Goal: Task Accomplishment & Management: Use online tool/utility

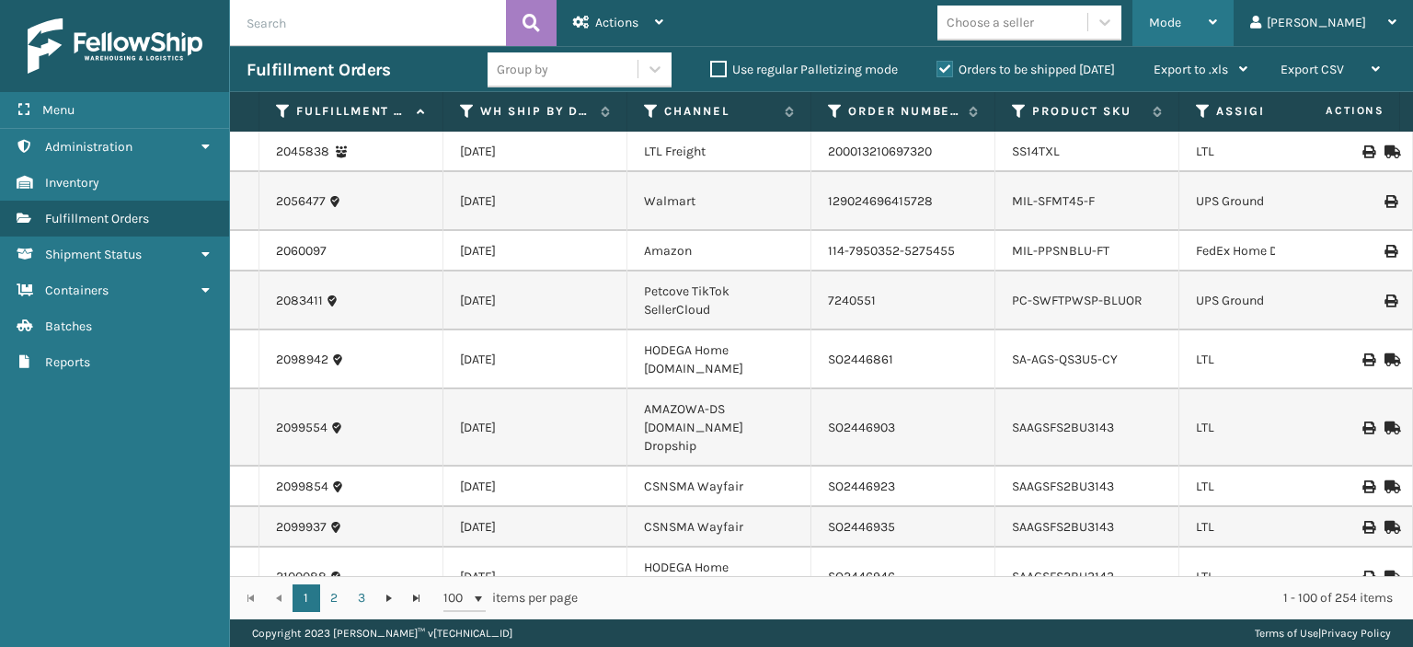
click at [1217, 30] on div "Mode" at bounding box center [1183, 23] width 68 height 46
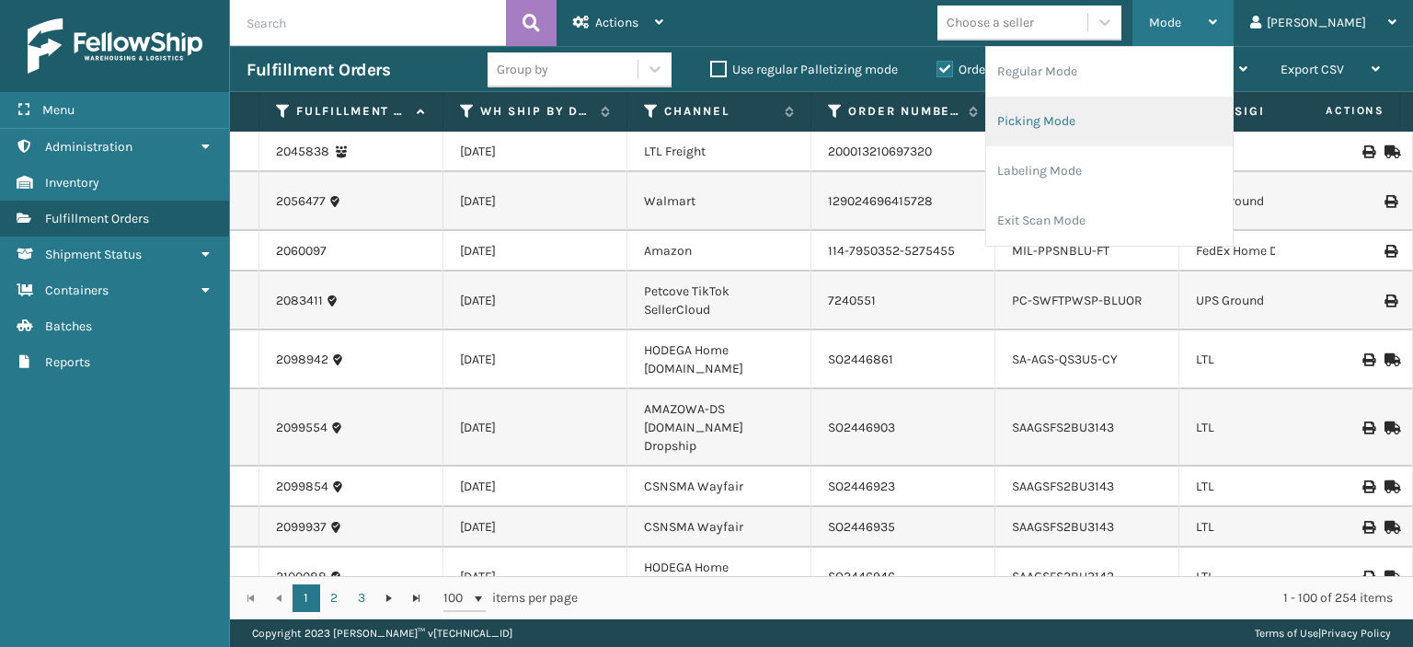
click at [1159, 120] on li "Picking Mode" at bounding box center [1109, 122] width 247 height 50
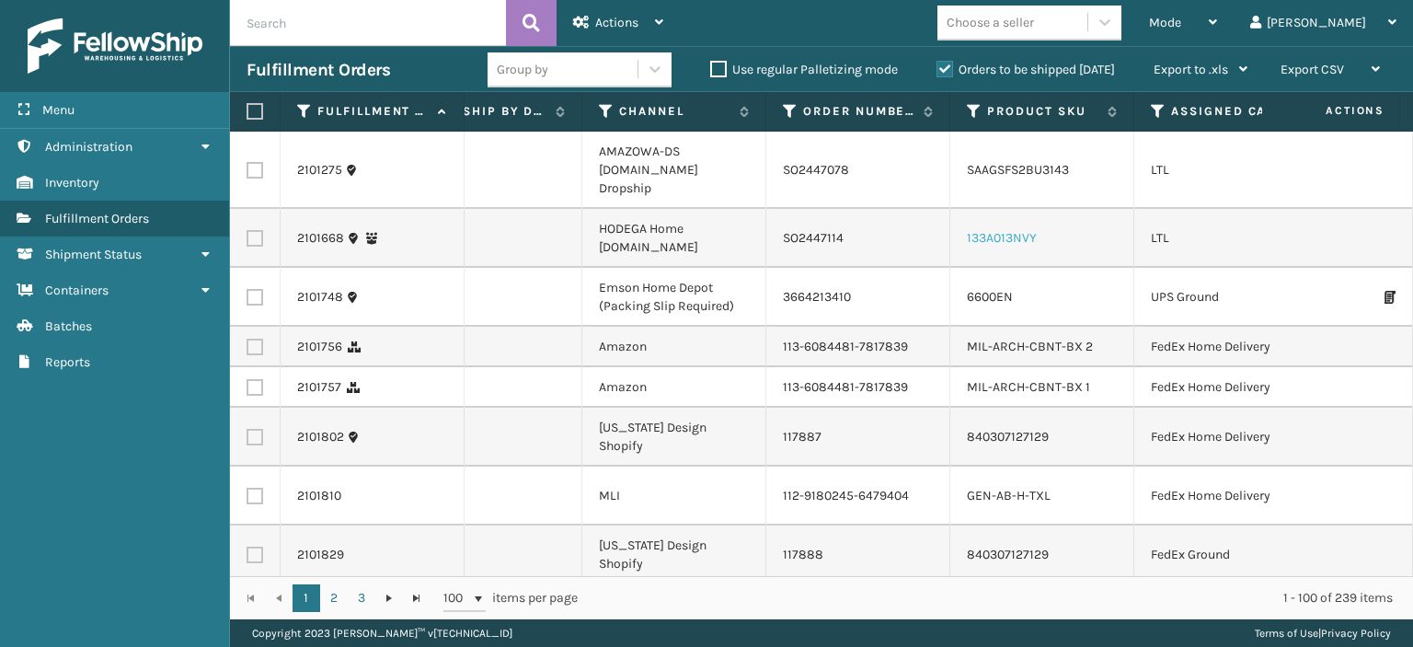
scroll to position [0, 132]
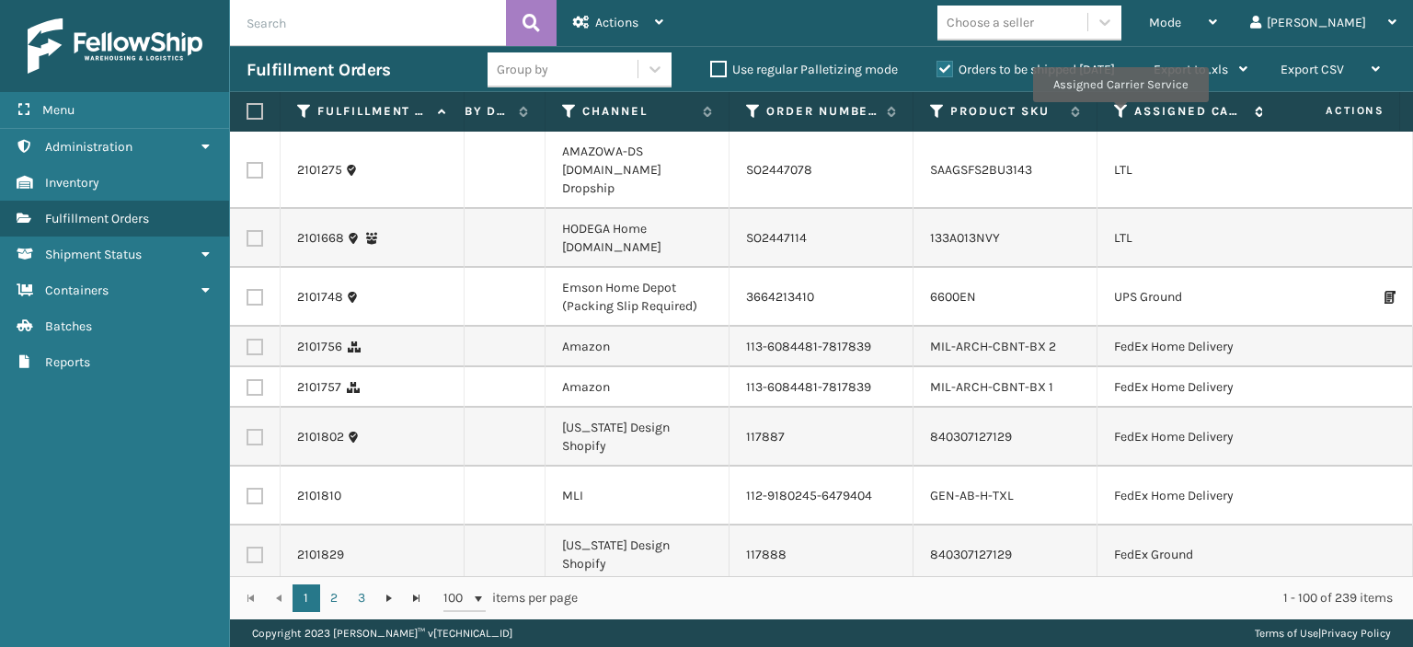
click at [1119, 115] on icon at bounding box center [1121, 111] width 15 height 17
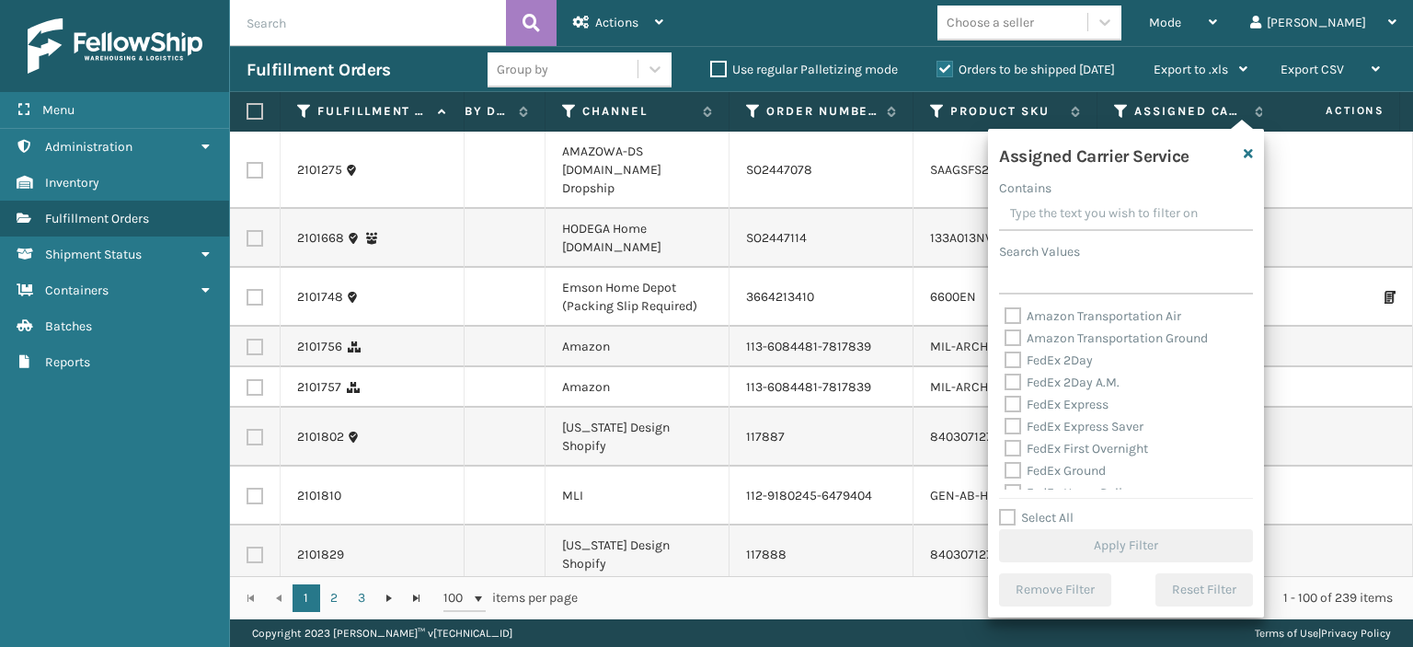
click at [1015, 363] on label "FedEx 2Day" at bounding box center [1048, 360] width 88 height 16
click at [1005, 361] on input "FedEx 2Day" at bounding box center [1004, 356] width 1 height 12
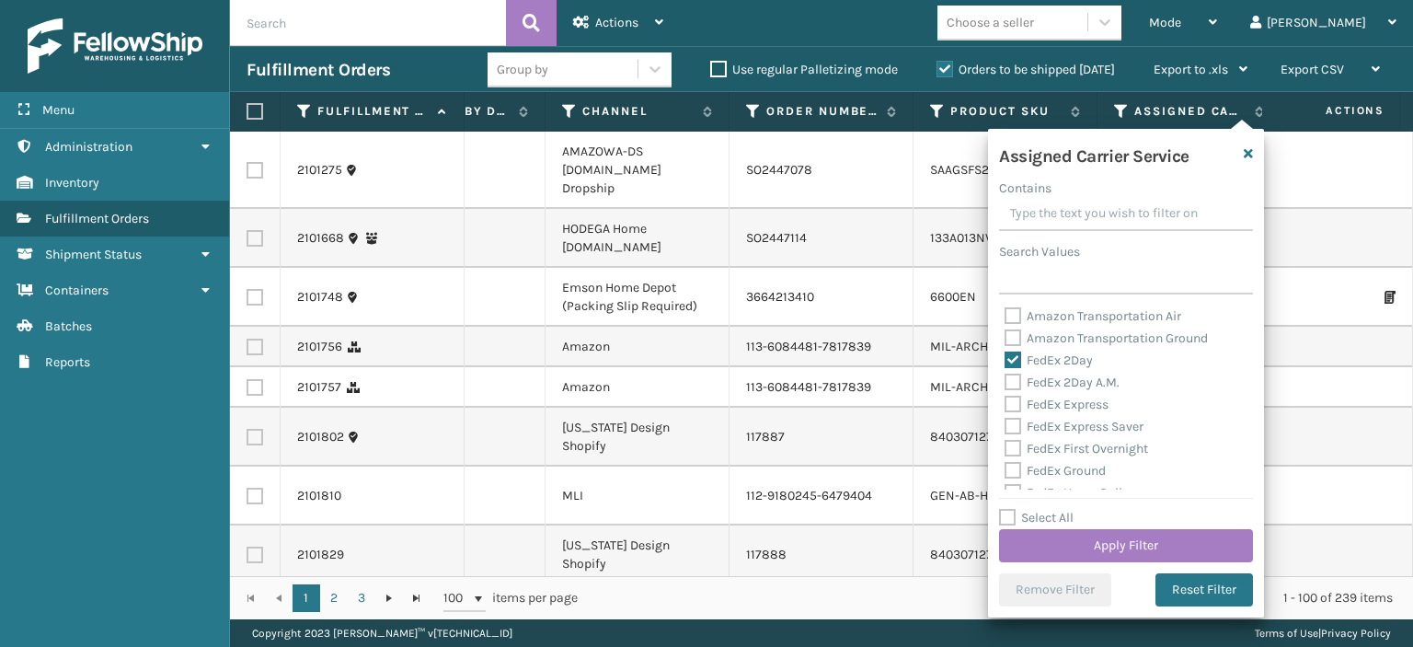
click at [1027, 357] on label "FedEx 2Day" at bounding box center [1048, 360] width 88 height 16
click at [1005, 357] on input "FedEx 2Day" at bounding box center [1004, 356] width 1 height 12
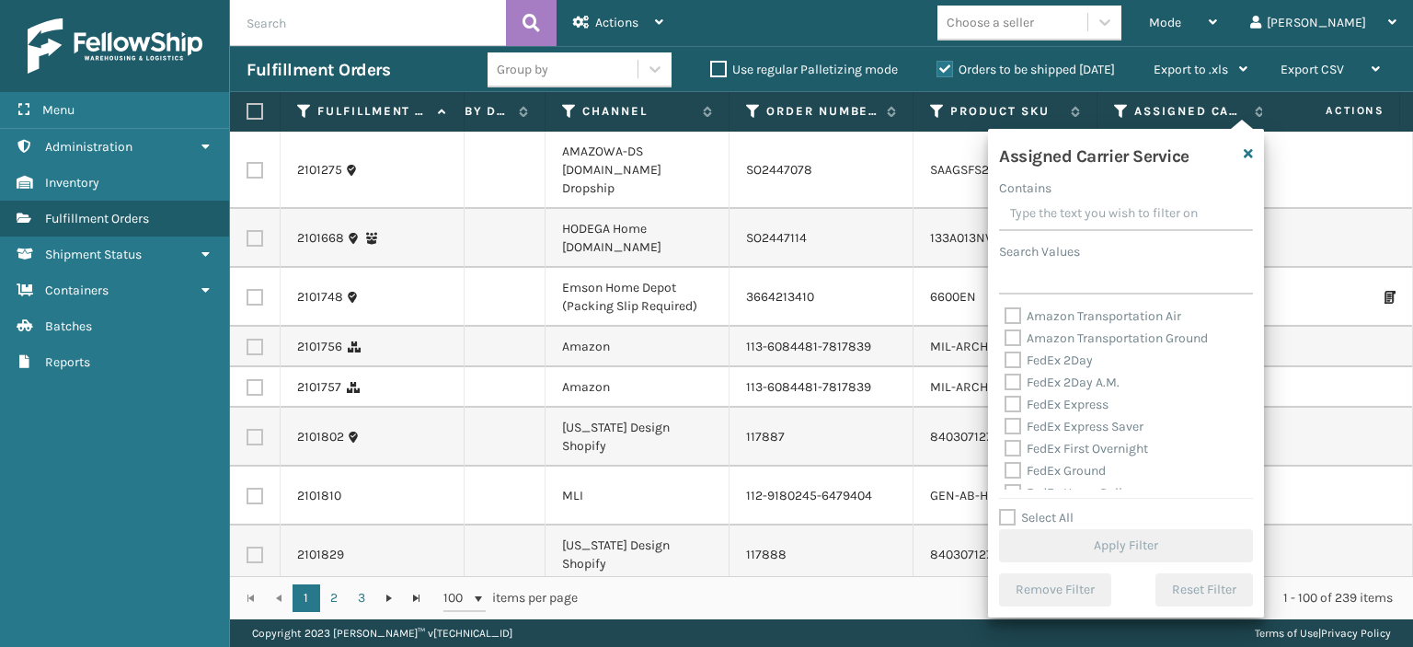
click at [1012, 352] on label "FedEx 2Day" at bounding box center [1048, 360] width 88 height 16
click at [1005, 352] on input "FedEx 2Day" at bounding box center [1004, 356] width 1 height 12
checkbox input "true"
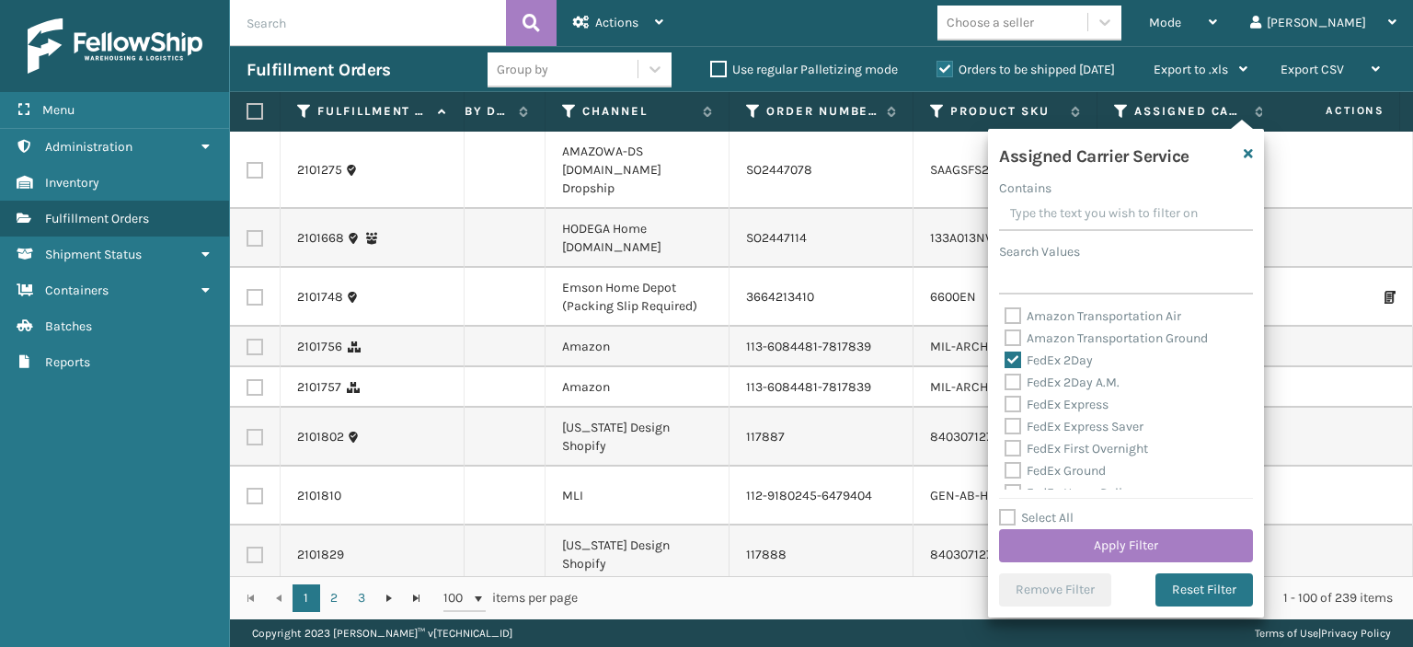
click at [1008, 382] on label "FedEx 2Day A.M." at bounding box center [1061, 382] width 115 height 16
click at [1005, 382] on input "FedEx 2Day A.M." at bounding box center [1004, 378] width 1 height 12
checkbox input "true"
click at [1015, 401] on label "FedEx Express" at bounding box center [1056, 404] width 104 height 16
click at [1005, 401] on input "FedEx Express" at bounding box center [1004, 400] width 1 height 12
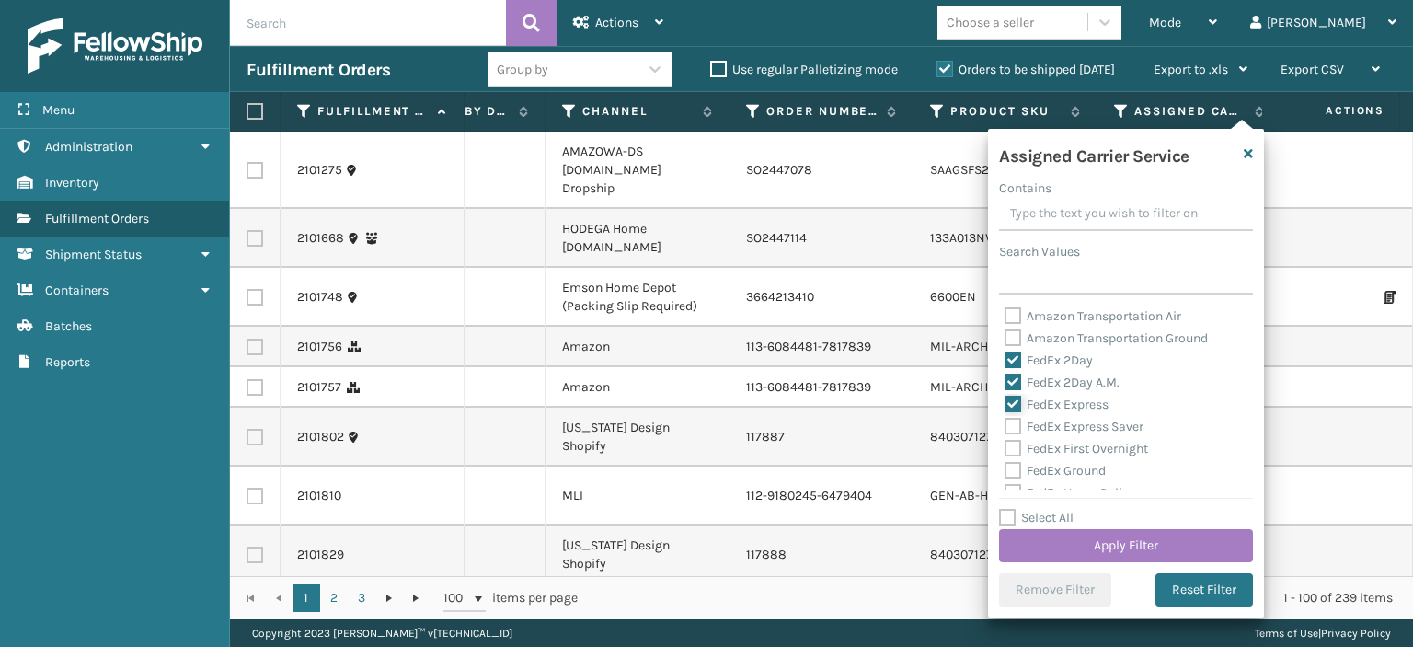
checkbox input "true"
click at [1008, 428] on label "FedEx Express Saver" at bounding box center [1073, 427] width 139 height 16
click at [1005, 428] on input "FedEx Express Saver" at bounding box center [1004, 422] width 1 height 12
checkbox input "true"
click at [1007, 450] on label "FedEx First Overnight" at bounding box center [1075, 449] width 143 height 16
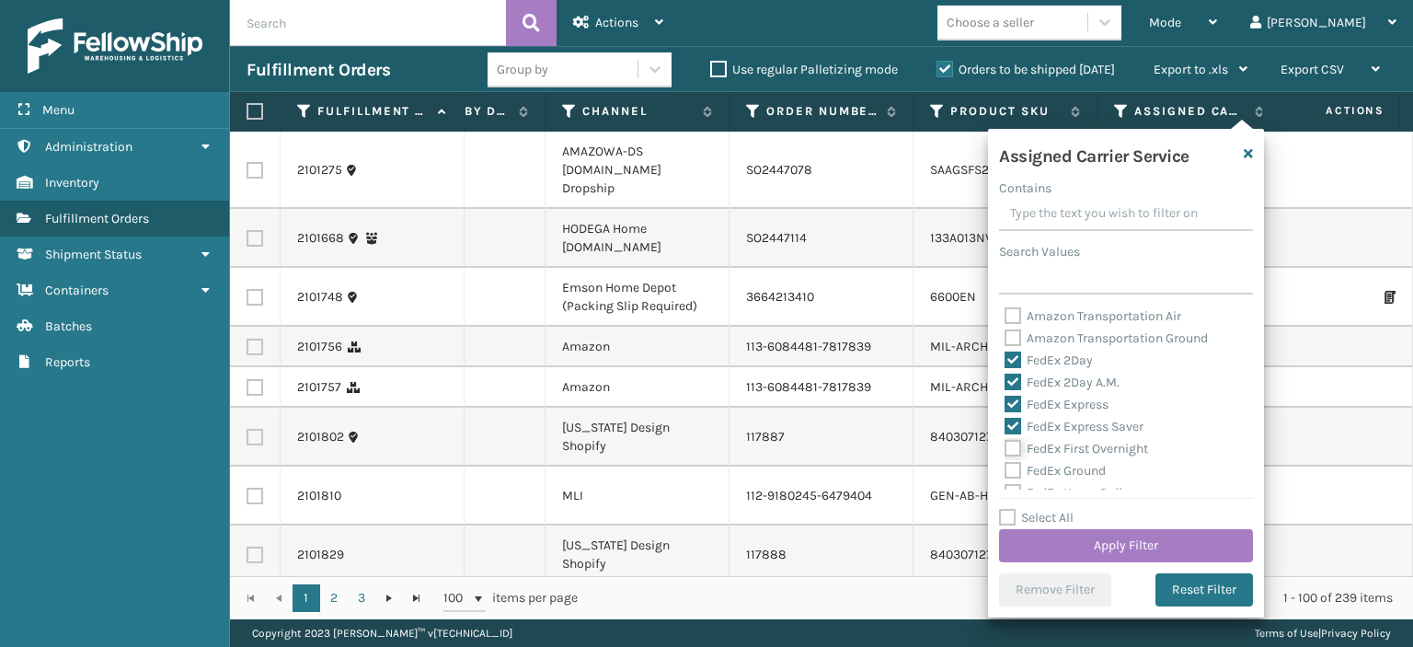
click at [1005, 450] on input "FedEx First Overnight" at bounding box center [1004, 444] width 1 height 12
checkbox input "true"
click at [1011, 464] on label "FedEx Ground" at bounding box center [1054, 471] width 101 height 16
click at [1005, 464] on input "FedEx Ground" at bounding box center [1004, 466] width 1 height 12
checkbox input "true"
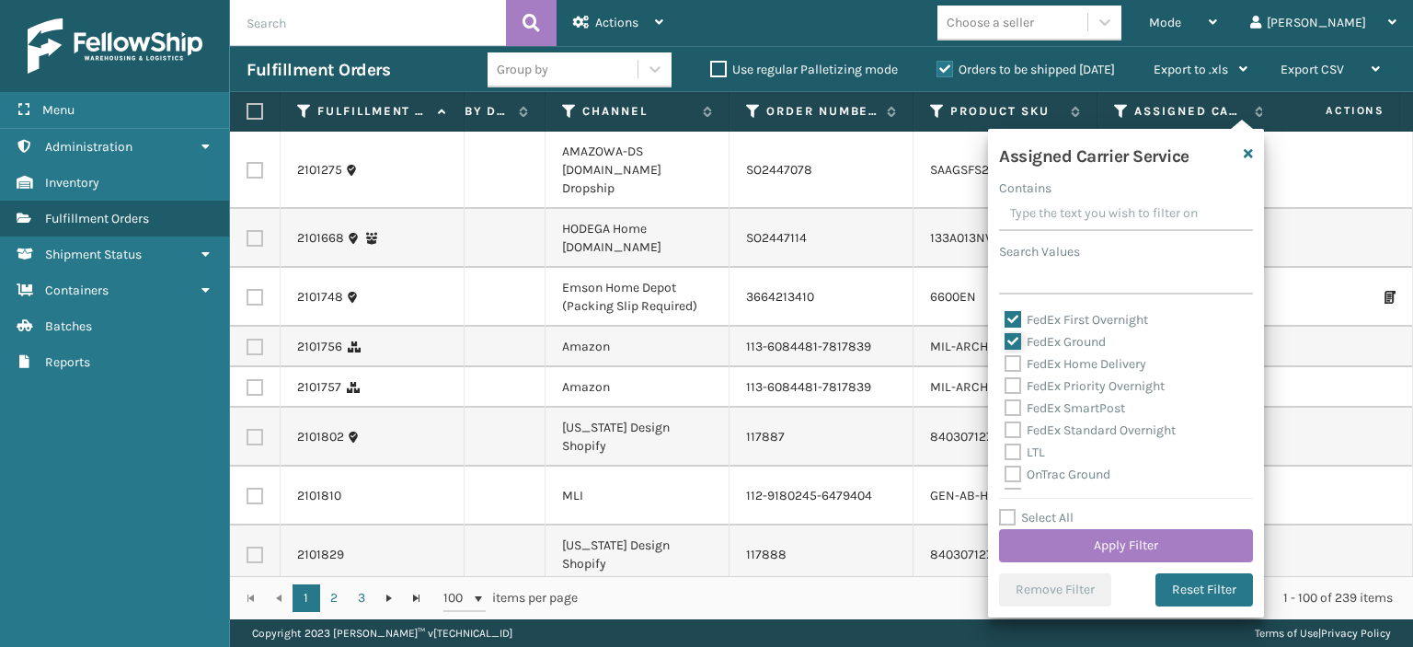
scroll to position [129, 0]
click at [1014, 360] on label "FedEx Home Delivery" at bounding box center [1075, 364] width 142 height 16
click at [1005, 360] on input "FedEx Home Delivery" at bounding box center [1004, 359] width 1 height 12
checkbox input "true"
click at [1014, 378] on label "FedEx Priority Overnight" at bounding box center [1084, 386] width 160 height 16
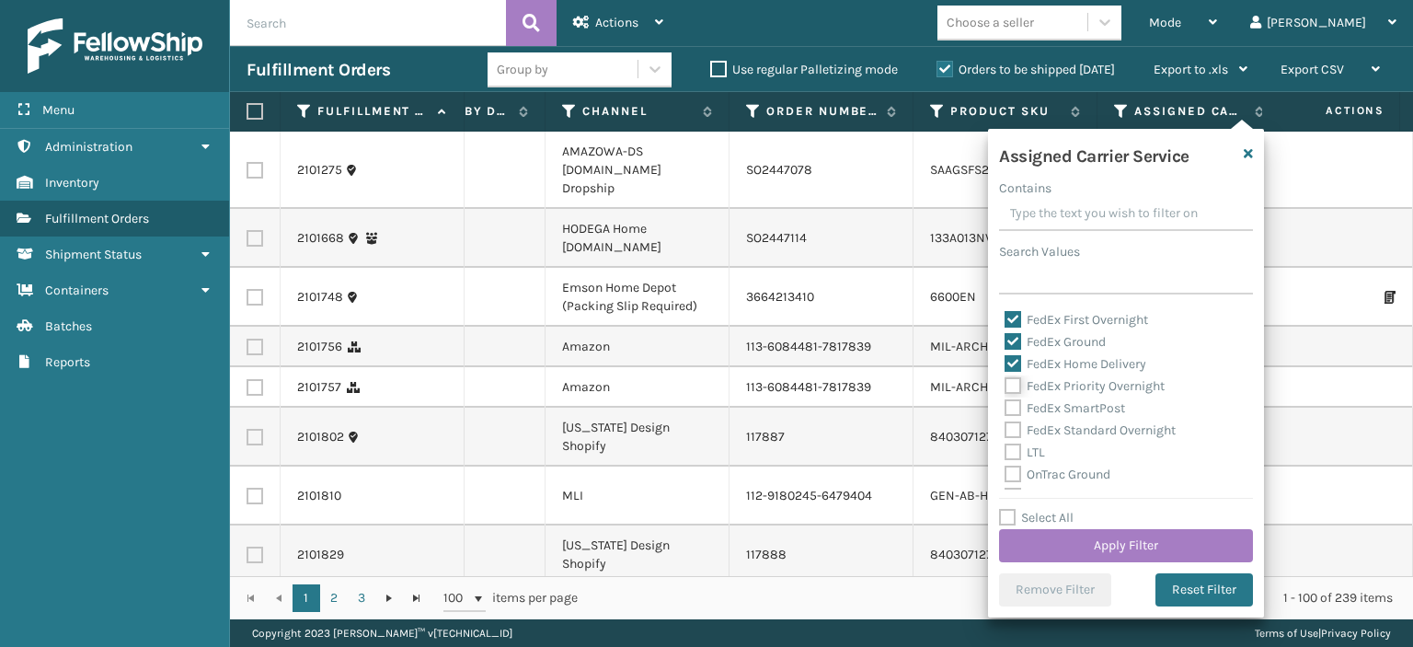
click at [1005, 378] on input "FedEx Priority Overnight" at bounding box center [1004, 381] width 1 height 12
checkbox input "true"
click at [1015, 400] on label "FedEx SmartPost" at bounding box center [1064, 408] width 120 height 16
click at [1005, 400] on input "FedEx SmartPost" at bounding box center [1004, 403] width 1 height 12
checkbox input "true"
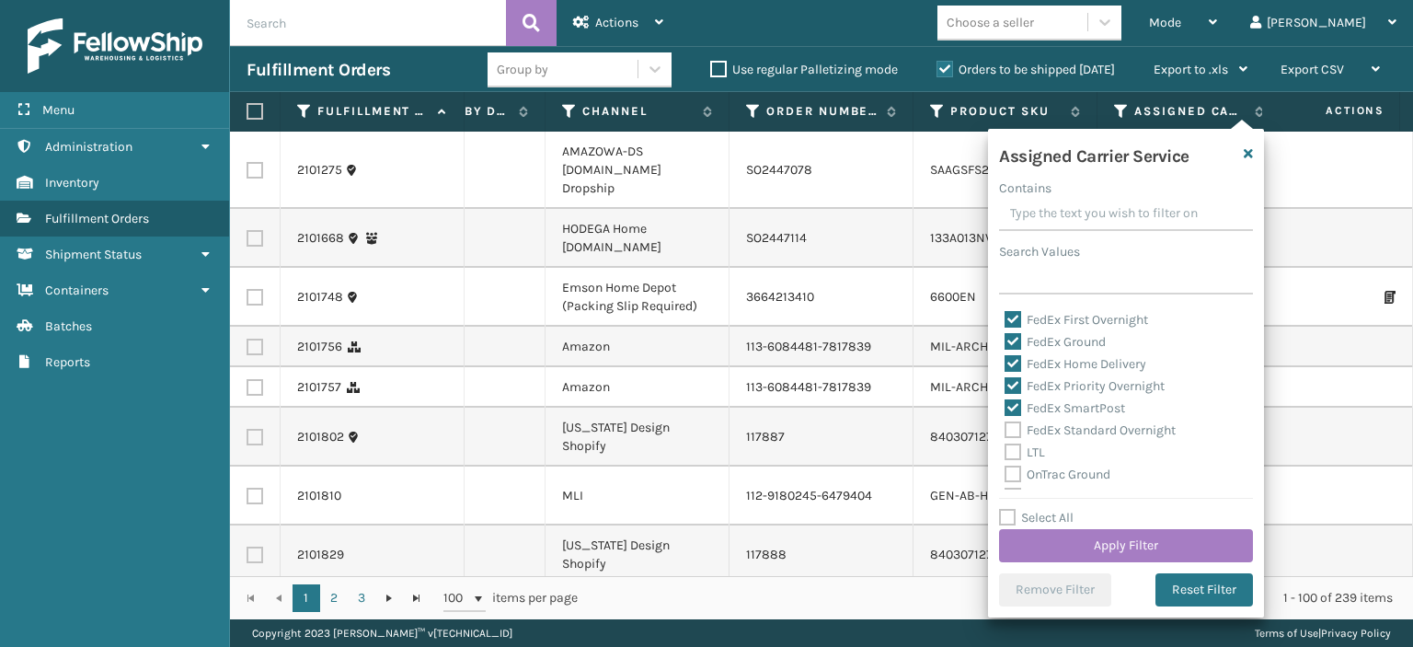
click at [1015, 424] on label "FedEx Standard Overnight" at bounding box center [1089, 430] width 171 height 16
click at [1005, 424] on input "FedEx Standard Overnight" at bounding box center [1004, 425] width 1 height 12
checkbox input "true"
click at [1067, 545] on button "Apply Filter" at bounding box center [1126, 545] width 254 height 33
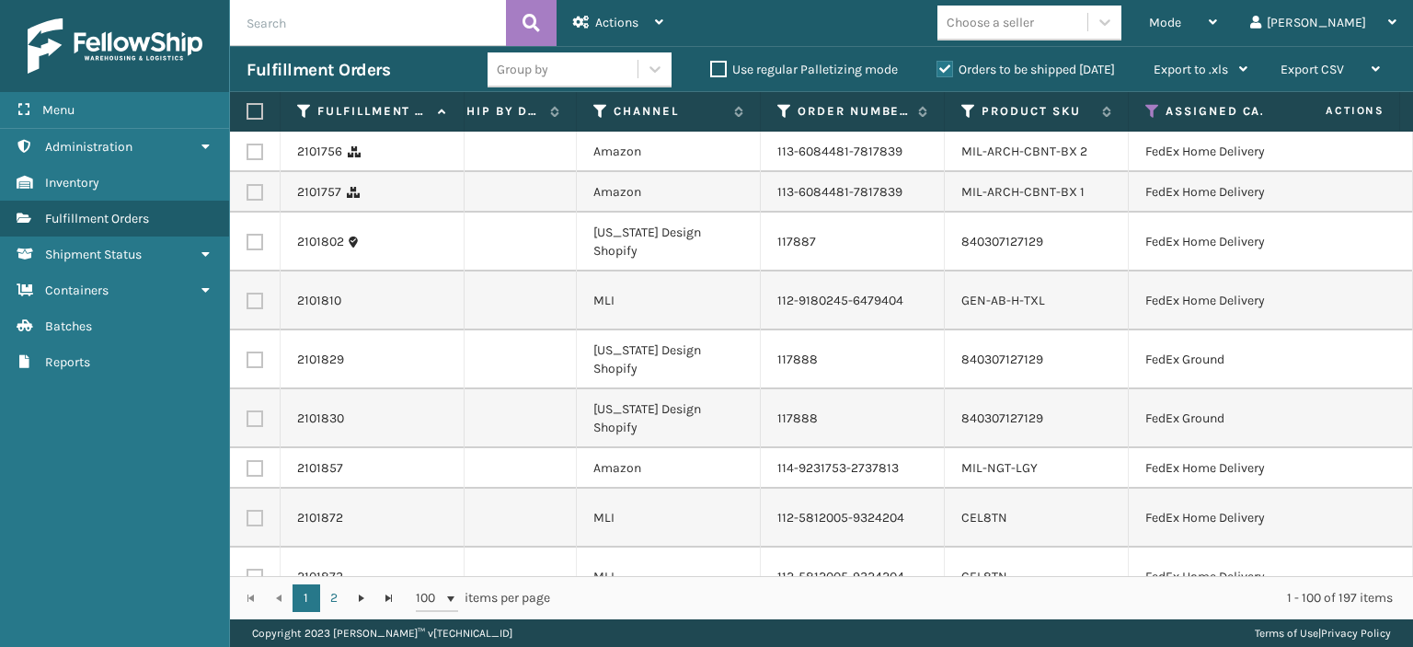
scroll to position [0, 103]
click at [1006, 119] on label "Product SKU" at bounding box center [1035, 111] width 111 height 17
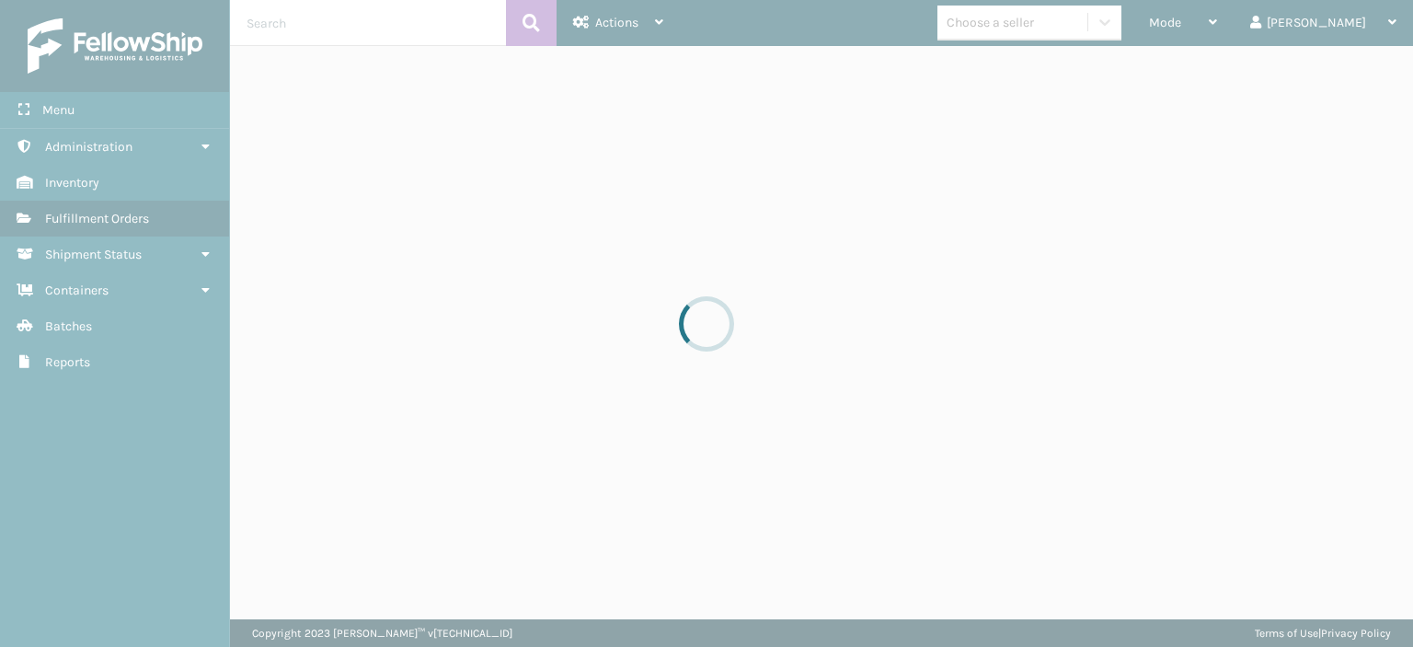
click at [1006, 120] on div at bounding box center [706, 323] width 1413 height 647
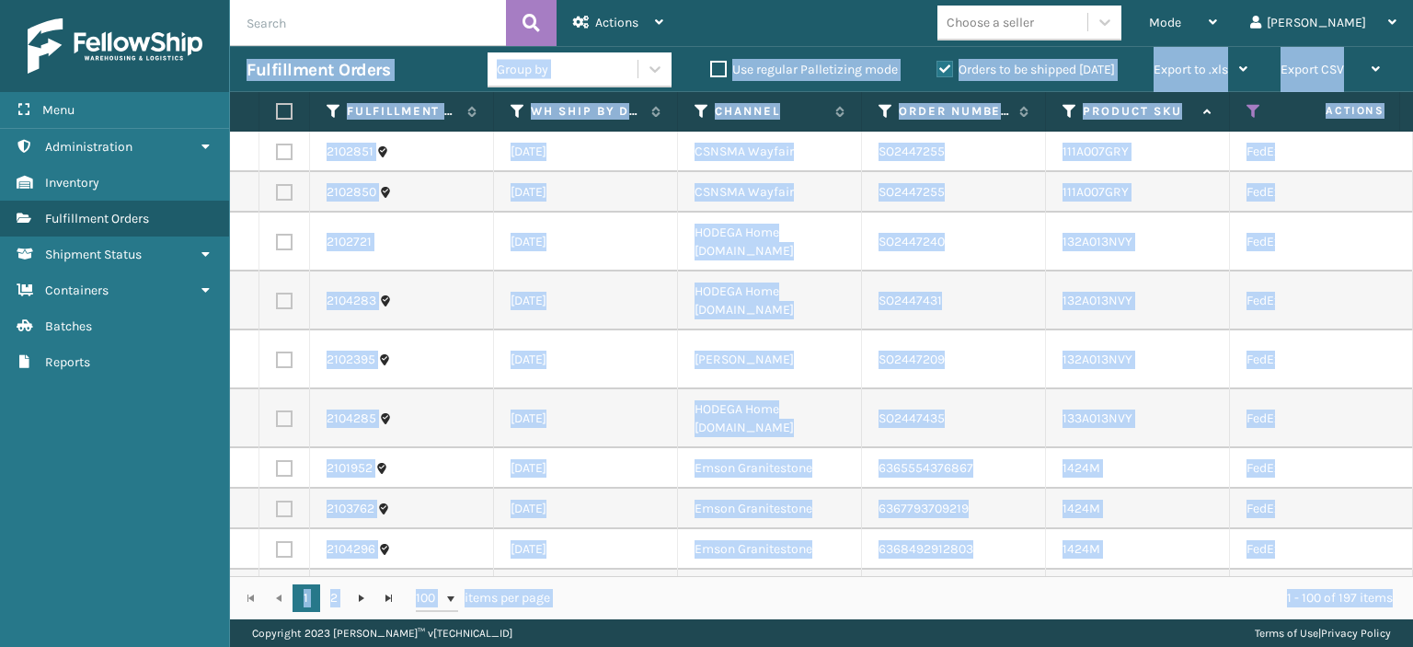
click at [1009, 142] on td "SO2447255" at bounding box center [954, 152] width 184 height 40
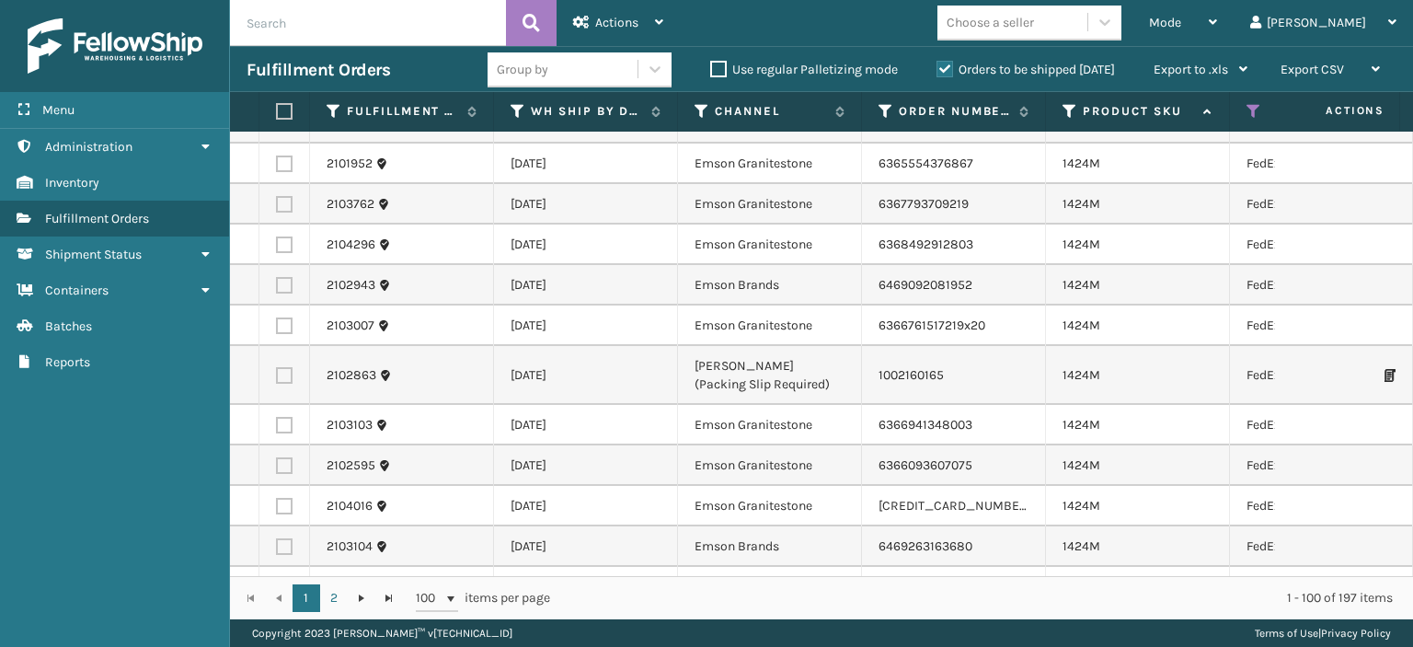
scroll to position [305, 0]
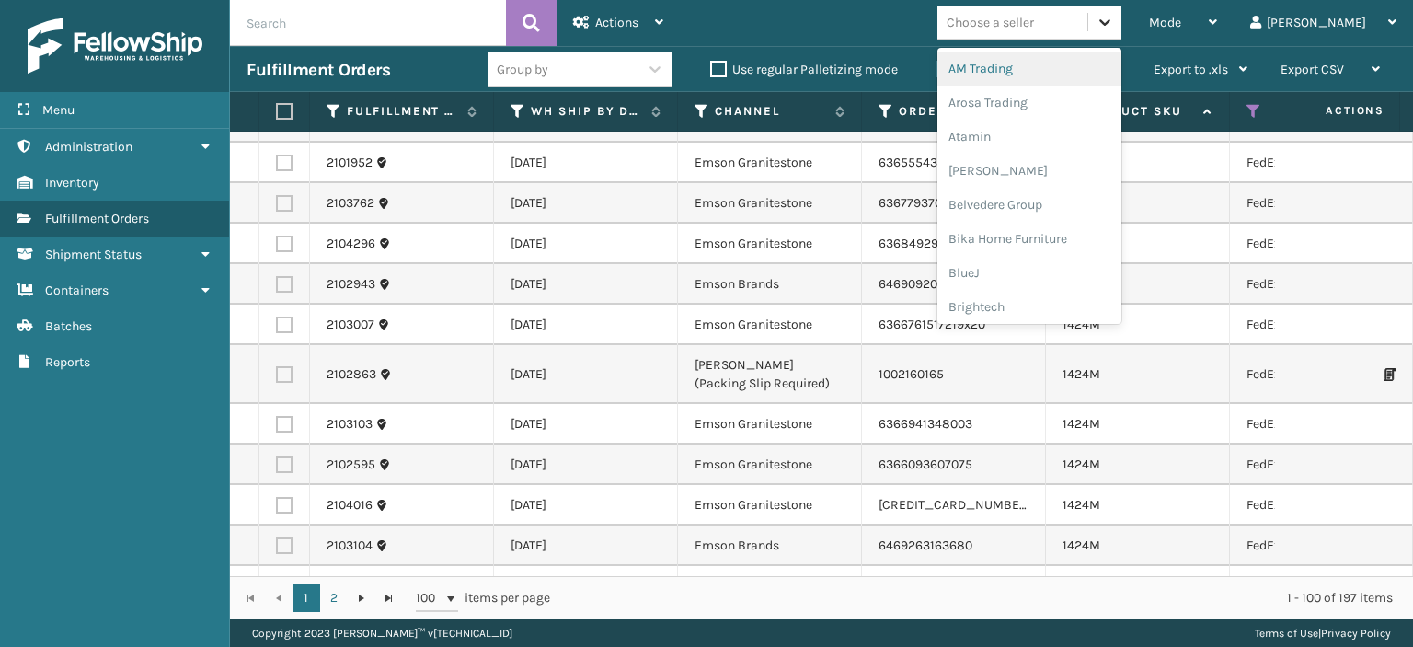
click at [1114, 17] on icon at bounding box center [1105, 22] width 18 height 18
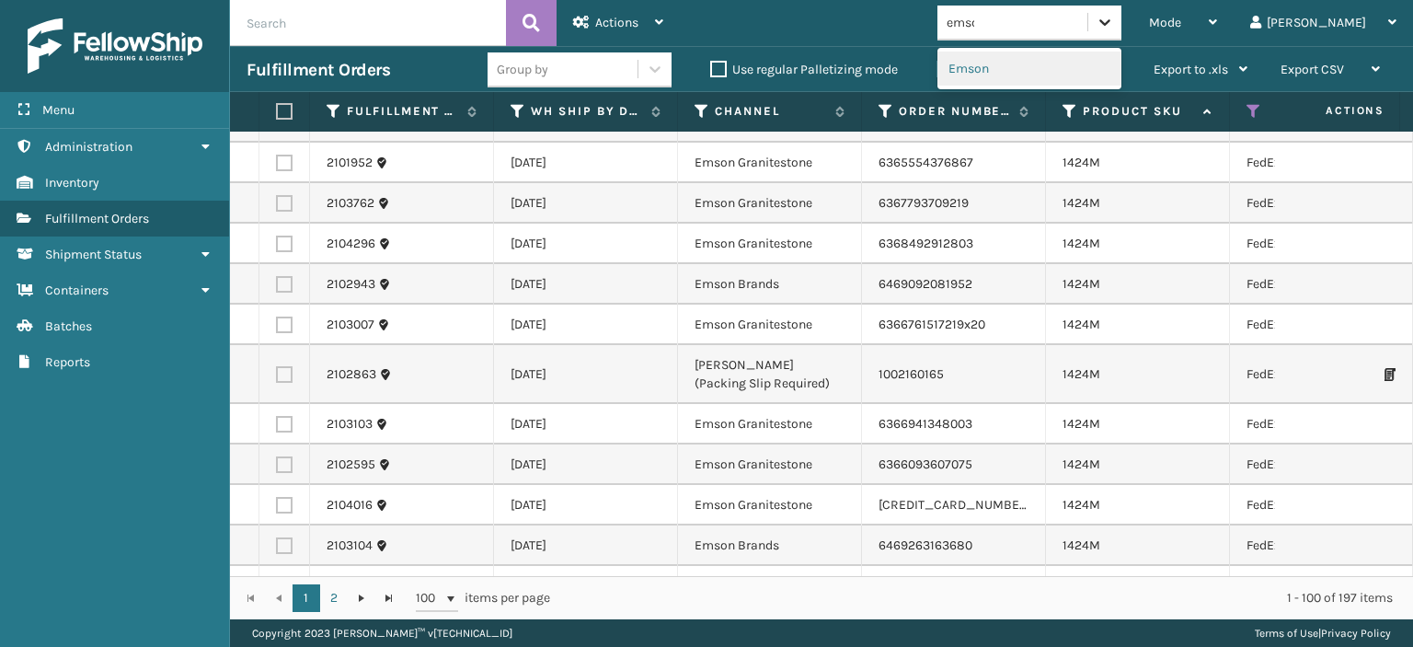
type input "emson"
click at [1121, 58] on div "Emson" at bounding box center [1029, 69] width 184 height 34
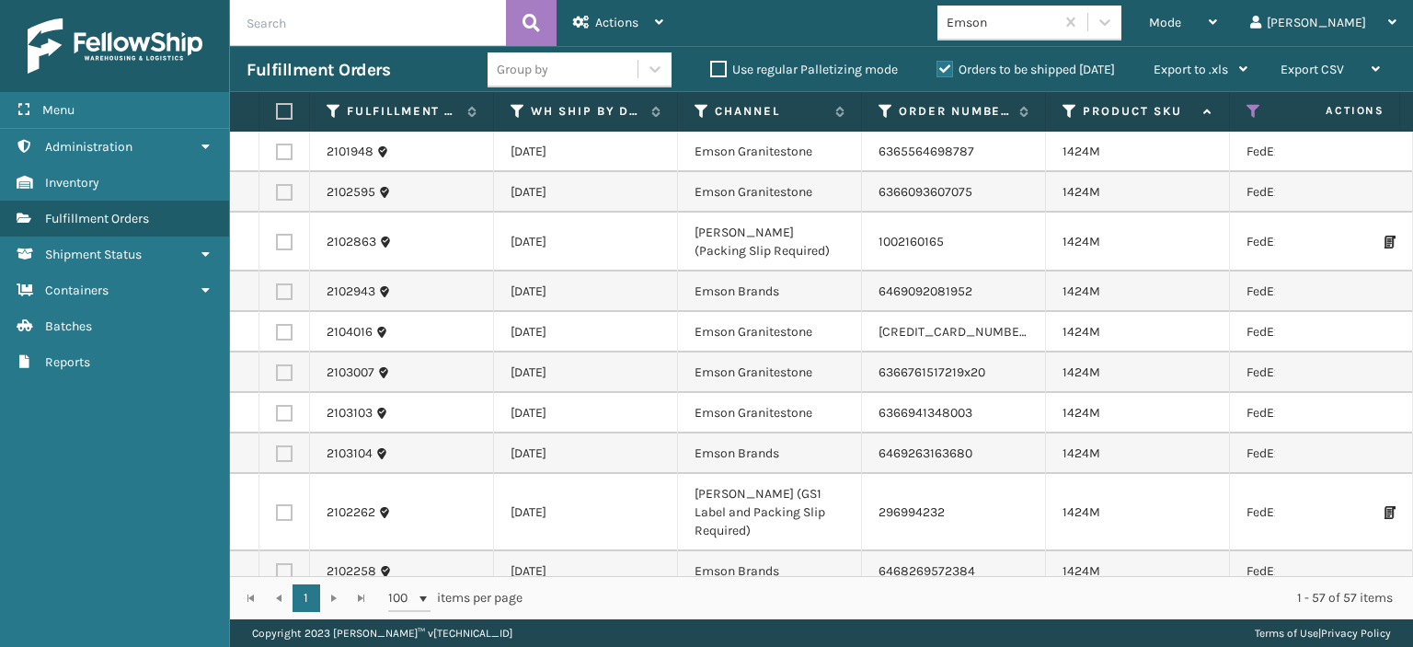
click at [278, 112] on label at bounding box center [281, 111] width 11 height 17
click at [277, 112] on input "checkbox" at bounding box center [276, 112] width 1 height 12
checkbox input "true"
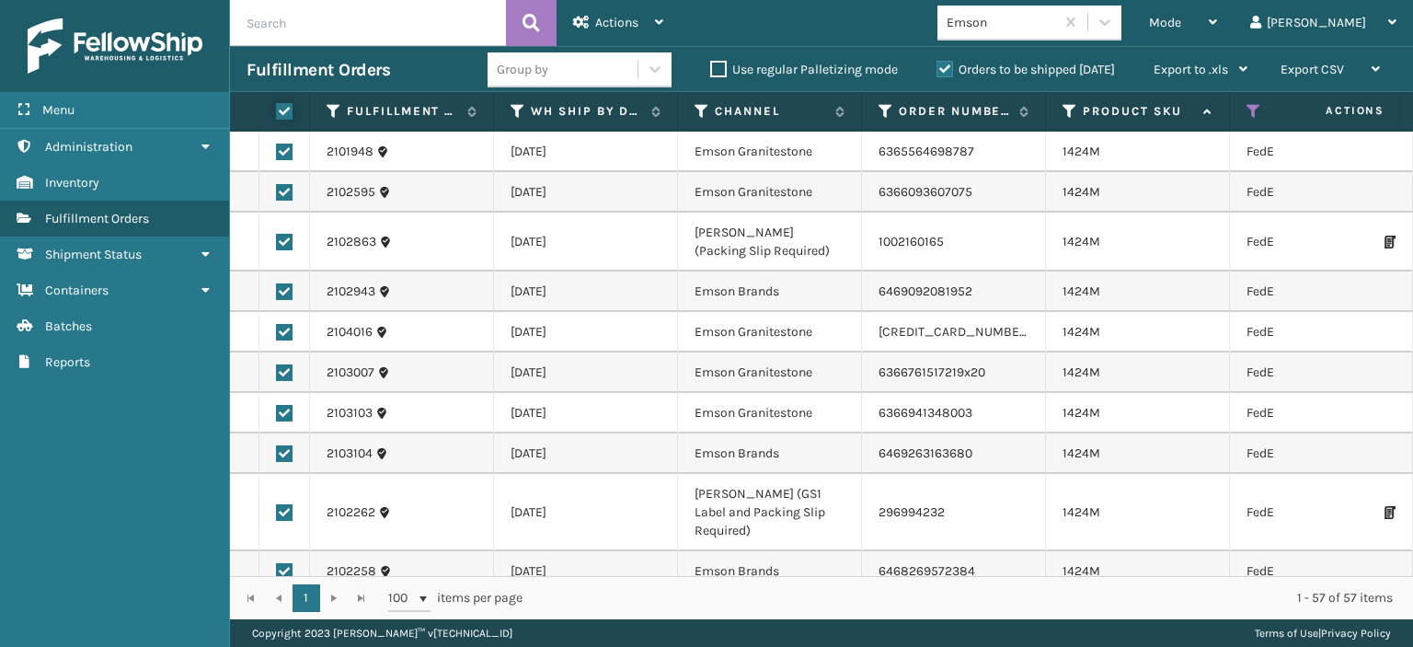
checkbox input "true"
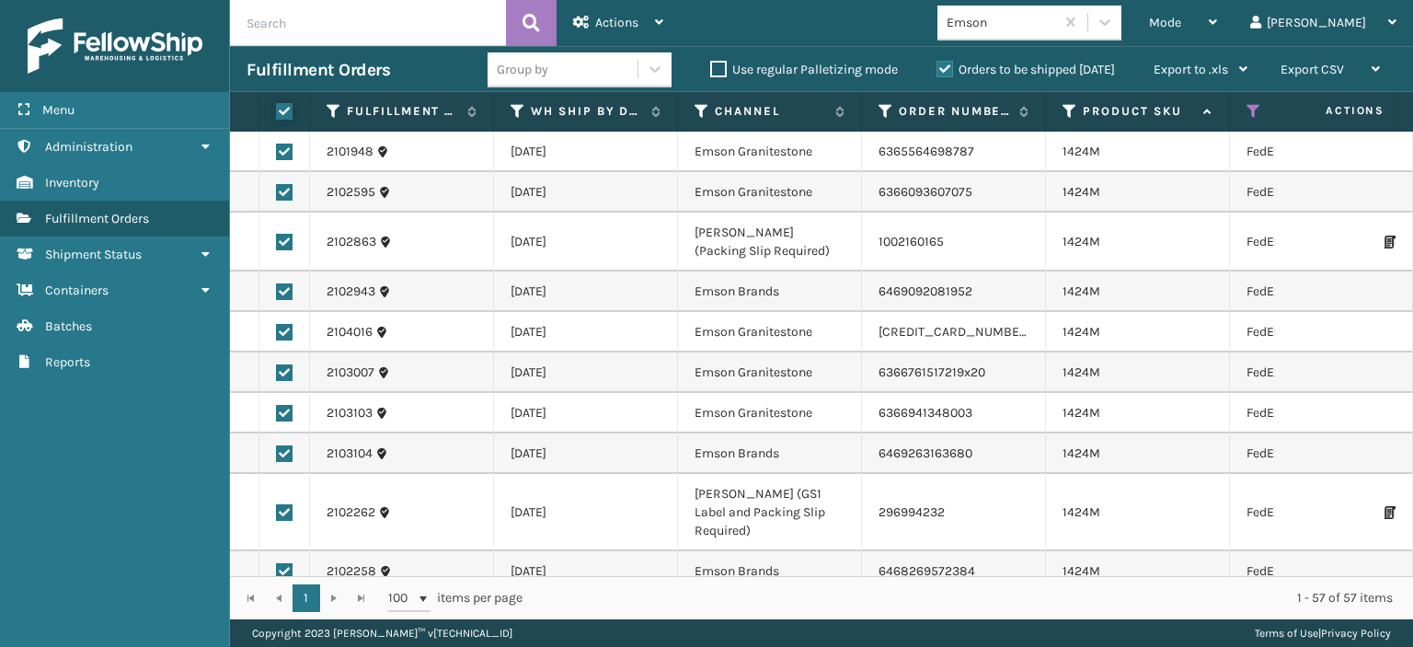
checkbox input "true"
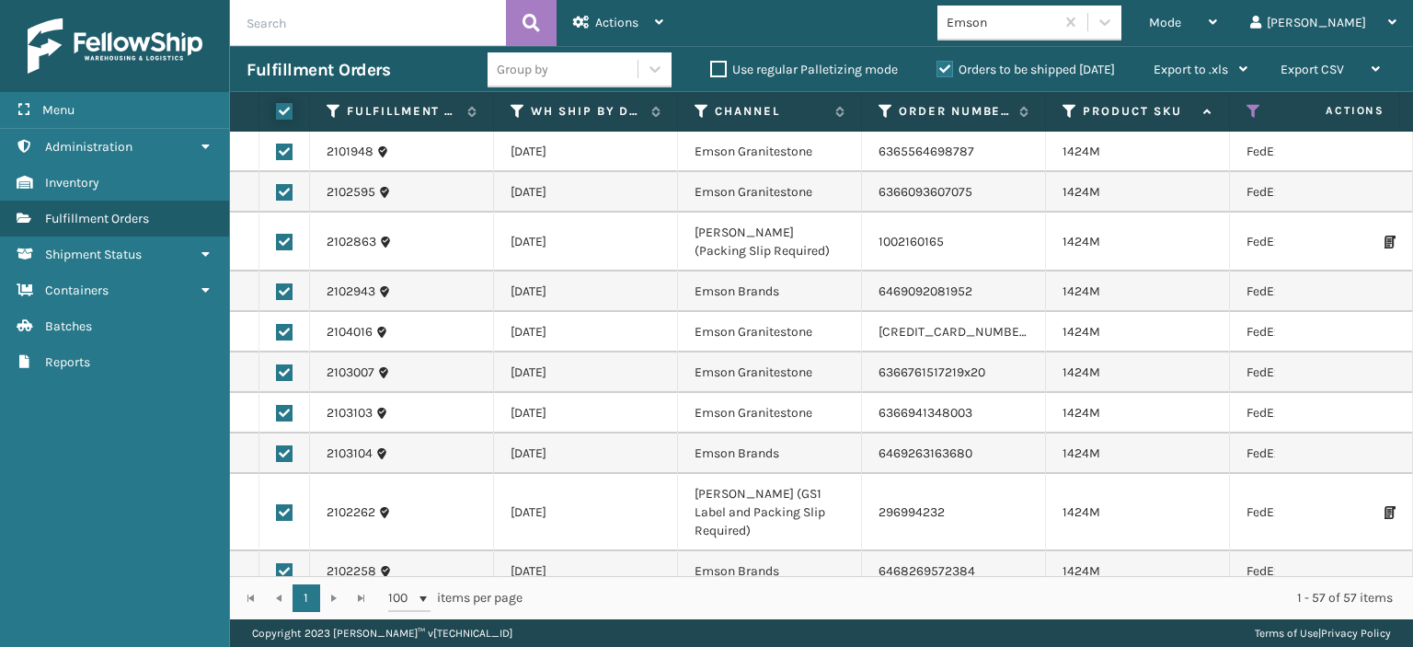
checkbox input "true"
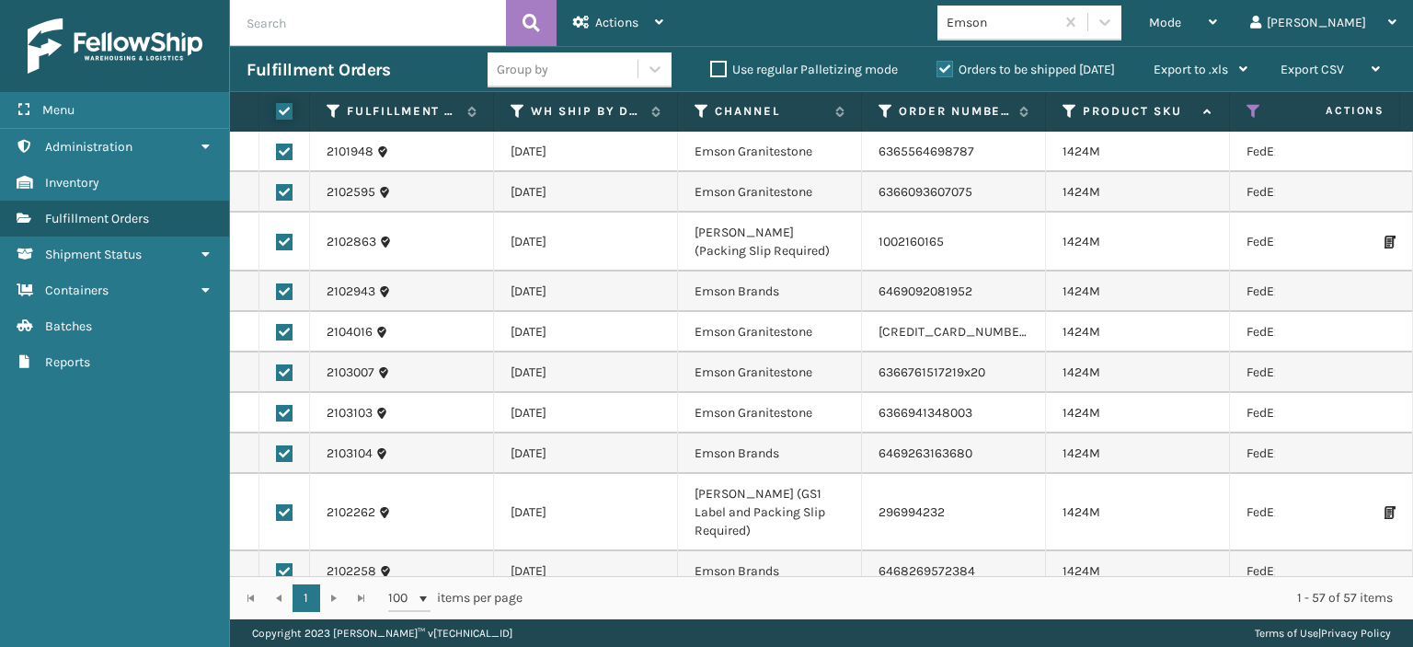
checkbox input "true"
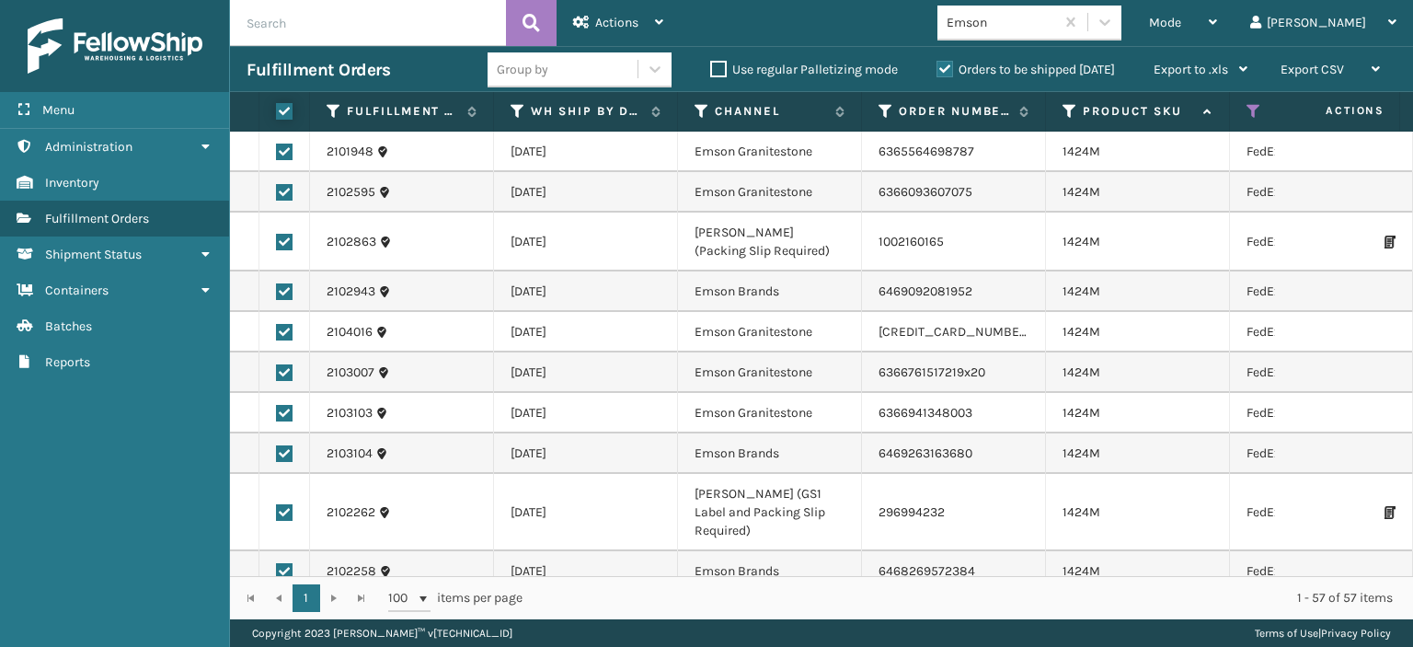
checkbox input "true"
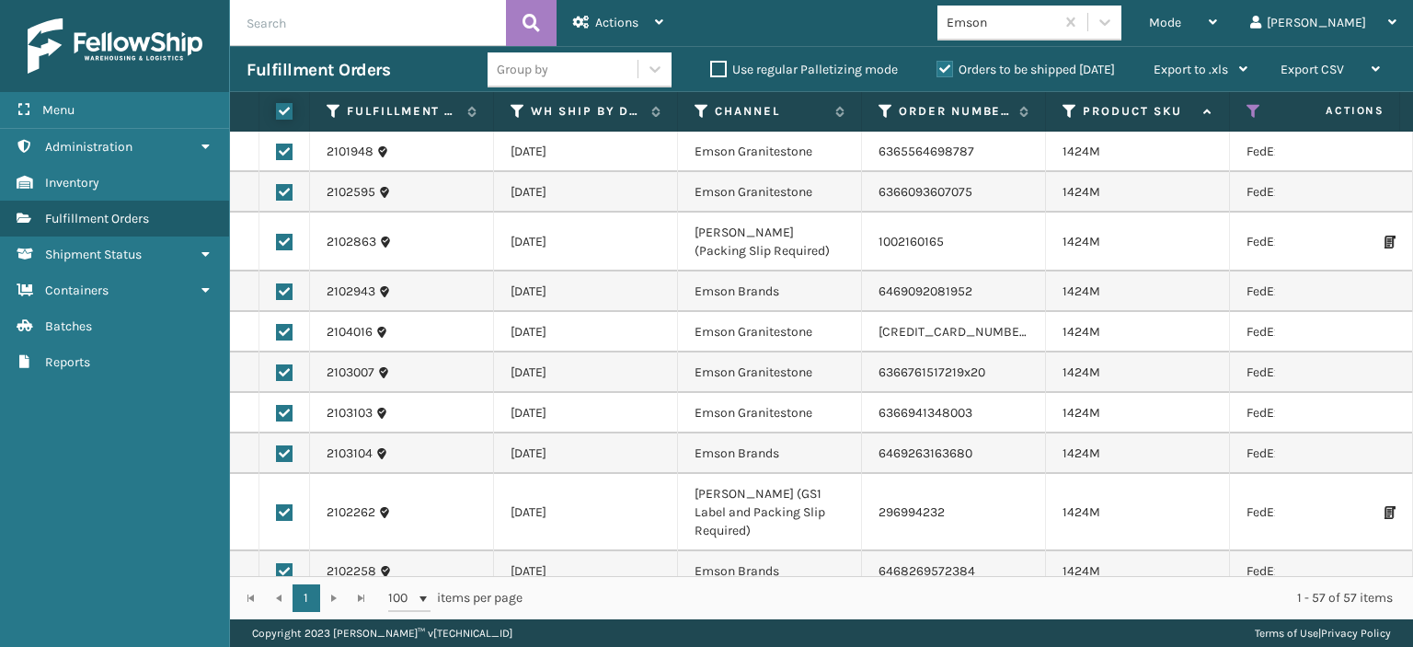
checkbox input "true"
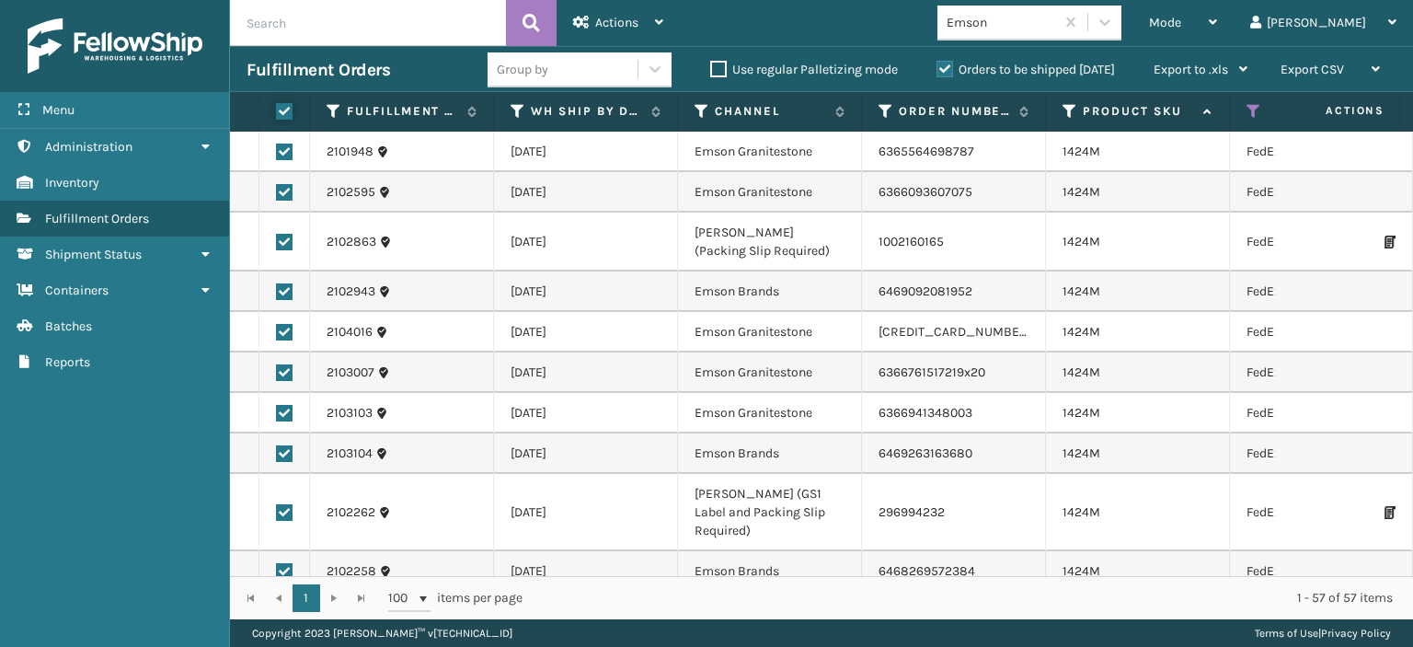
checkbox input "true"
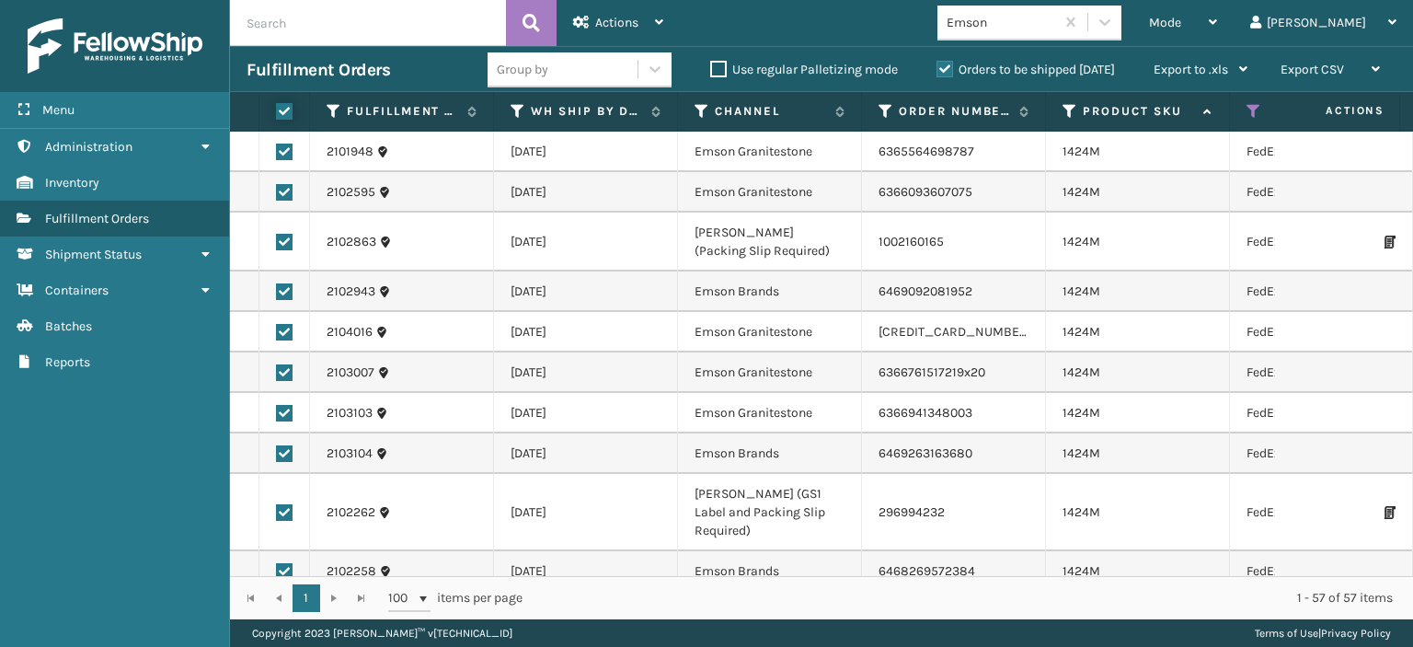
checkbox input "true"
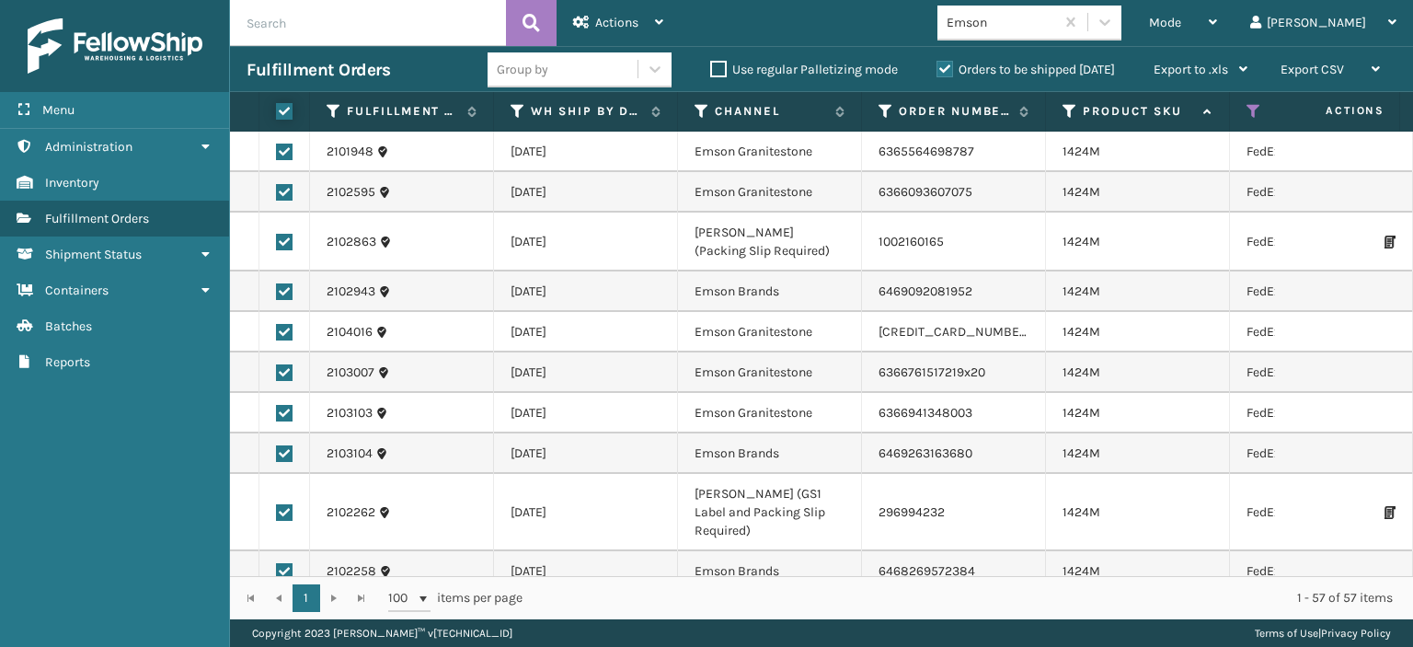
checkbox input "true"
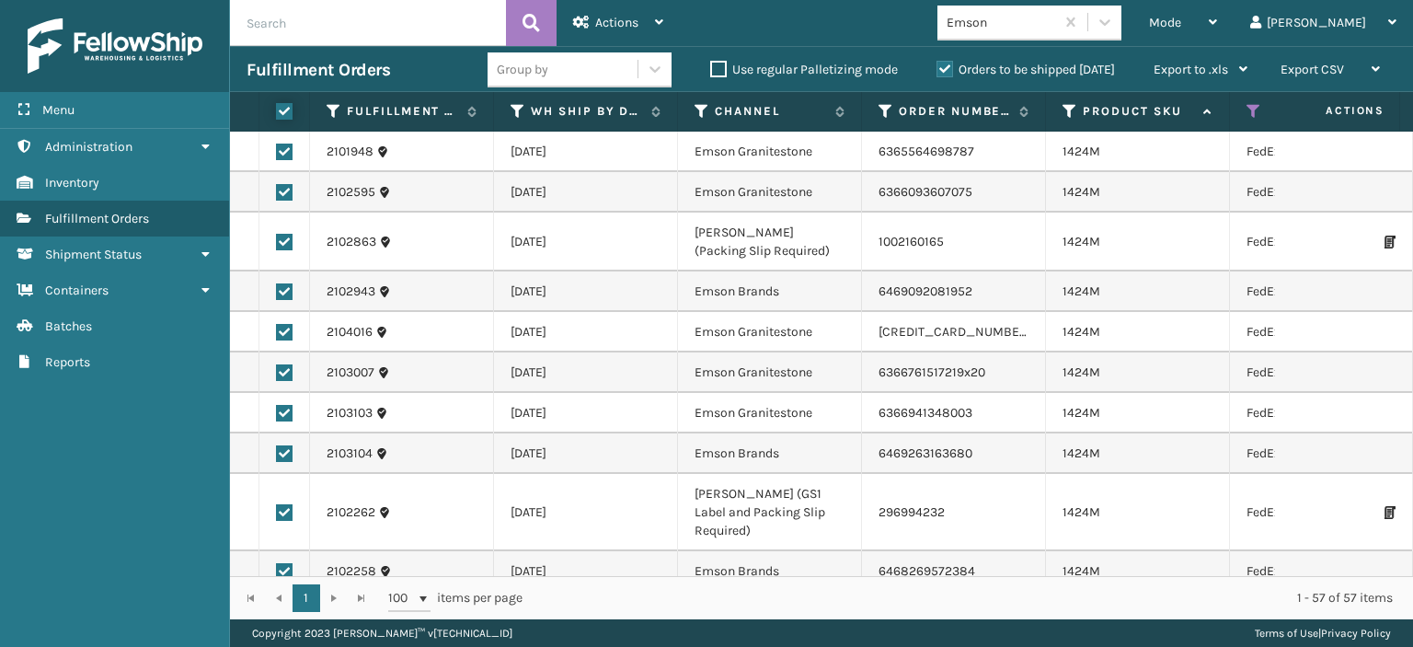
checkbox input "true"
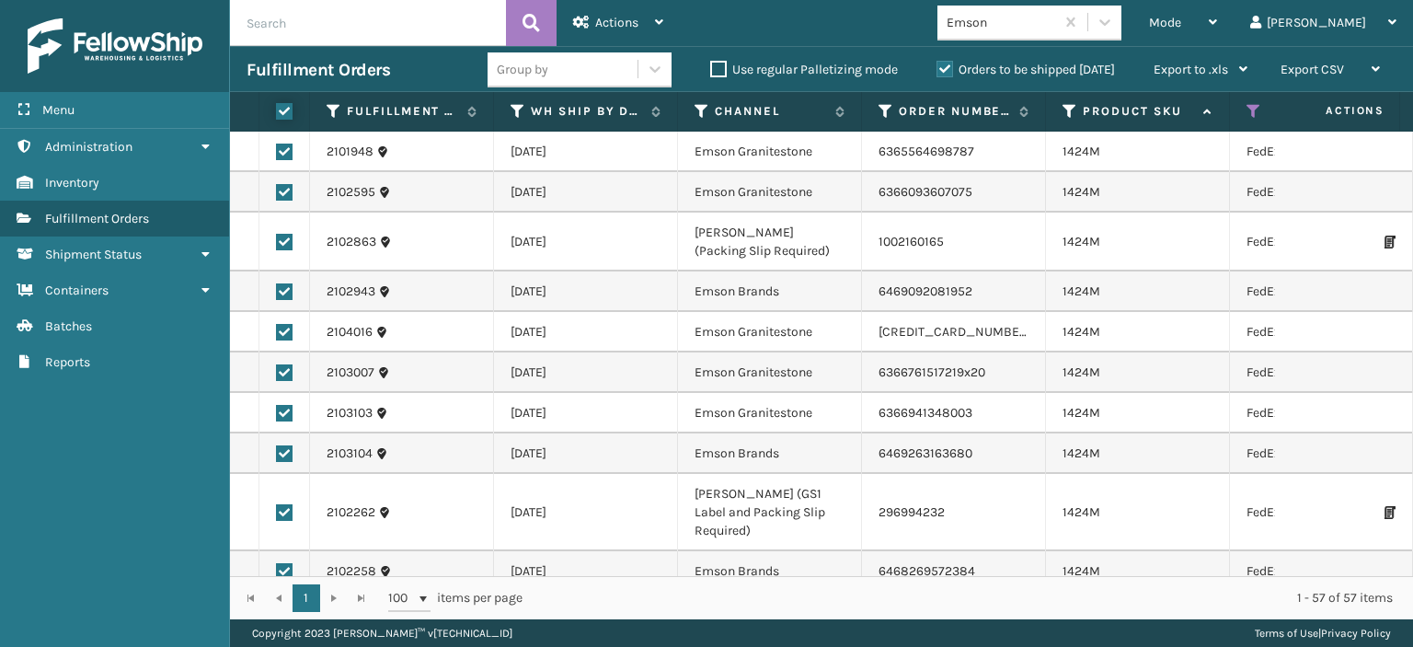
checkbox input "true"
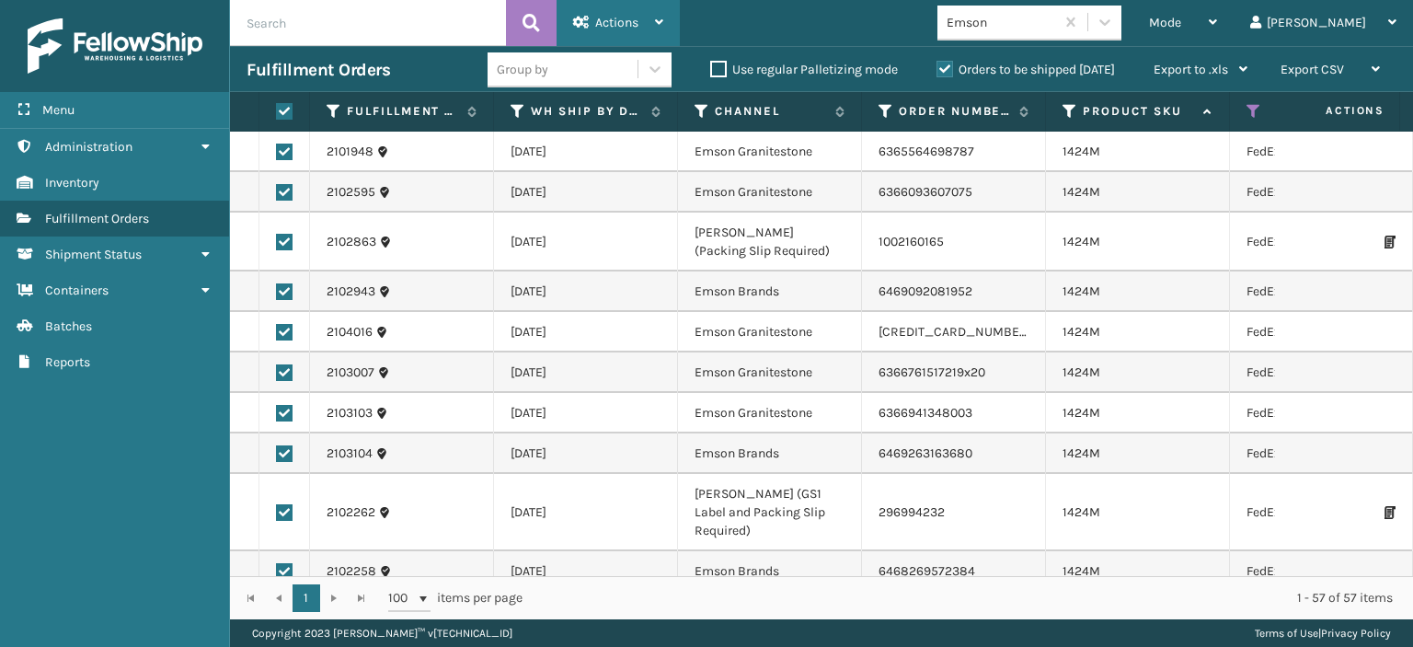
click at [599, 10] on div "Actions" at bounding box center [618, 23] width 90 height 46
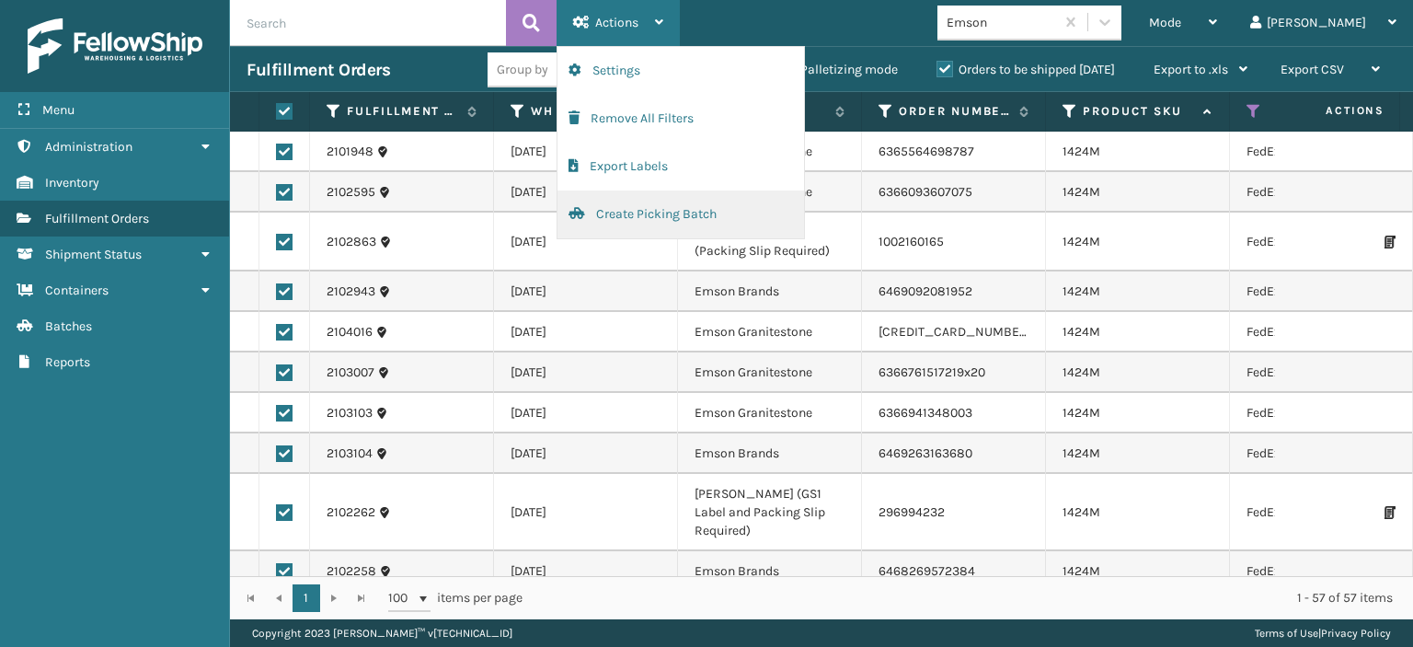
click at [607, 224] on button "Create Picking Batch" at bounding box center [680, 214] width 247 height 48
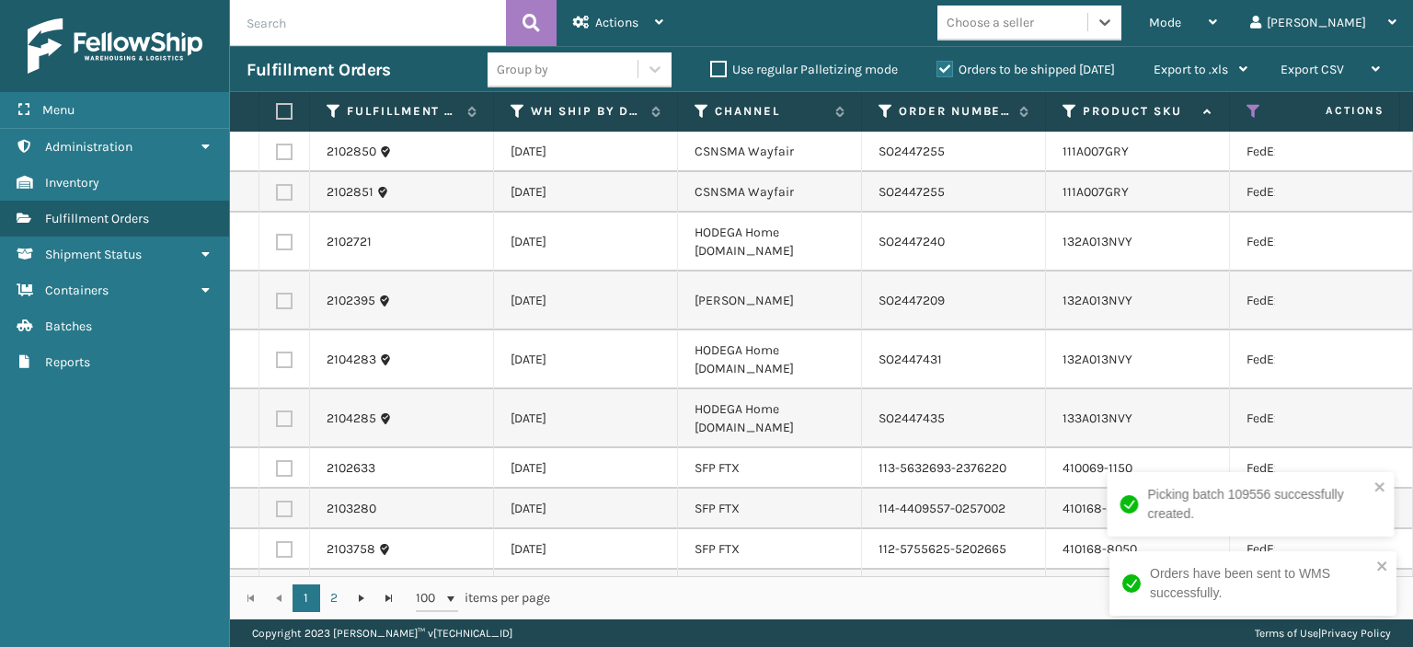
click at [1034, 23] on div "Choose a seller" at bounding box center [990, 22] width 87 height 19
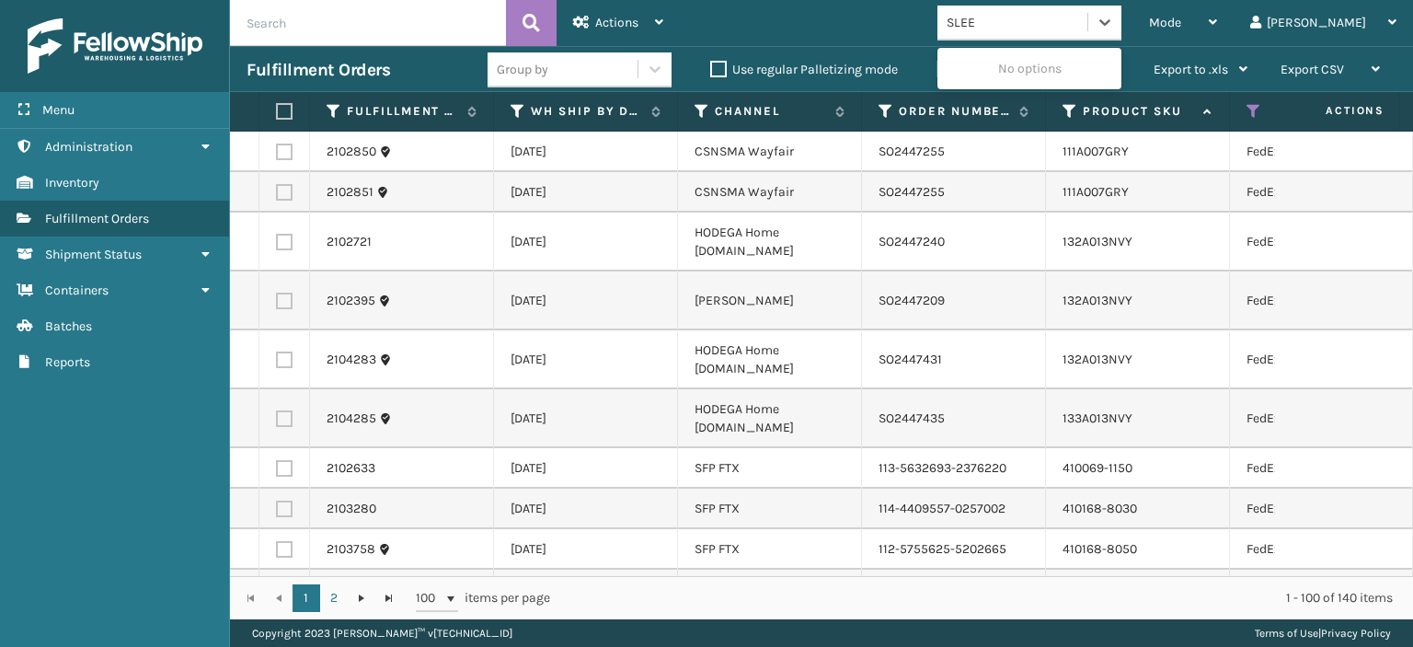
type input "SLEEP"
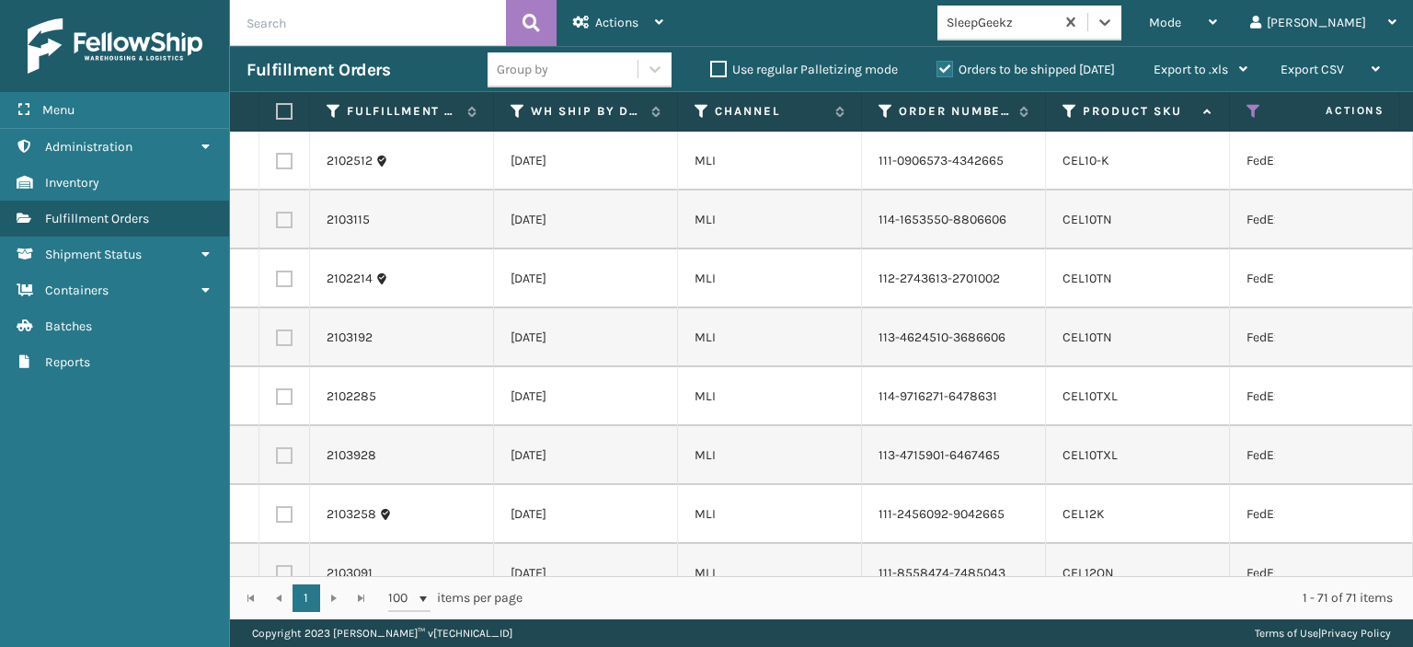
click at [281, 112] on label at bounding box center [281, 111] width 11 height 17
click at [277, 112] on input "checkbox" at bounding box center [276, 112] width 1 height 12
checkbox input "true"
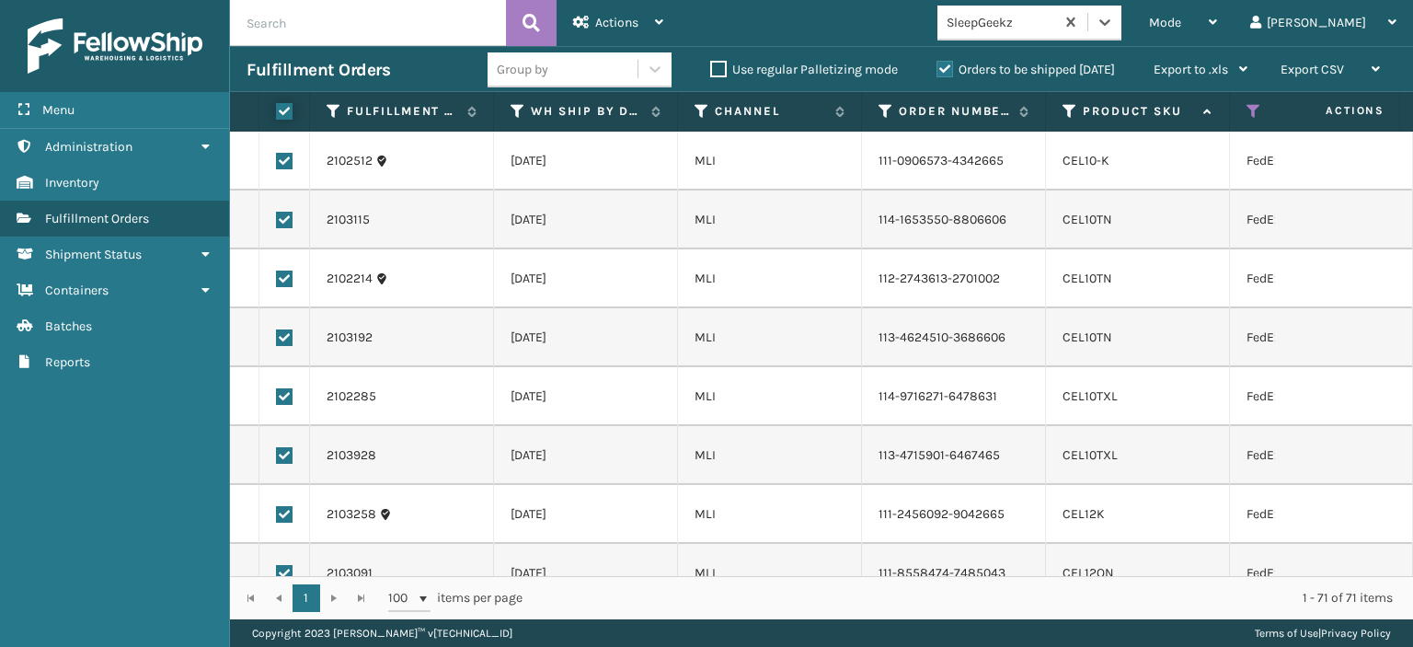
checkbox input "true"
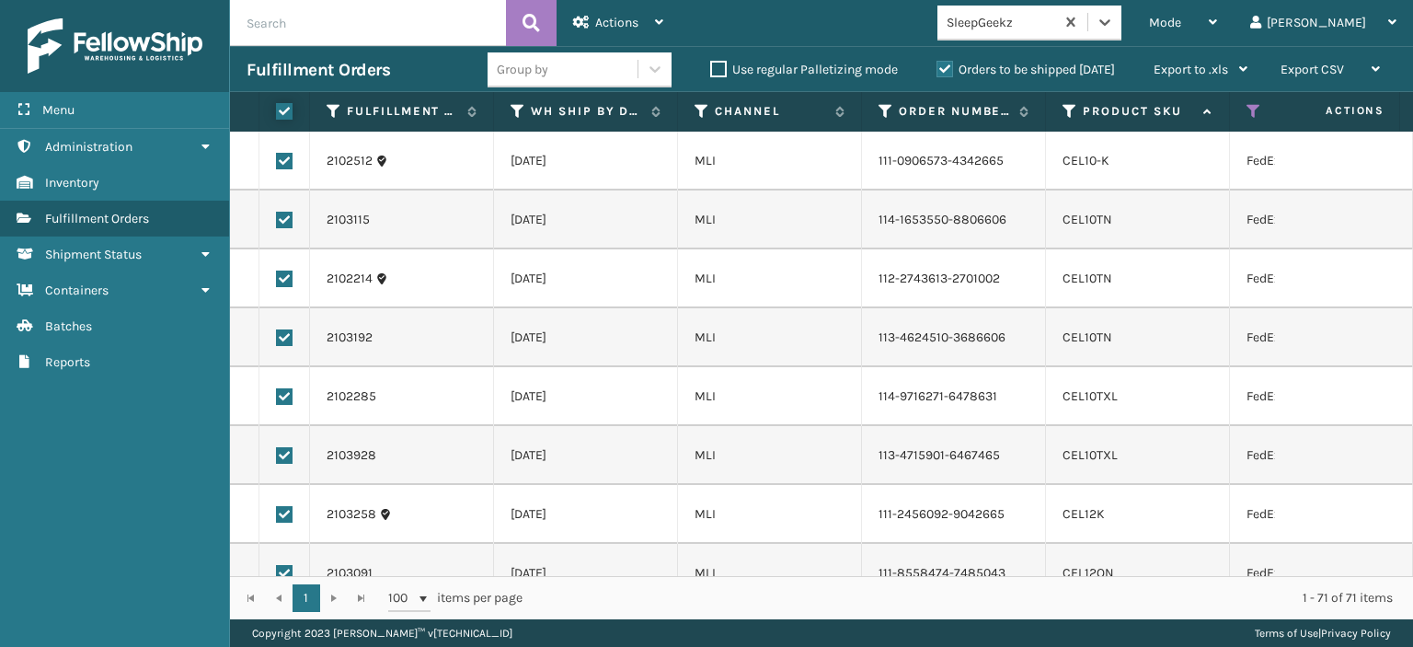
checkbox input "true"
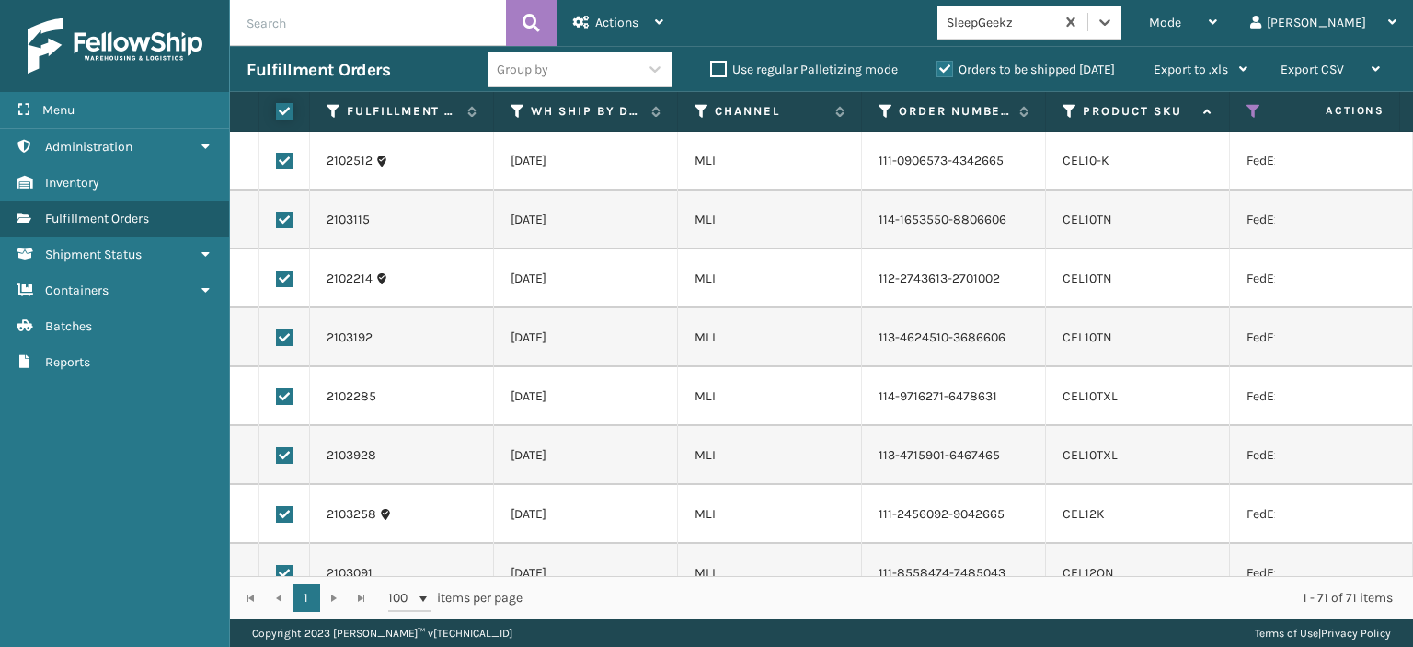
checkbox input "true"
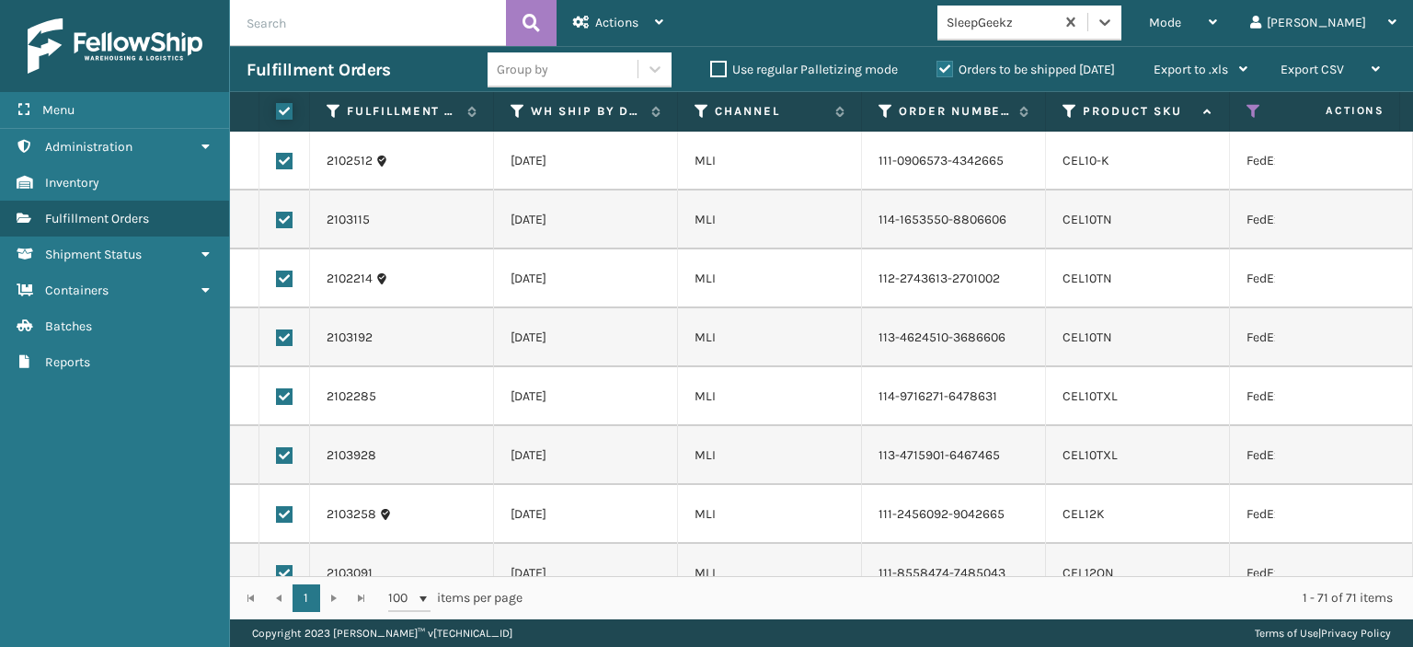
checkbox input "true"
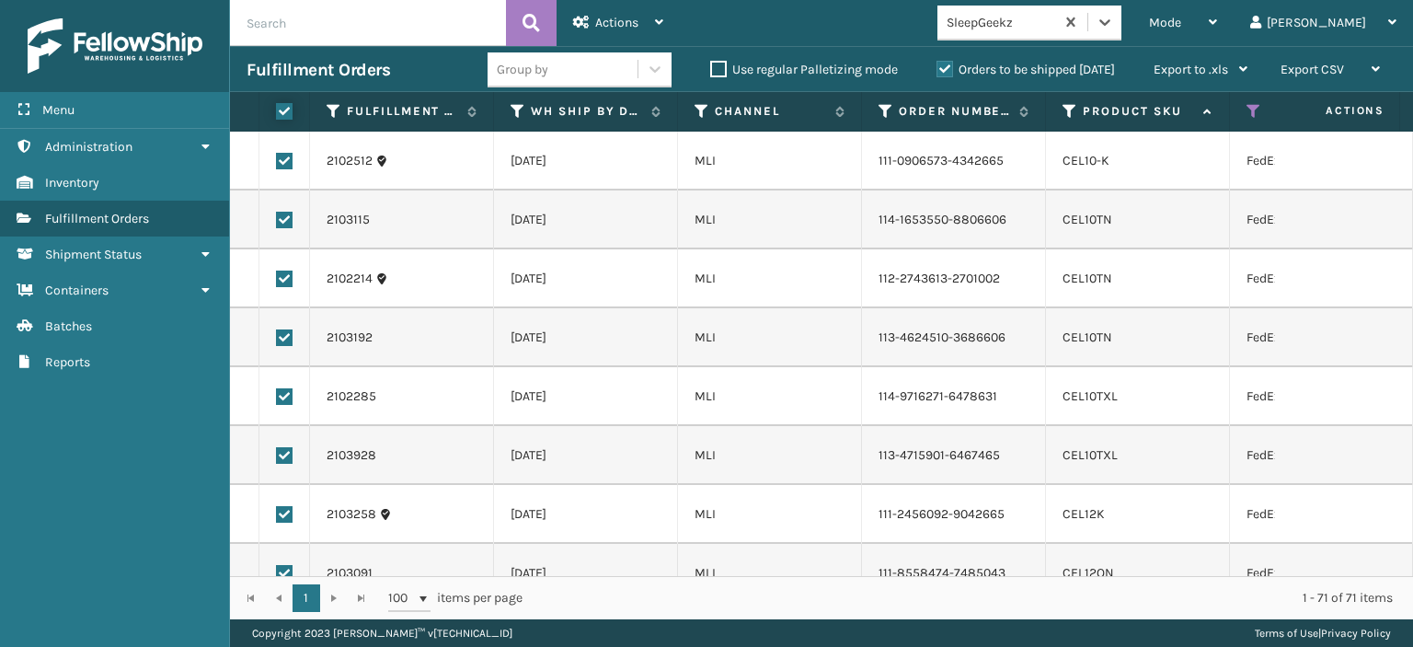
checkbox input "true"
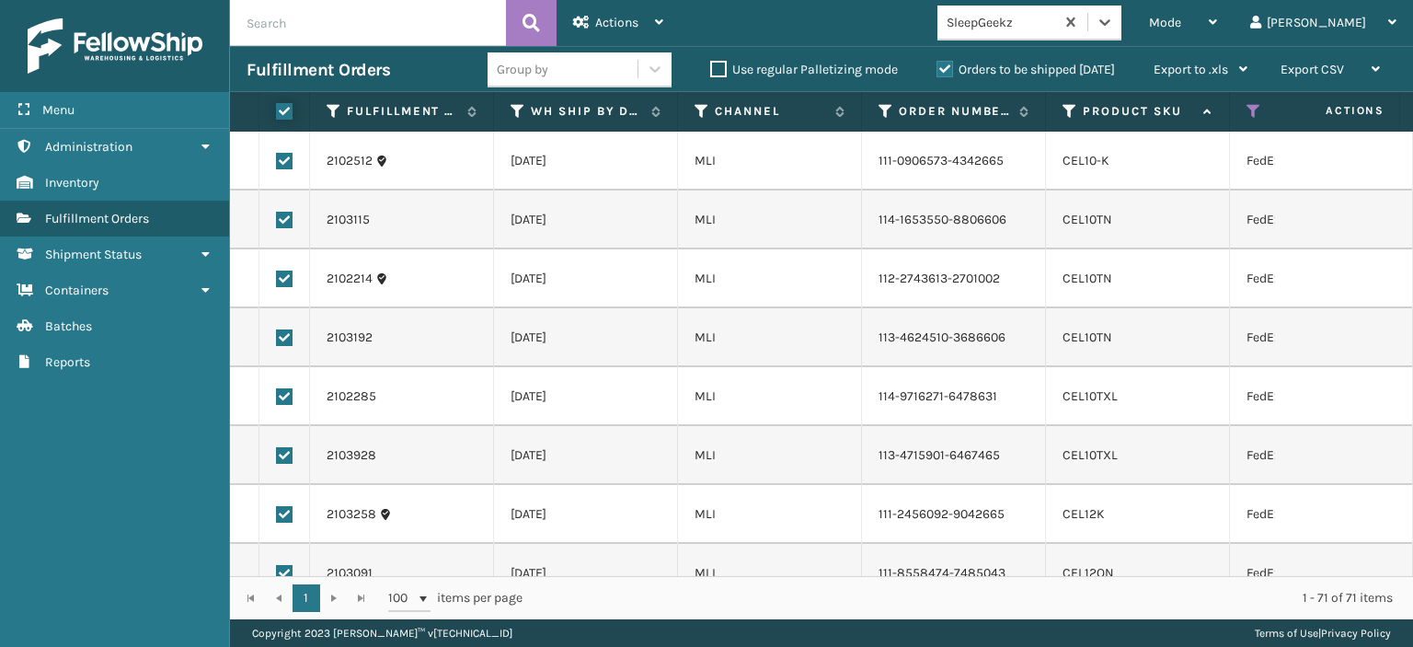
checkbox input "true"
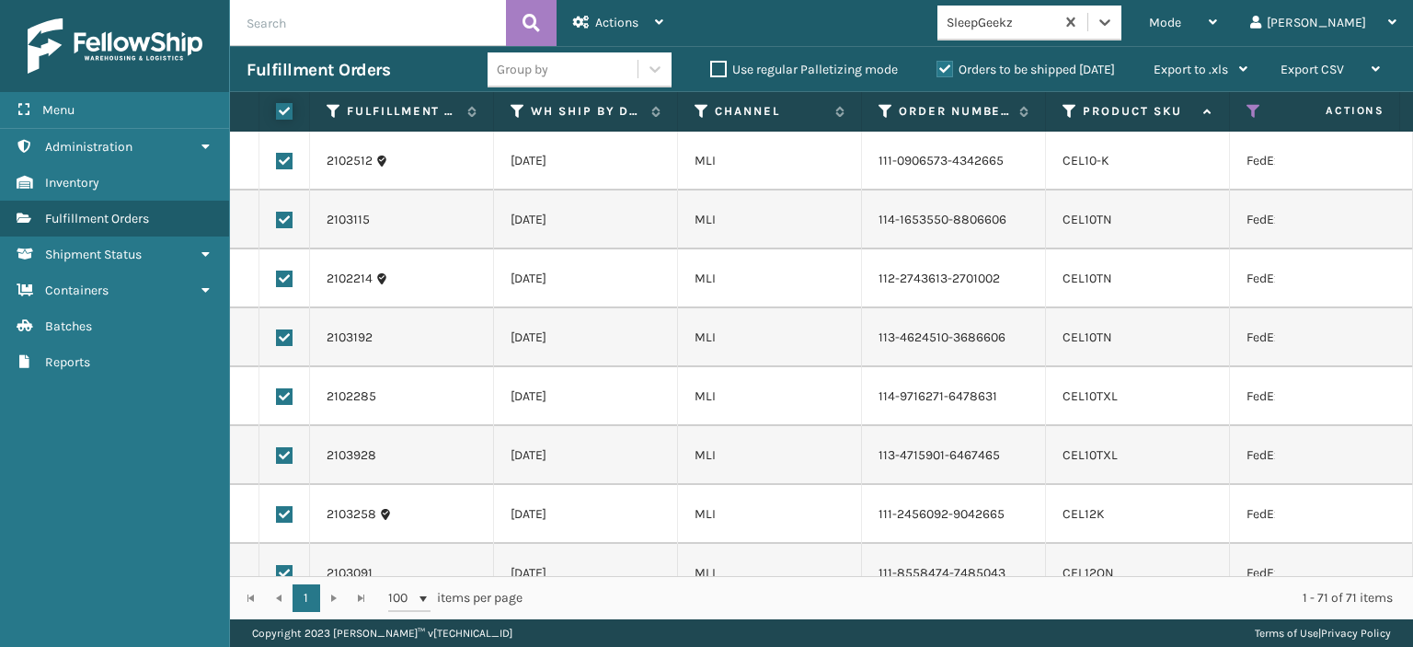
checkbox input "true"
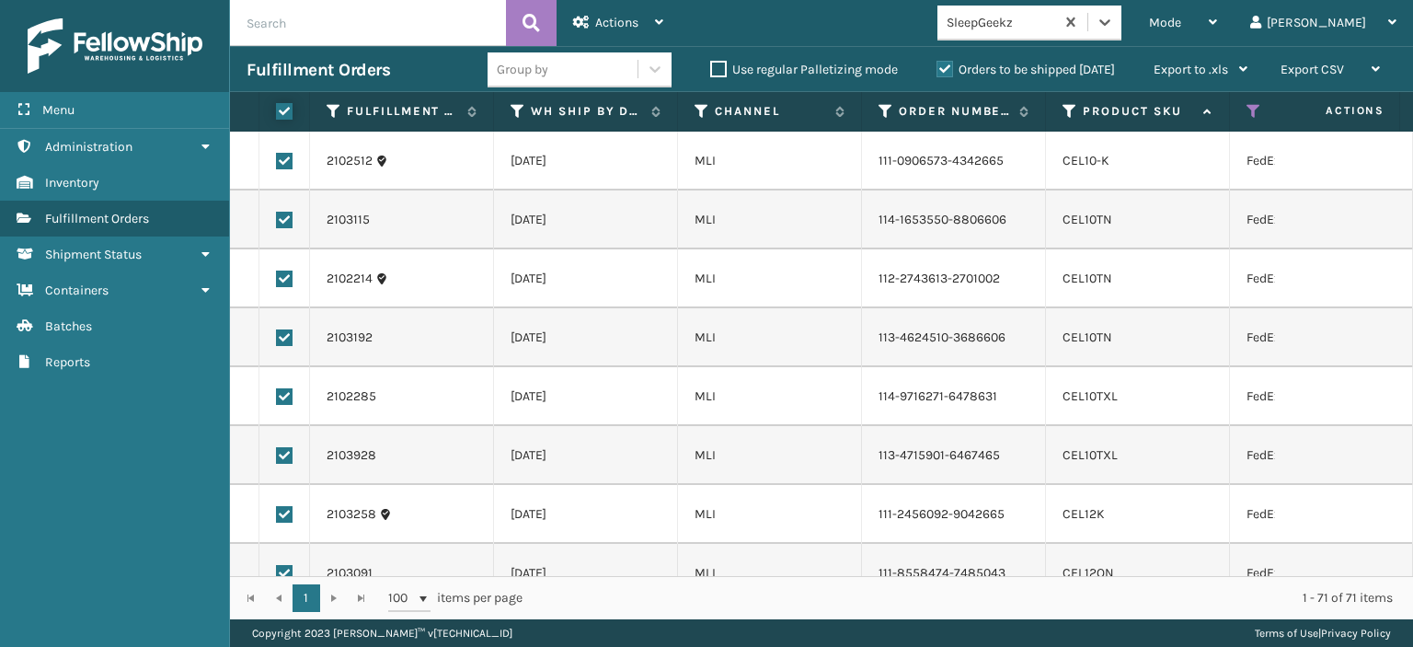
checkbox input "true"
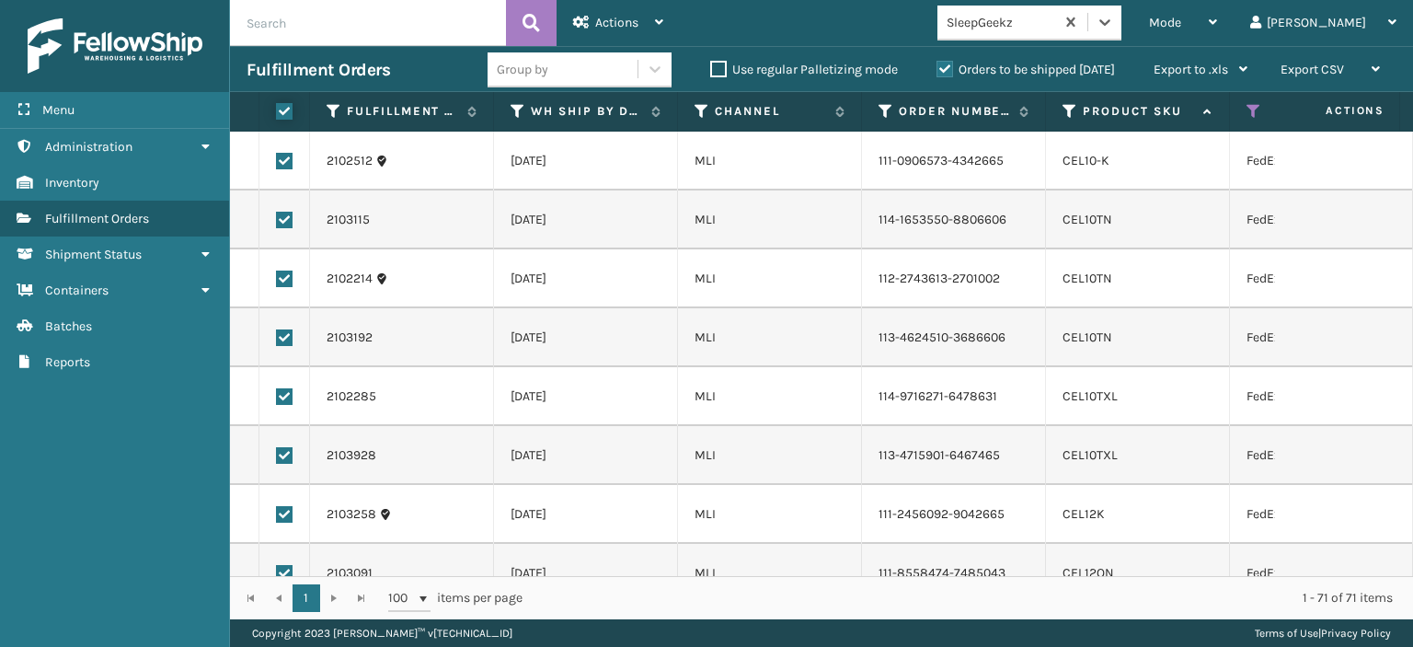
checkbox input "true"
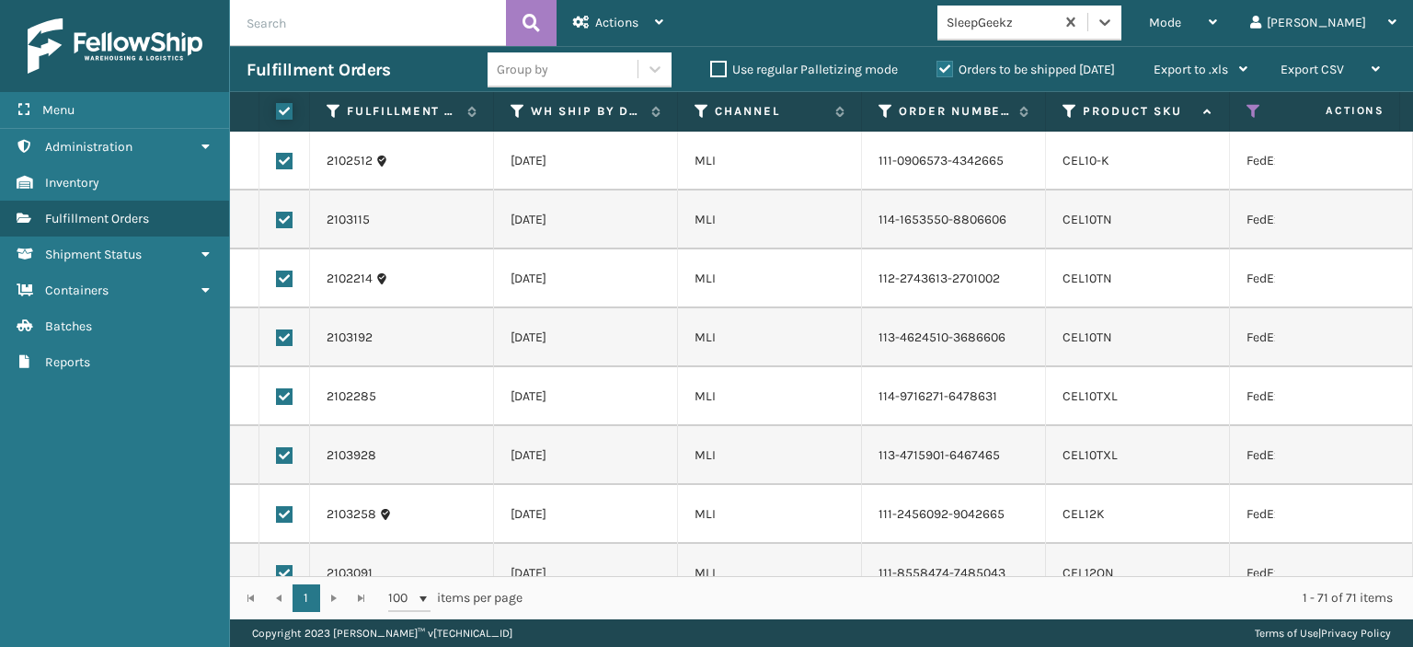
checkbox input "true"
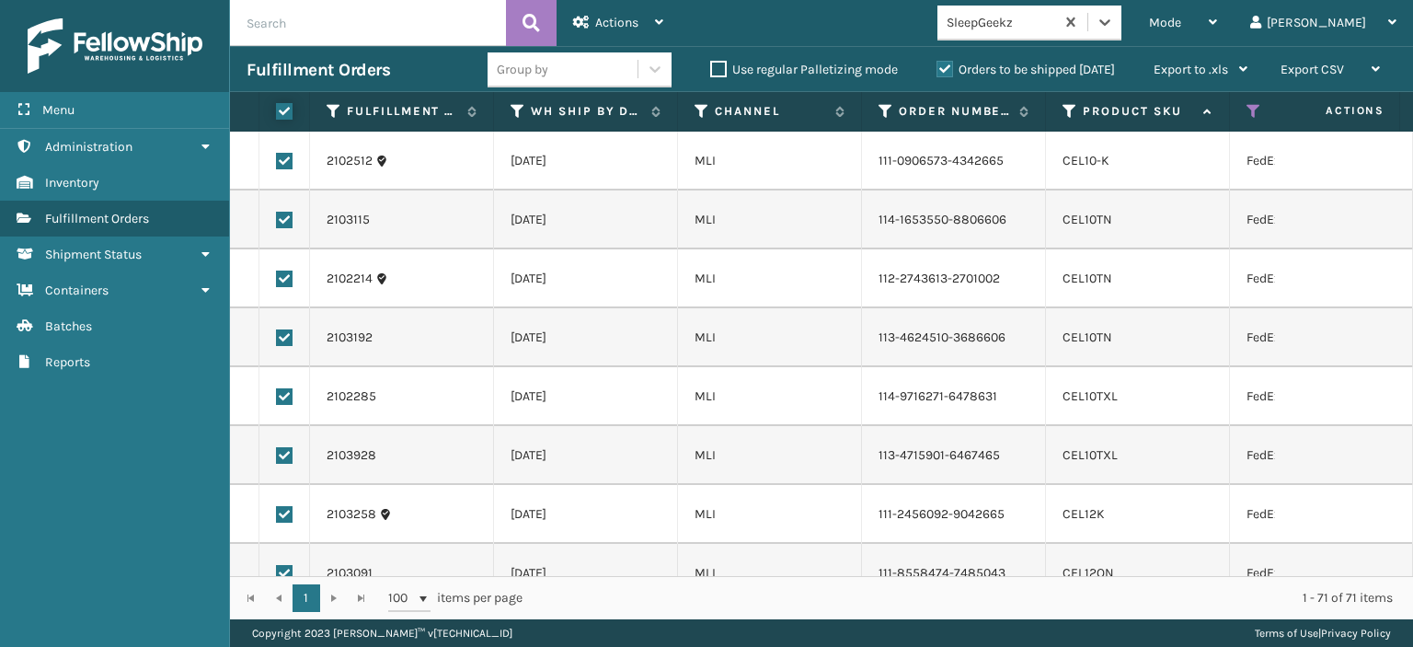
checkbox input "true"
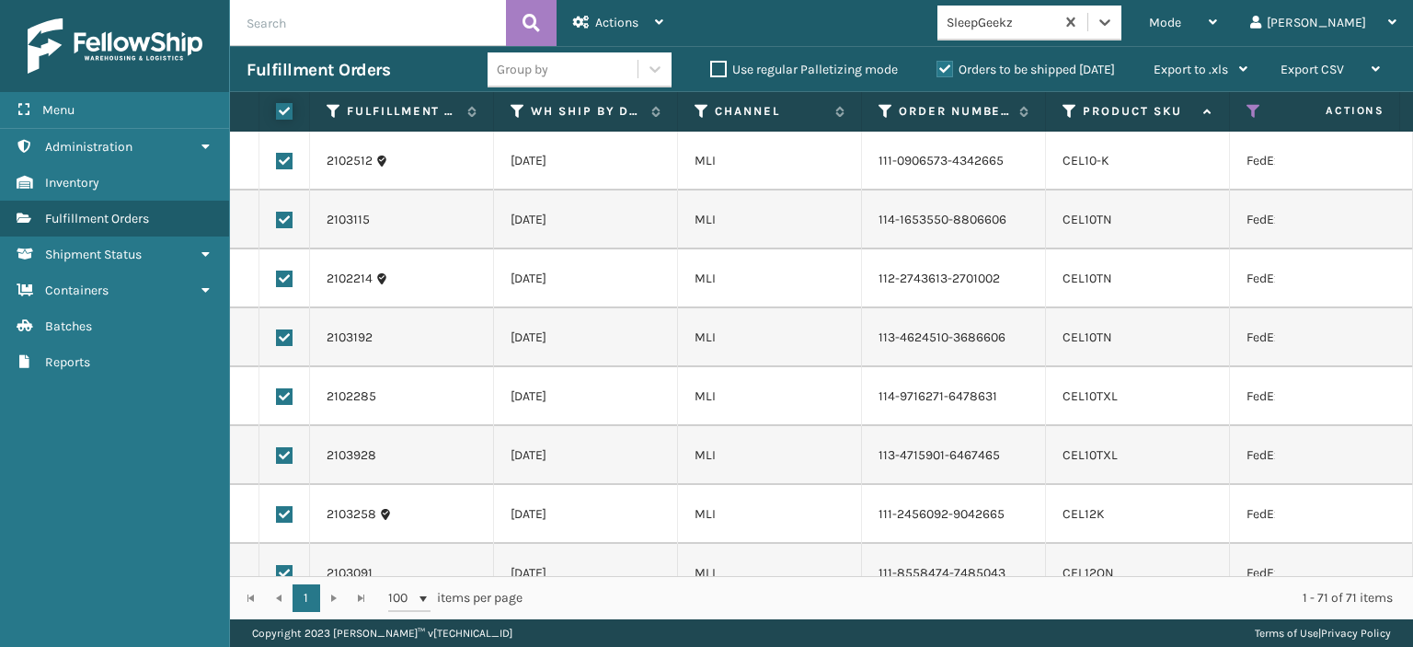
checkbox input "true"
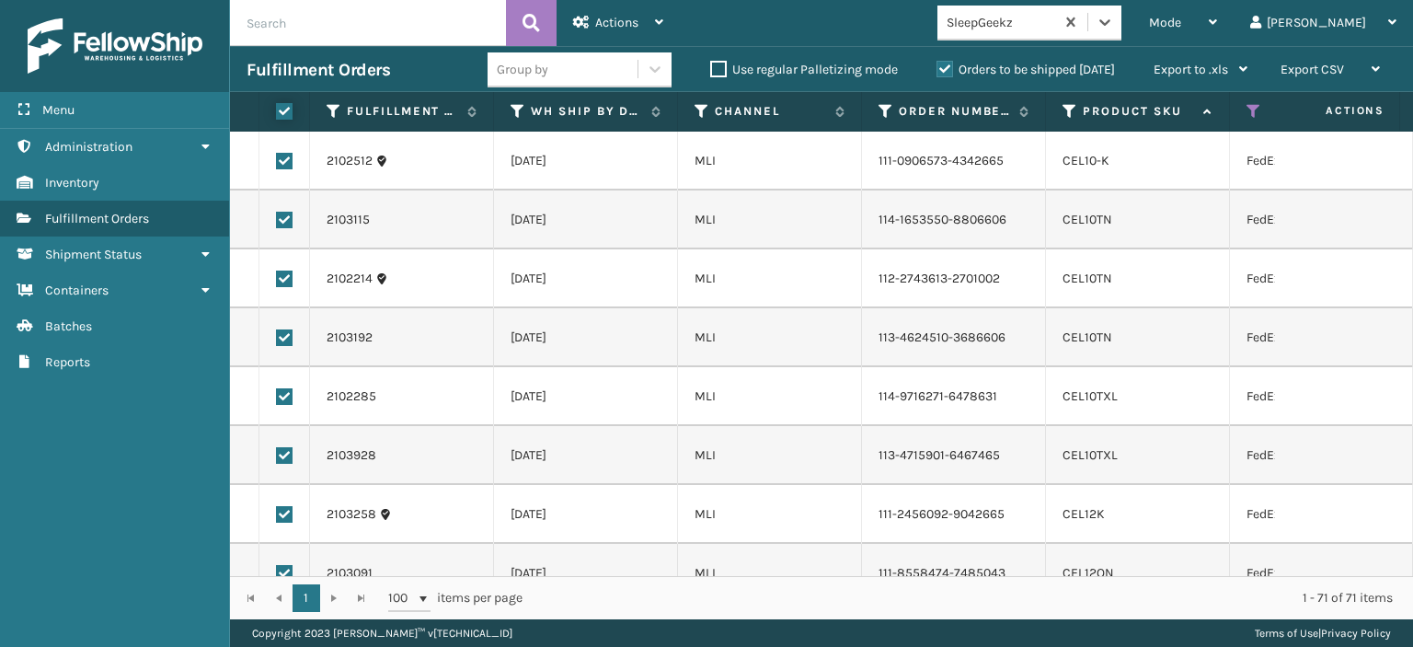
checkbox input "true"
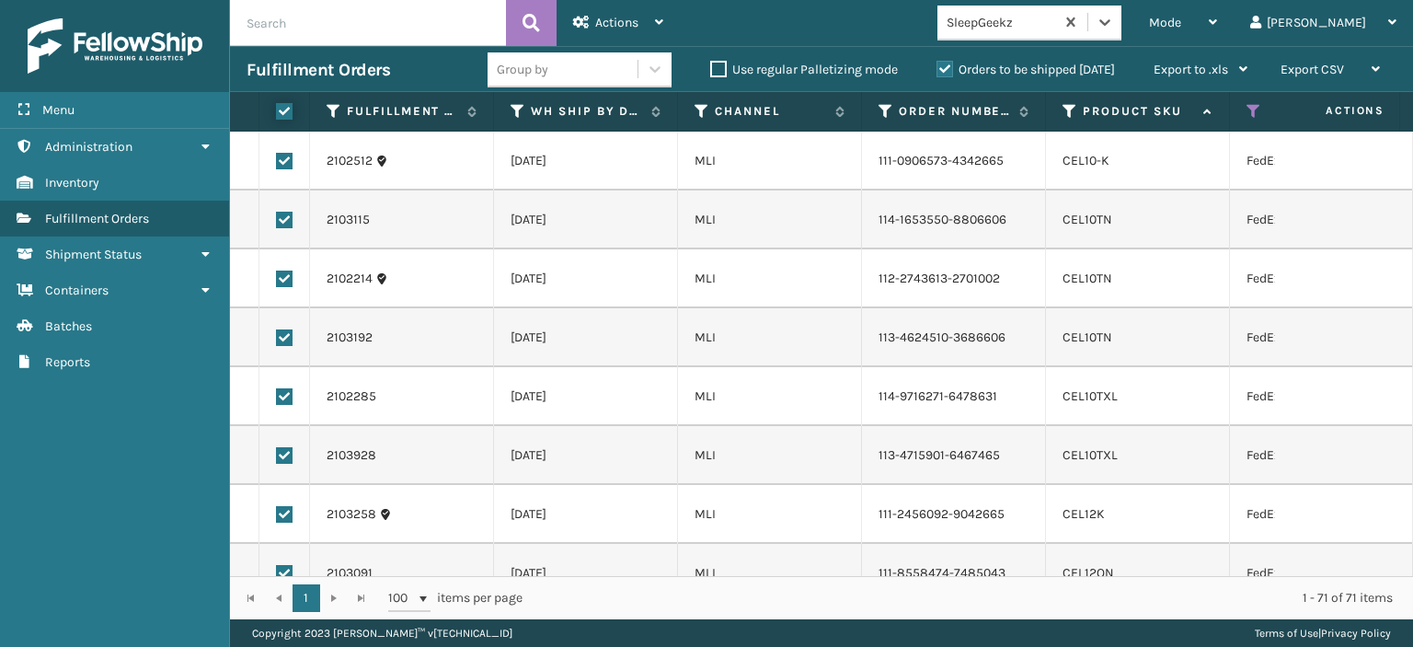
checkbox input "true"
click at [660, 33] on div "Actions" at bounding box center [618, 23] width 90 height 46
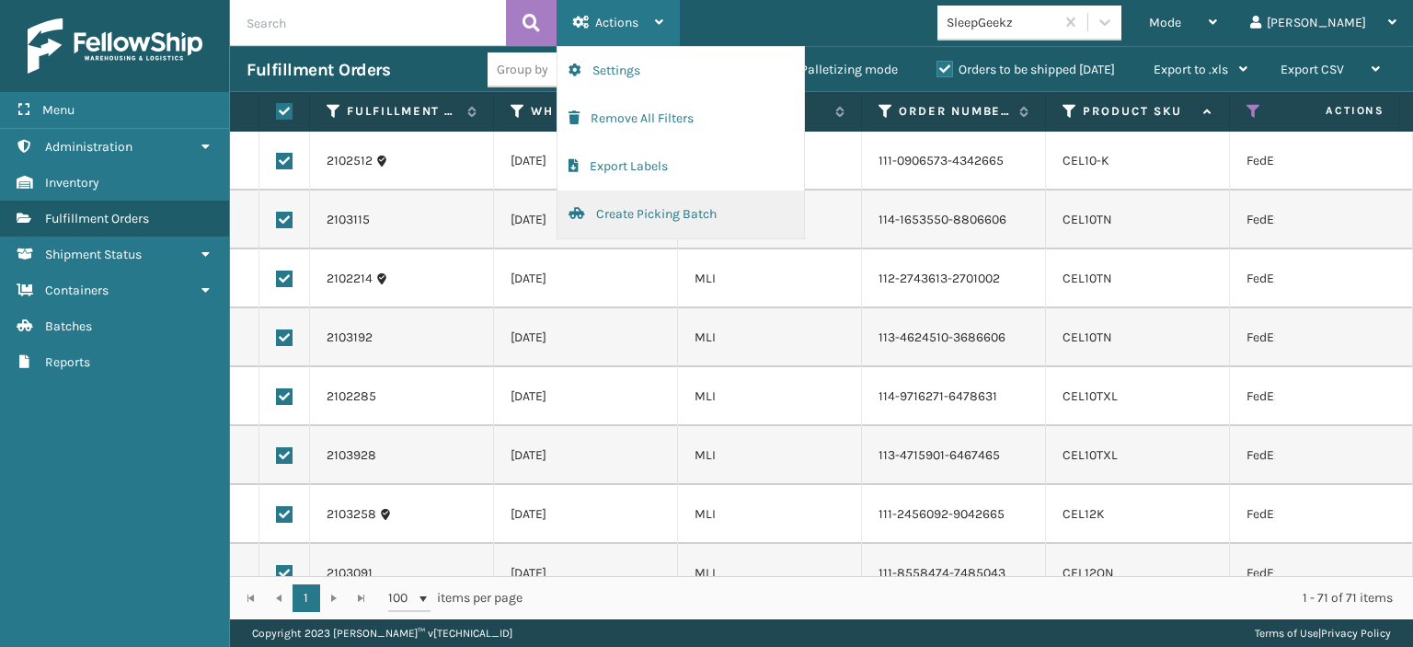
click at [620, 205] on button "Create Picking Batch" at bounding box center [680, 214] width 247 height 48
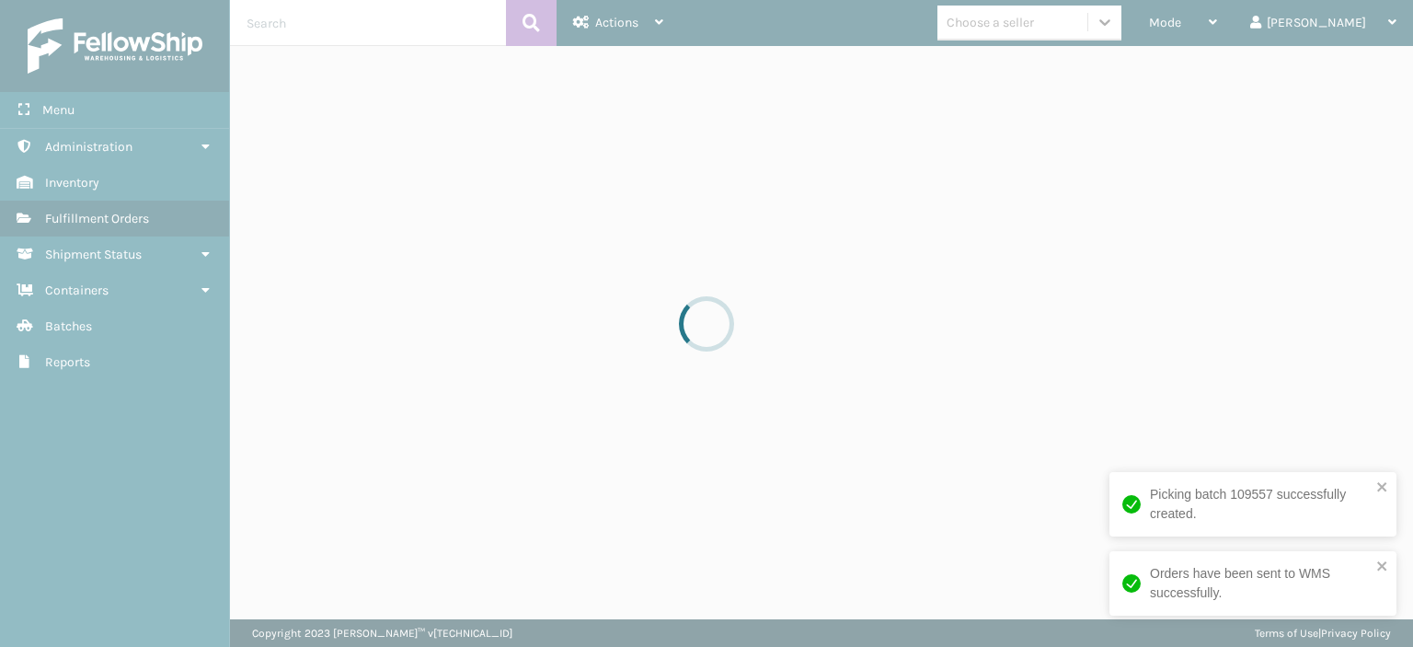
click at [1143, 25] on div at bounding box center [706, 323] width 1413 height 647
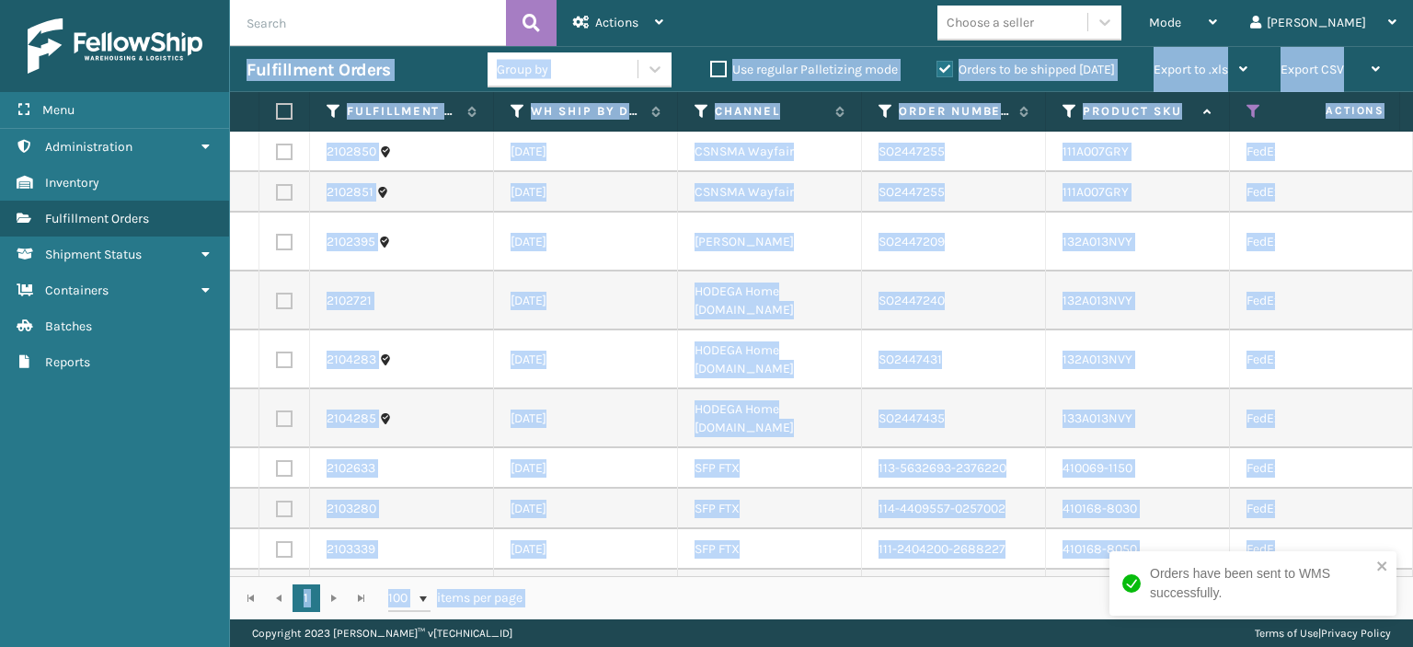
click at [1087, 25] on div "Choose a seller" at bounding box center [1012, 22] width 150 height 30
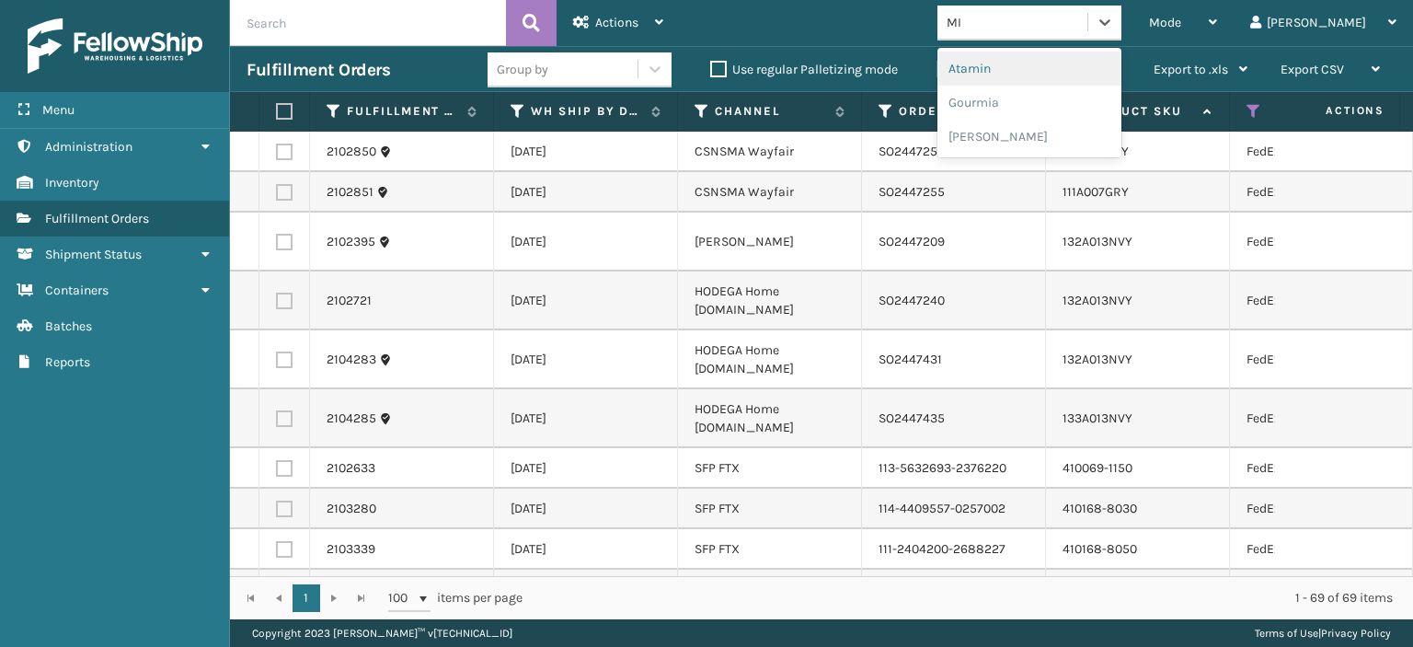
type input "MIL"
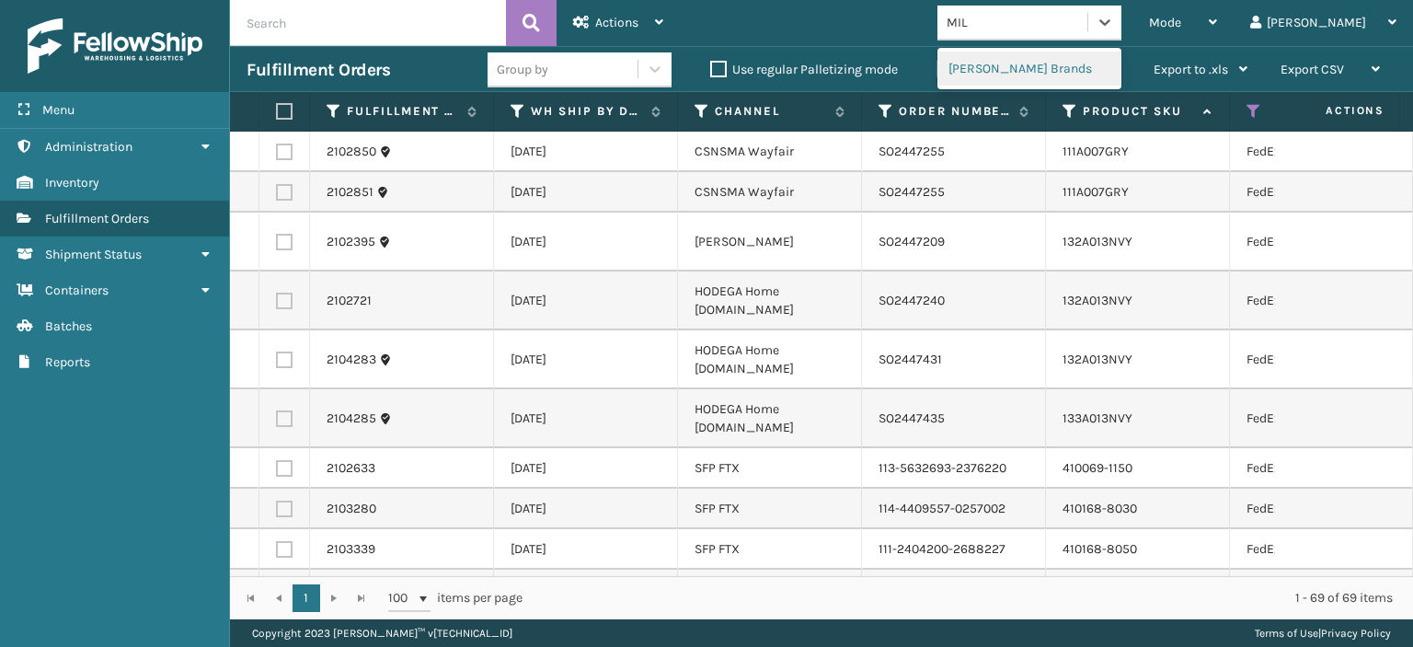
click at [1121, 52] on div "[PERSON_NAME] Brands" at bounding box center [1029, 69] width 184 height 34
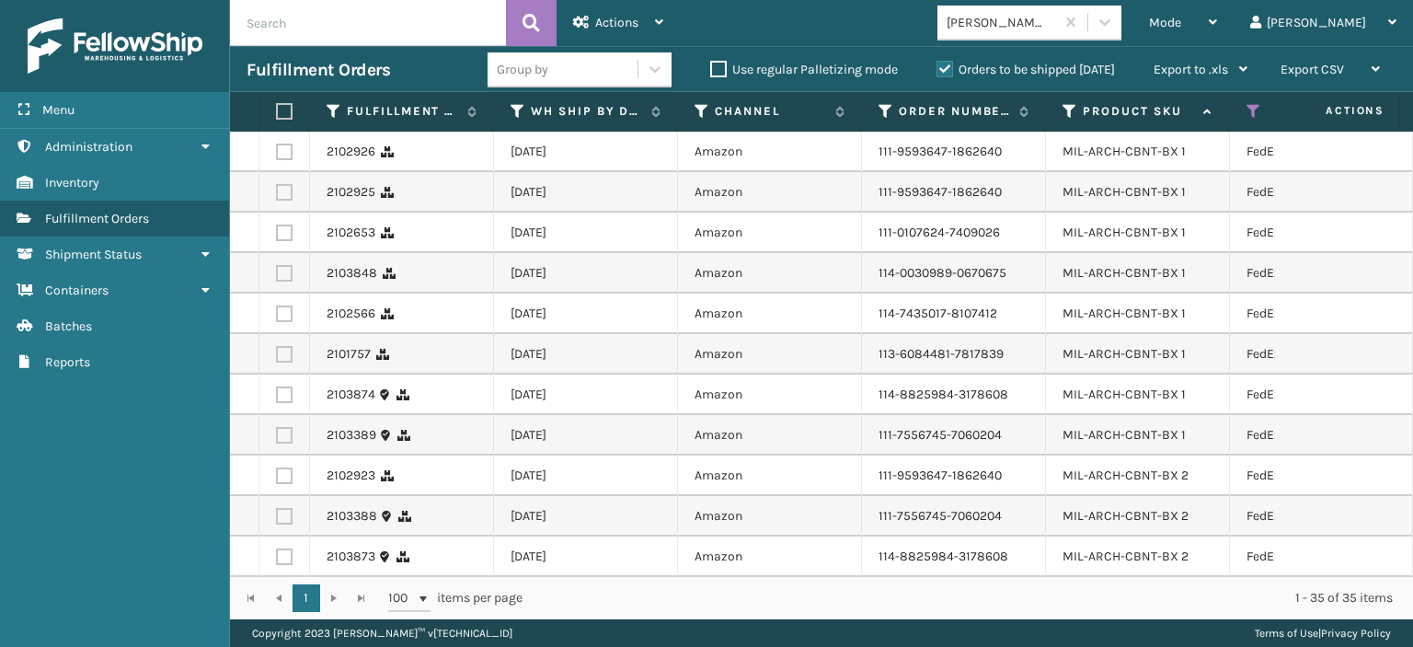
click at [284, 114] on label at bounding box center [281, 111] width 11 height 17
click at [277, 114] on input "checkbox" at bounding box center [276, 112] width 1 height 12
checkbox input "true"
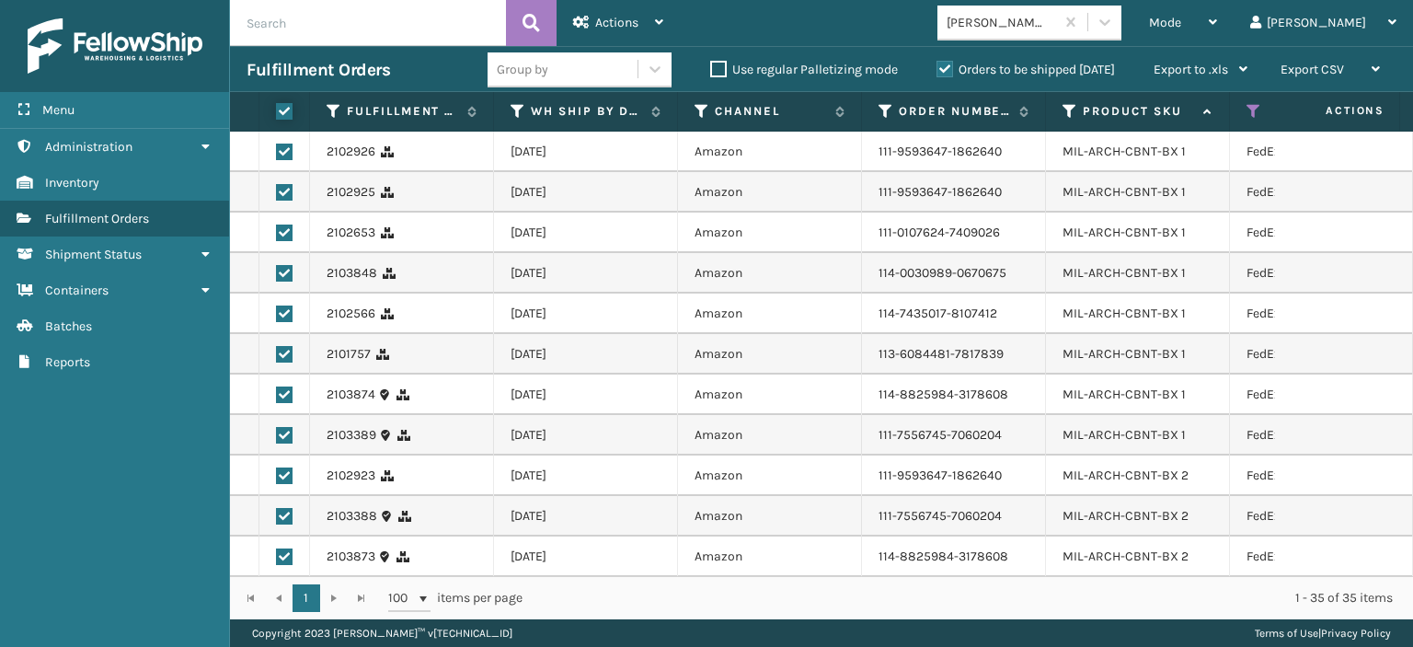
checkbox input "true"
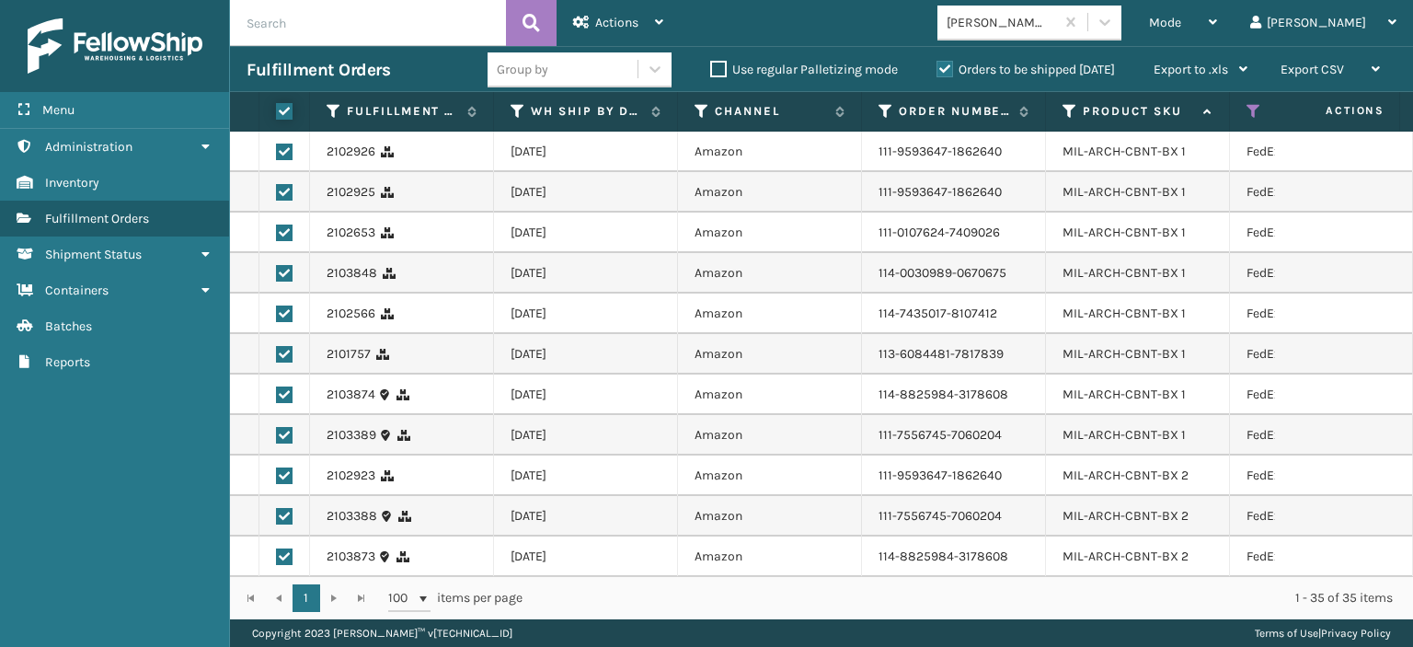
checkbox input "true"
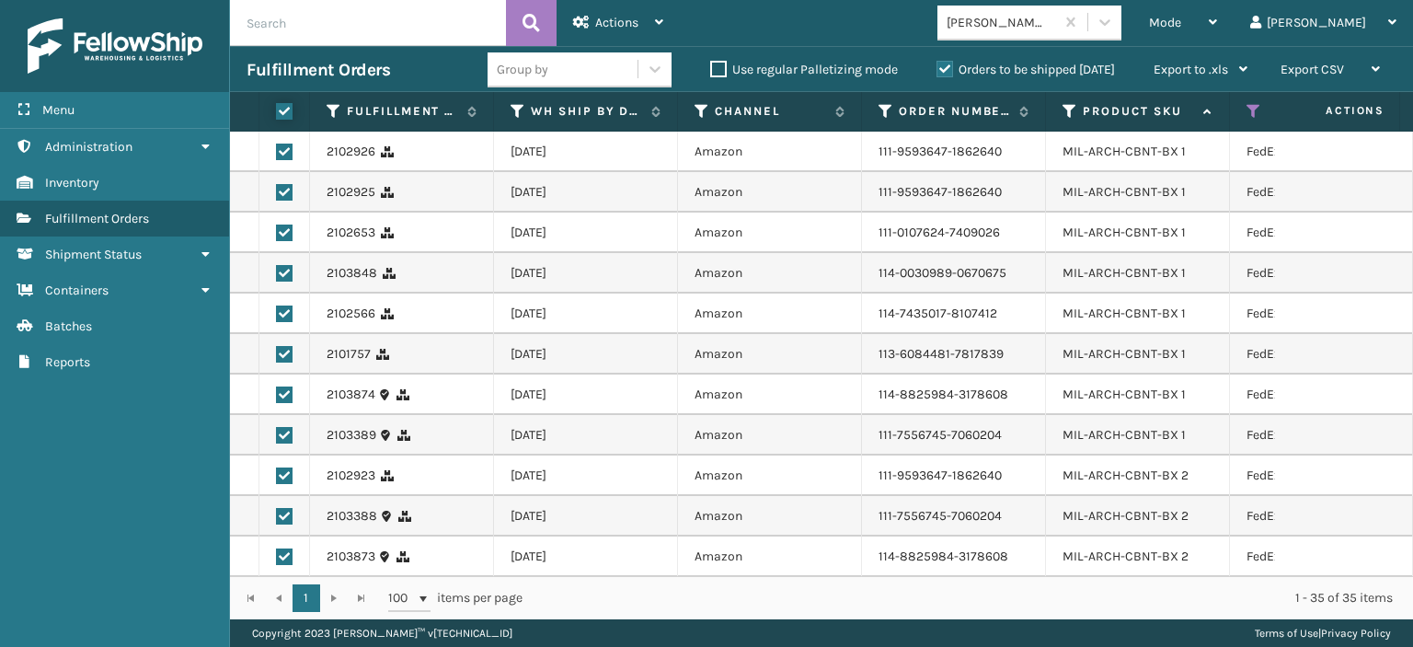
checkbox input "true"
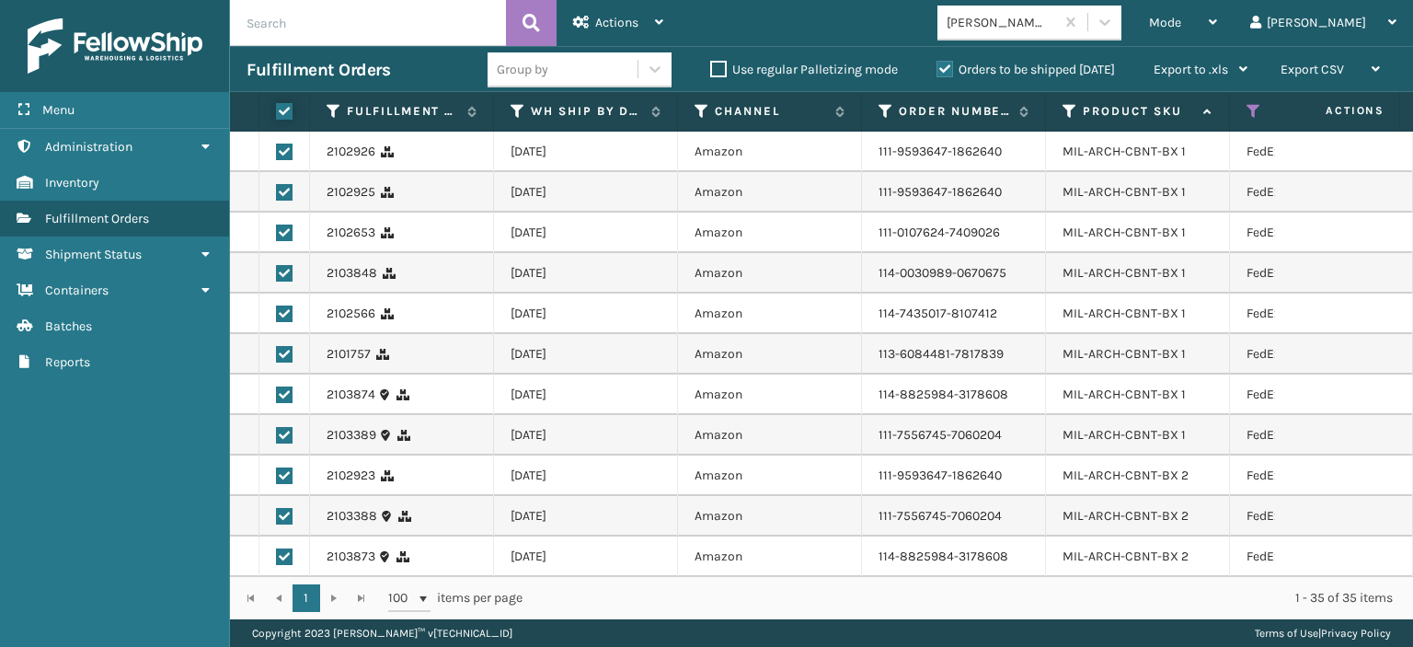
checkbox input "true"
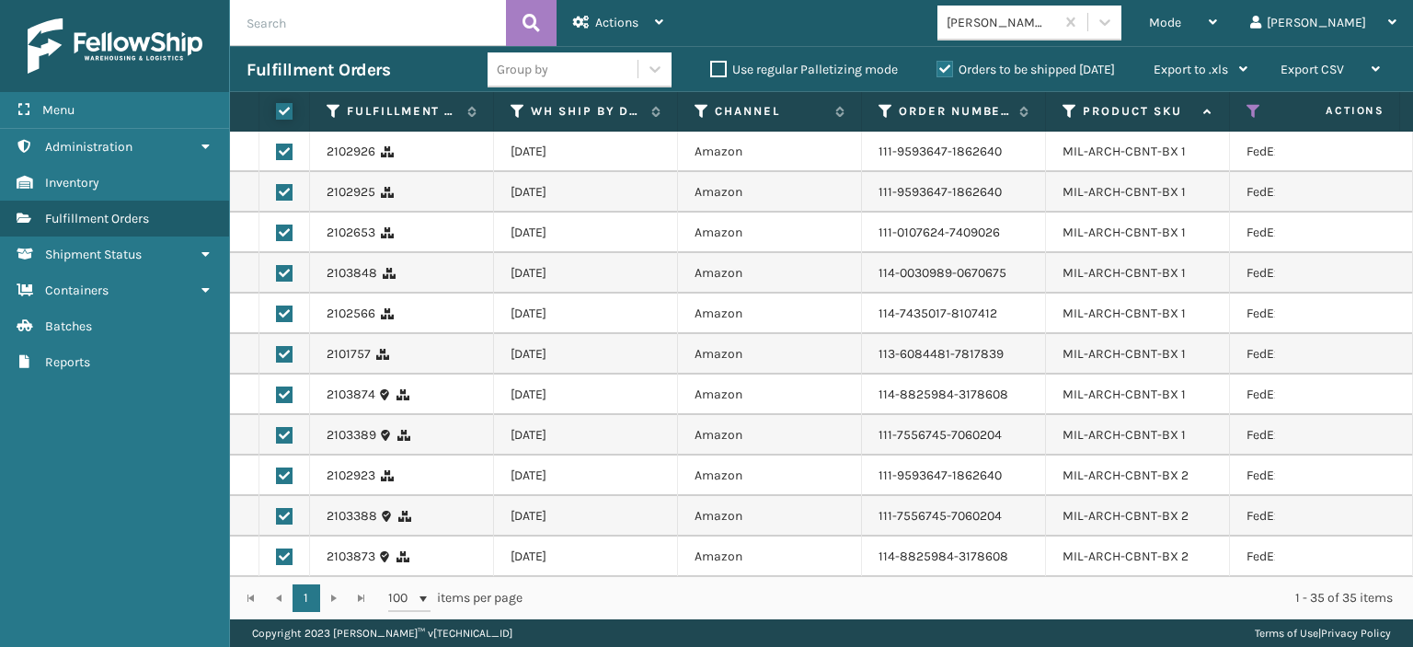
checkbox input "true"
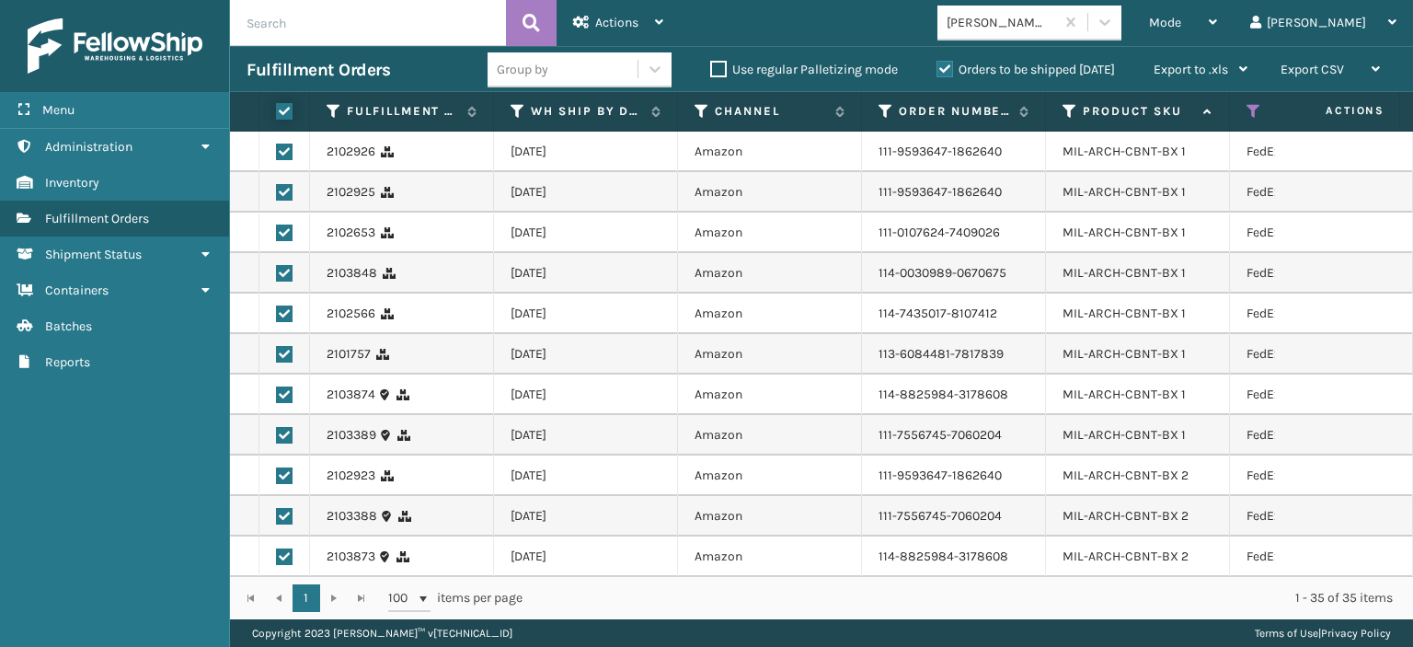
checkbox input "true"
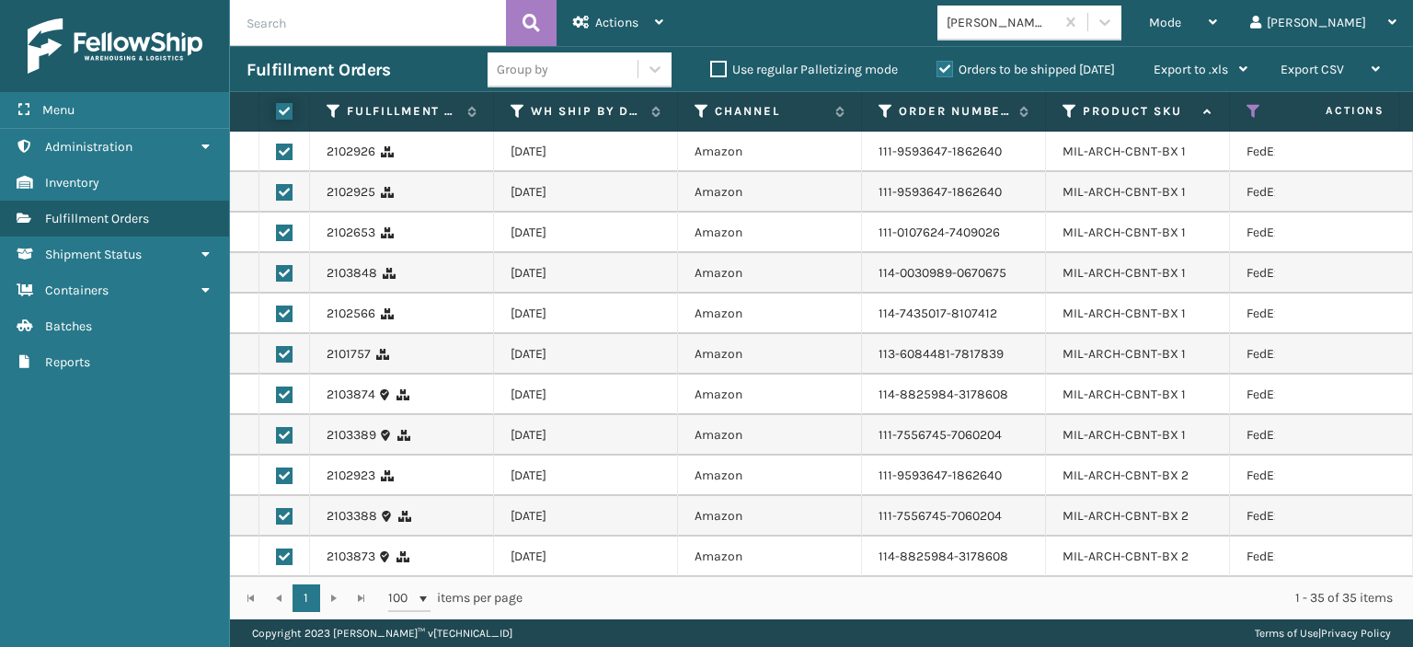
checkbox input "true"
click at [659, 12] on div "Actions" at bounding box center [618, 23] width 90 height 46
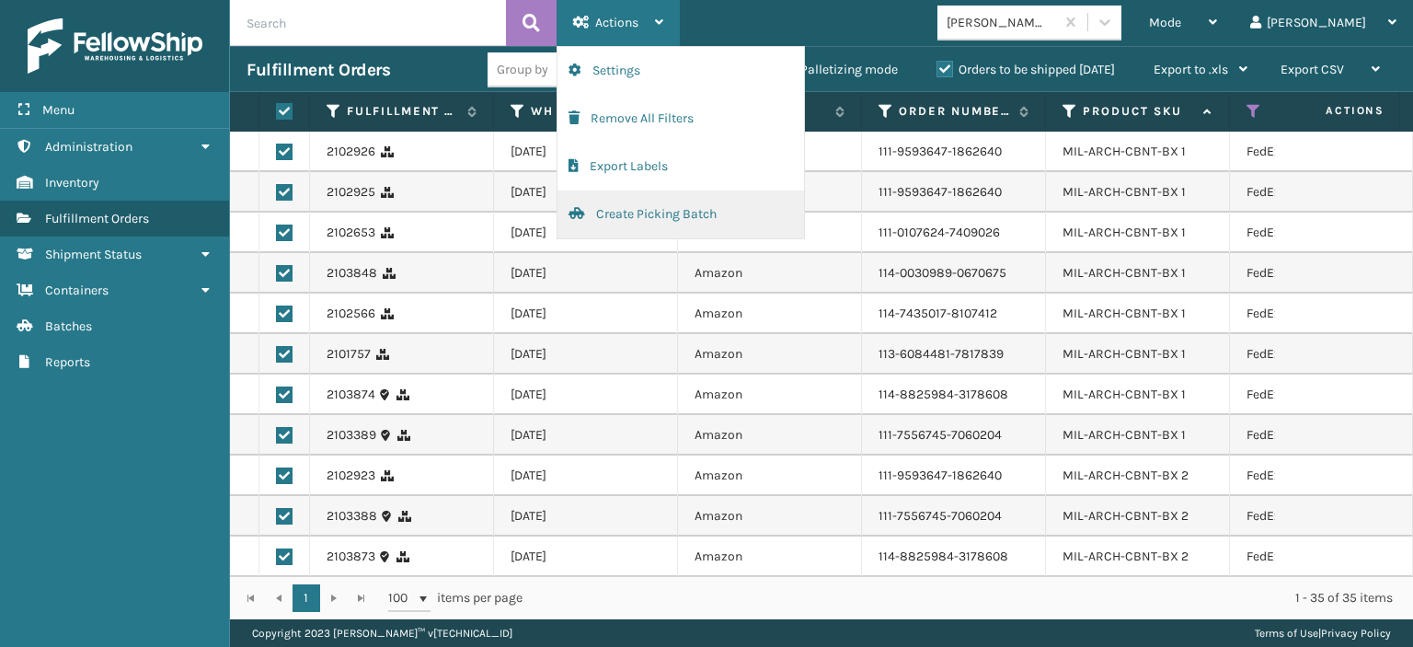
click at [637, 233] on button "Create Picking Batch" at bounding box center [680, 214] width 247 height 48
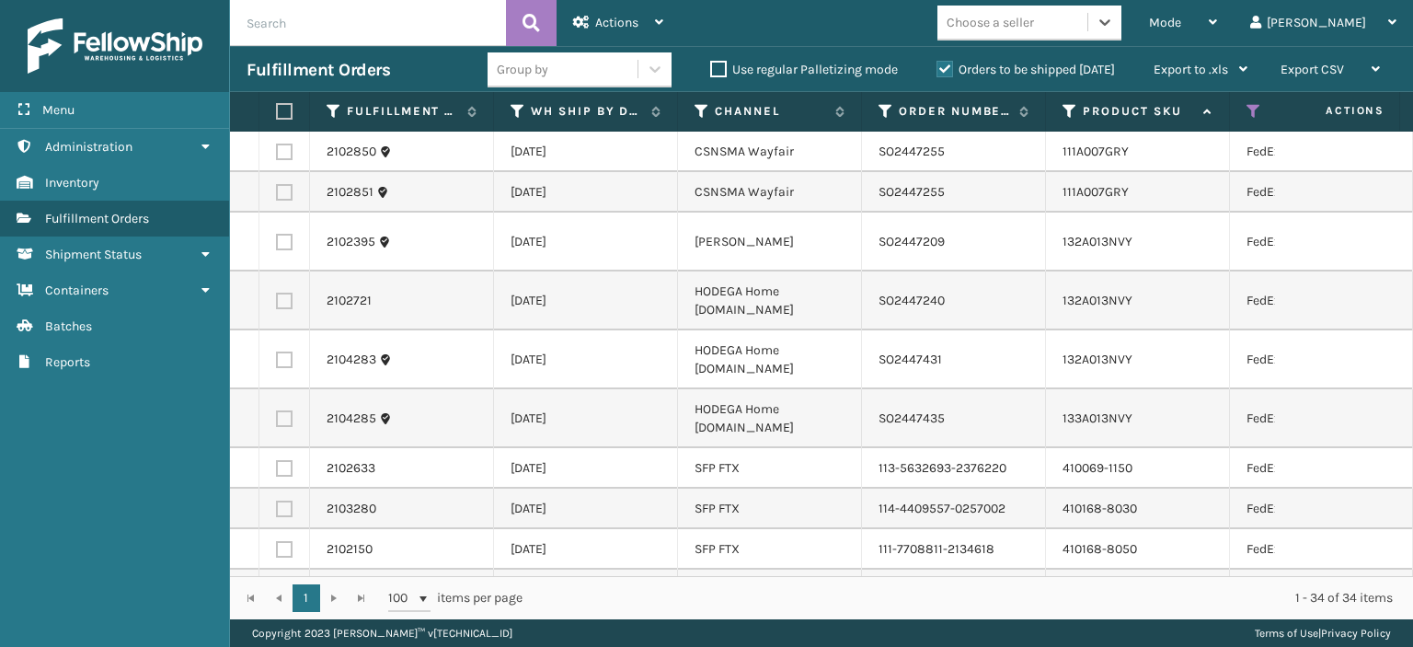
click at [1034, 28] on div "Choose a seller" at bounding box center [990, 22] width 87 height 19
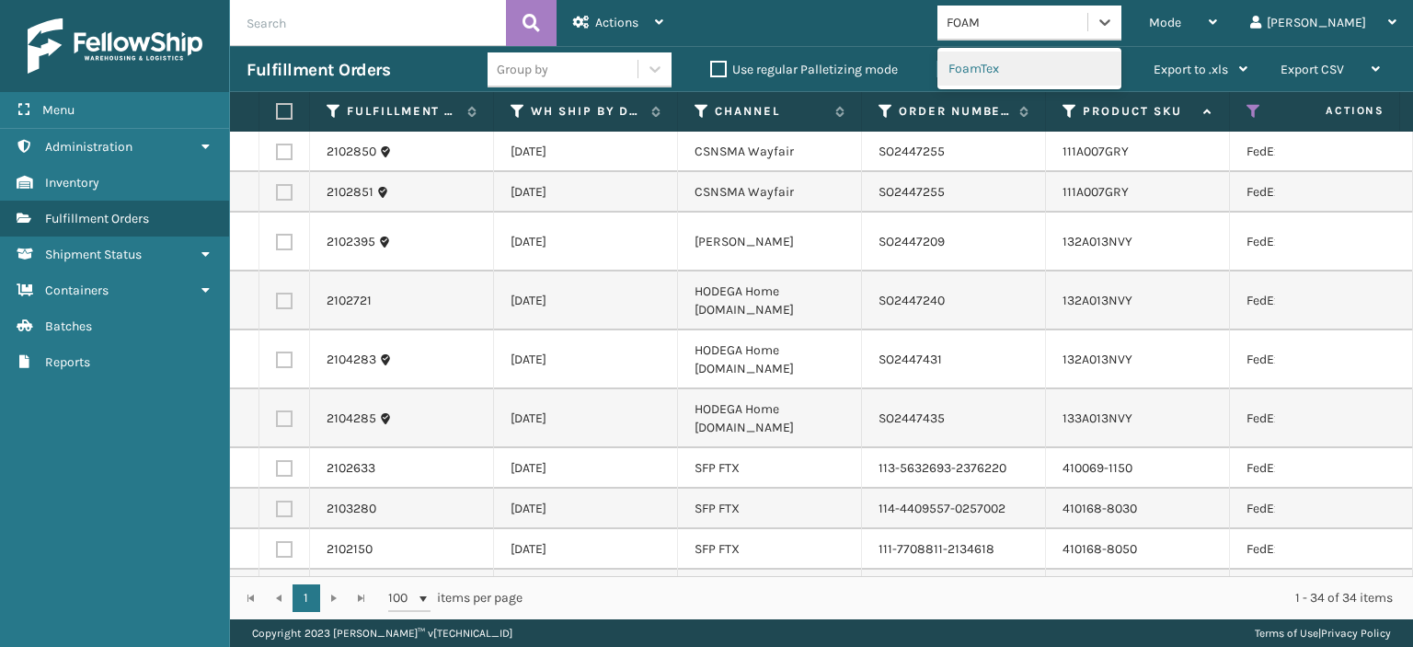
type input "FOAMT"
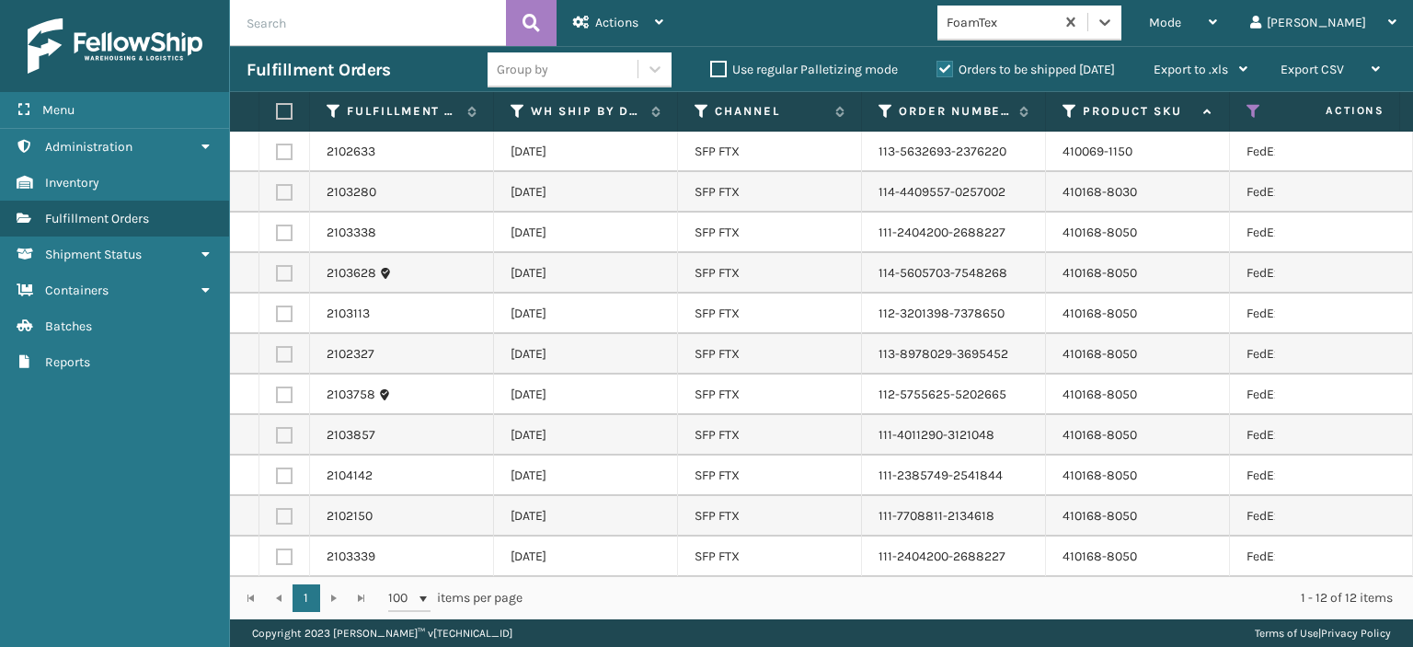
click at [284, 113] on label at bounding box center [281, 111] width 11 height 17
click at [277, 113] on input "checkbox" at bounding box center [276, 112] width 1 height 12
checkbox input "true"
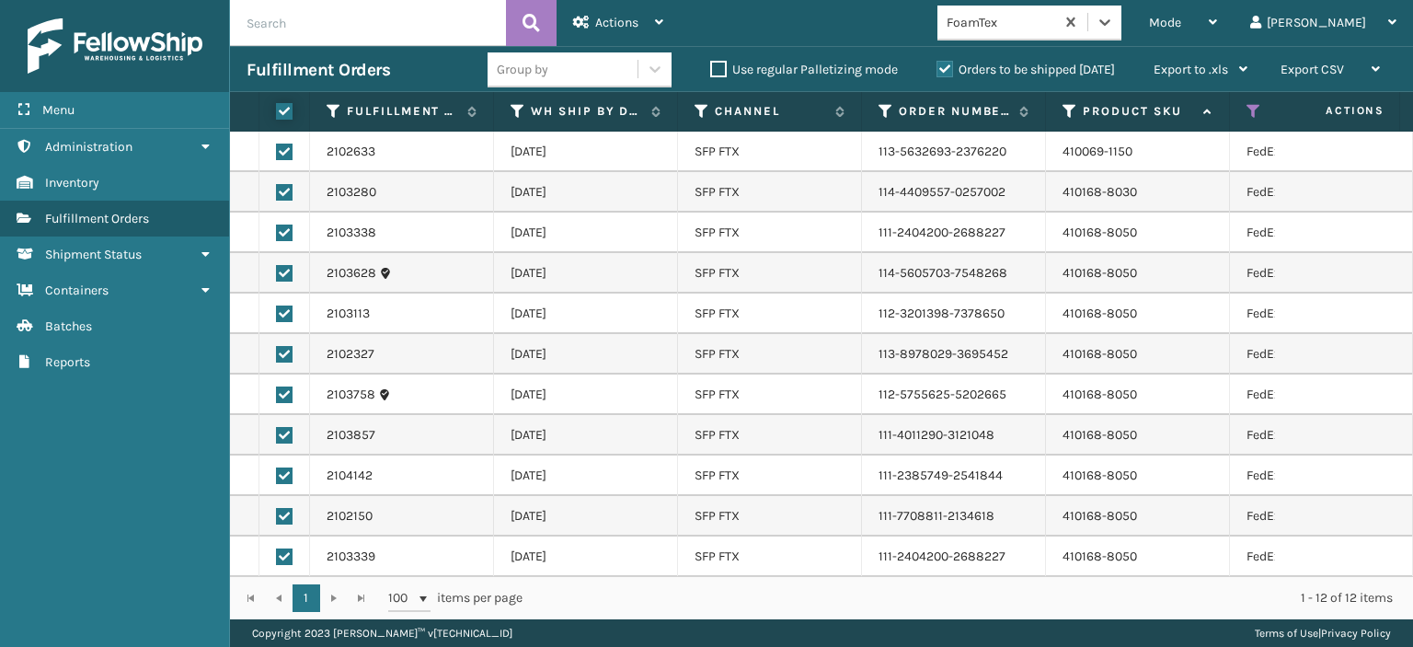
checkbox input "true"
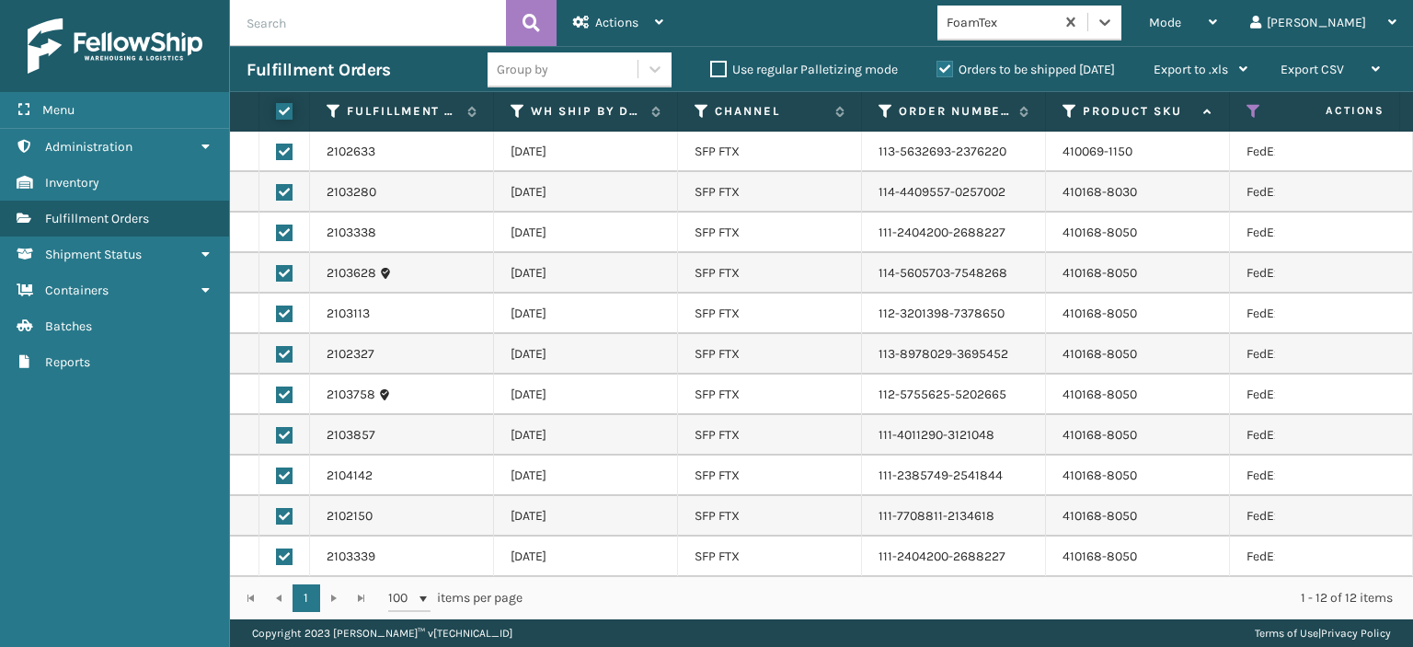
checkbox input "true"
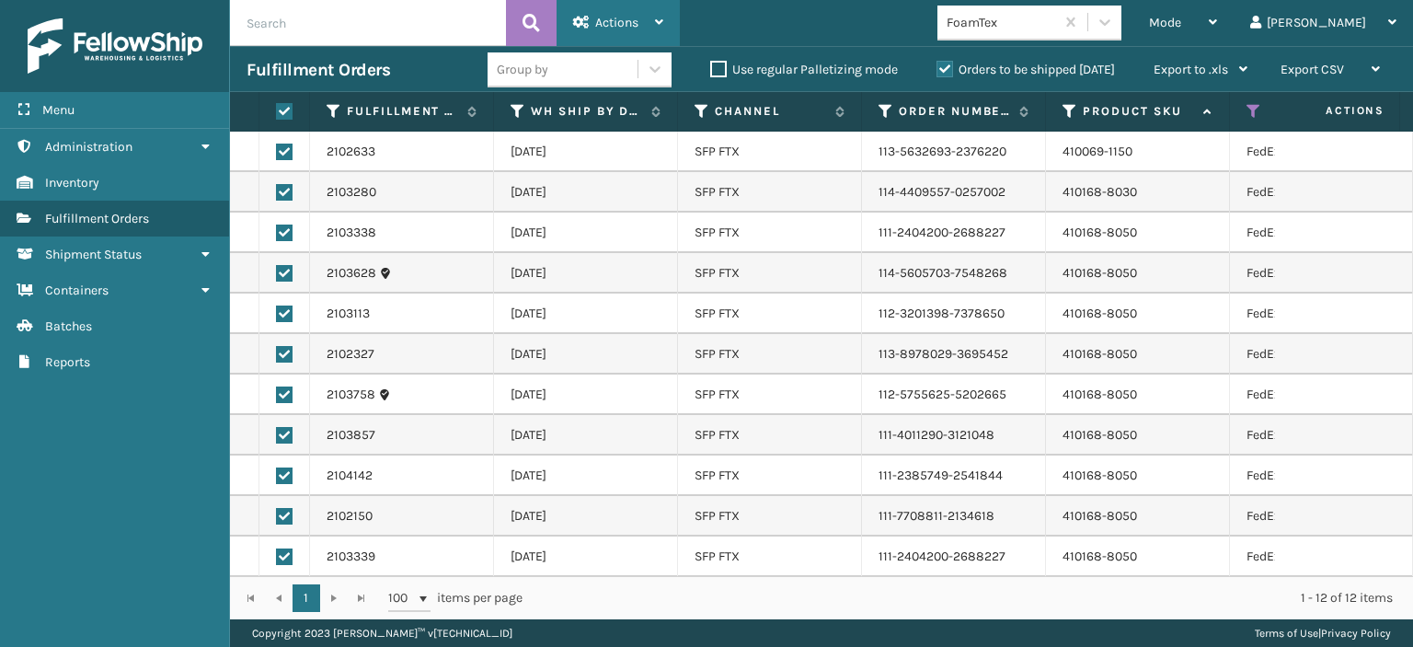
click at [639, 25] on div "Actions" at bounding box center [618, 23] width 90 height 46
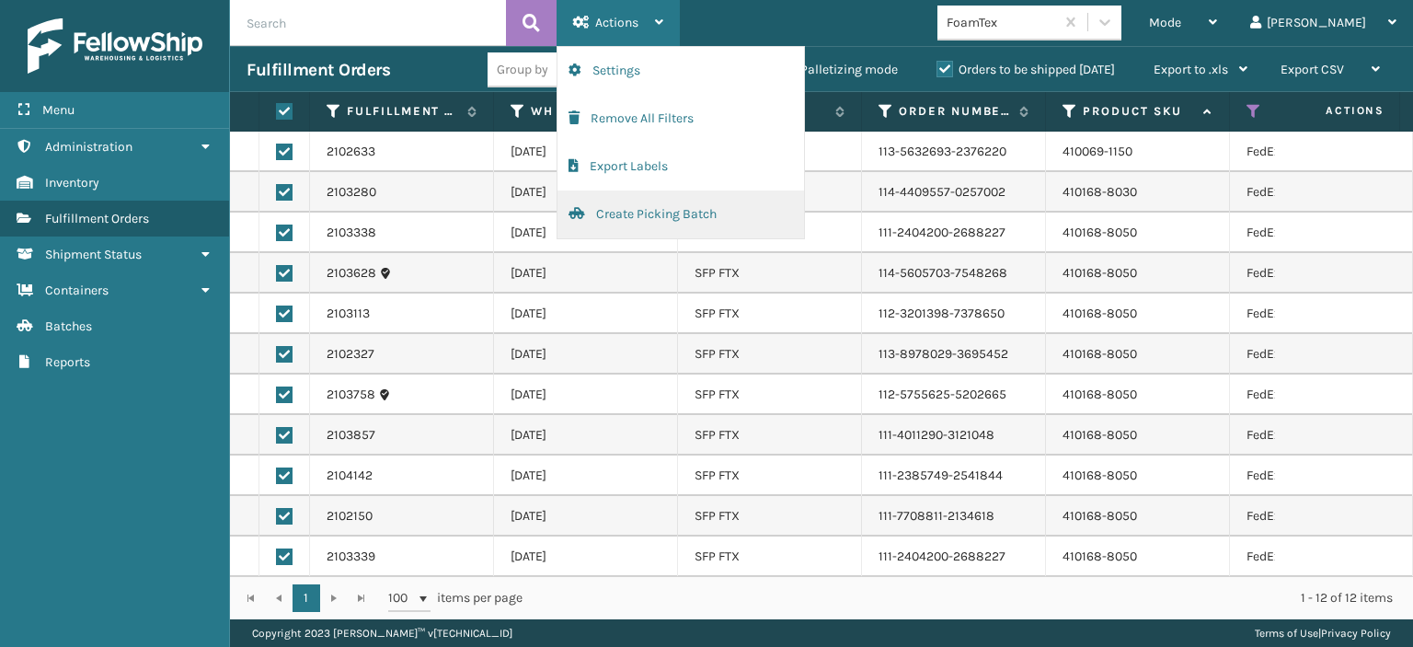
click at [618, 216] on button "Create Picking Batch" at bounding box center [680, 214] width 247 height 48
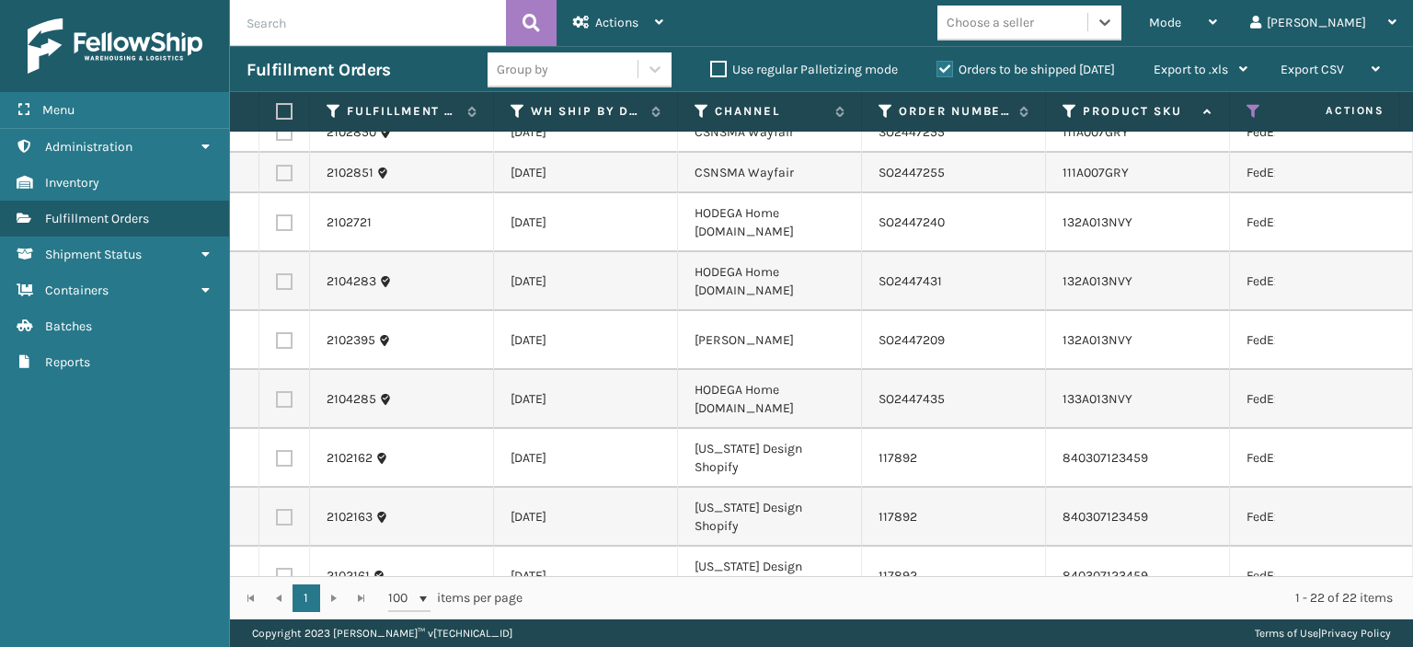
scroll to position [0, 0]
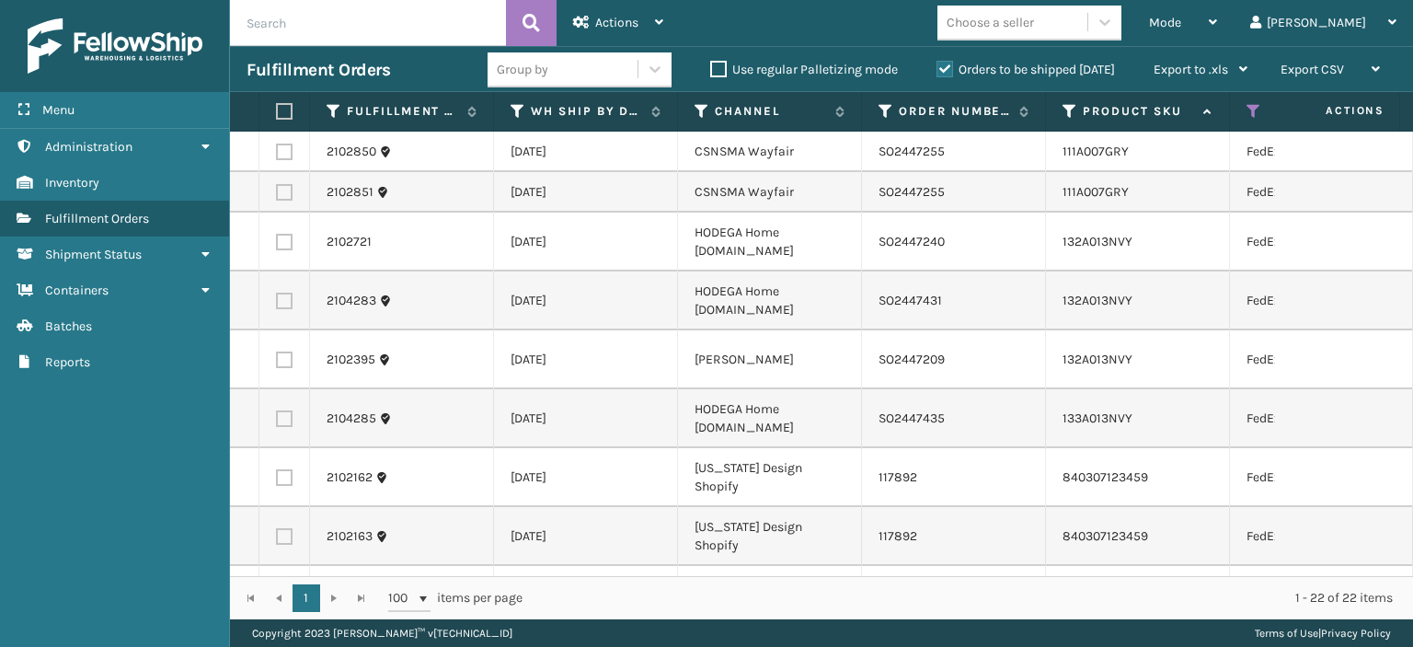
click at [284, 106] on label at bounding box center [281, 111] width 11 height 17
click at [277, 106] on input "checkbox" at bounding box center [276, 112] width 1 height 12
checkbox input "true"
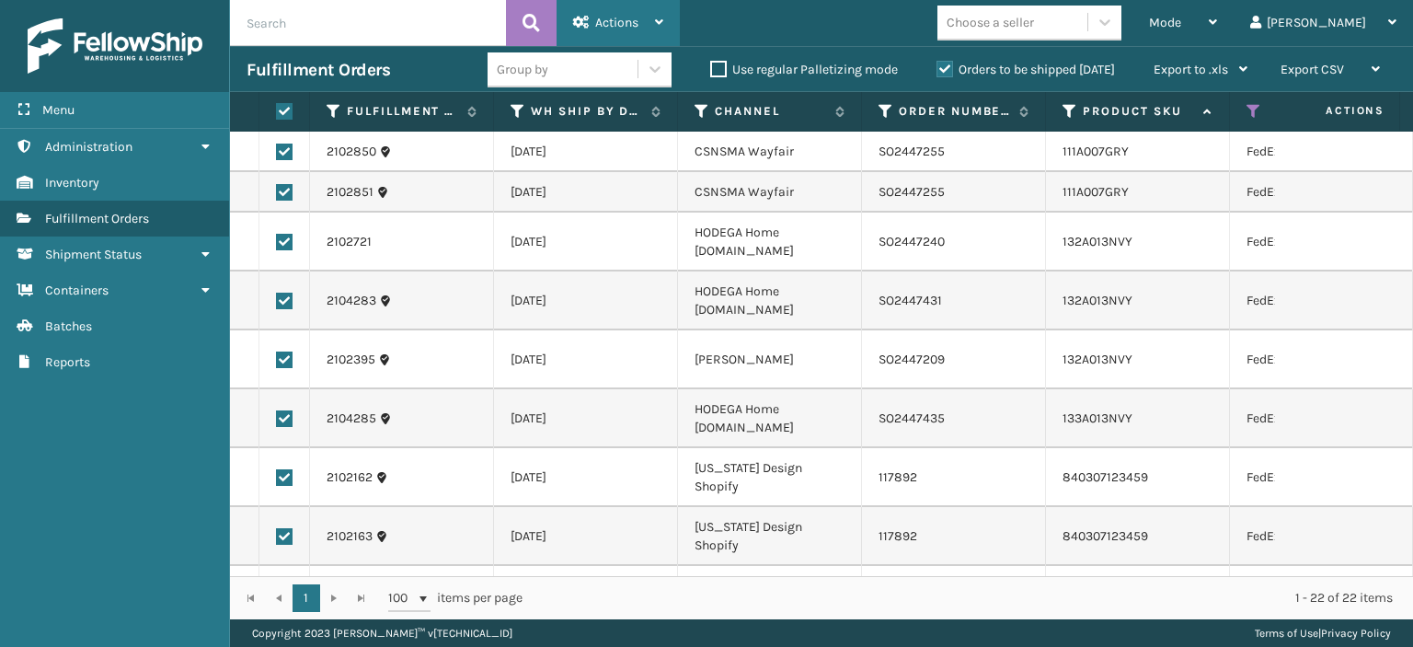
click at [617, 25] on span "Actions" at bounding box center [616, 23] width 43 height 16
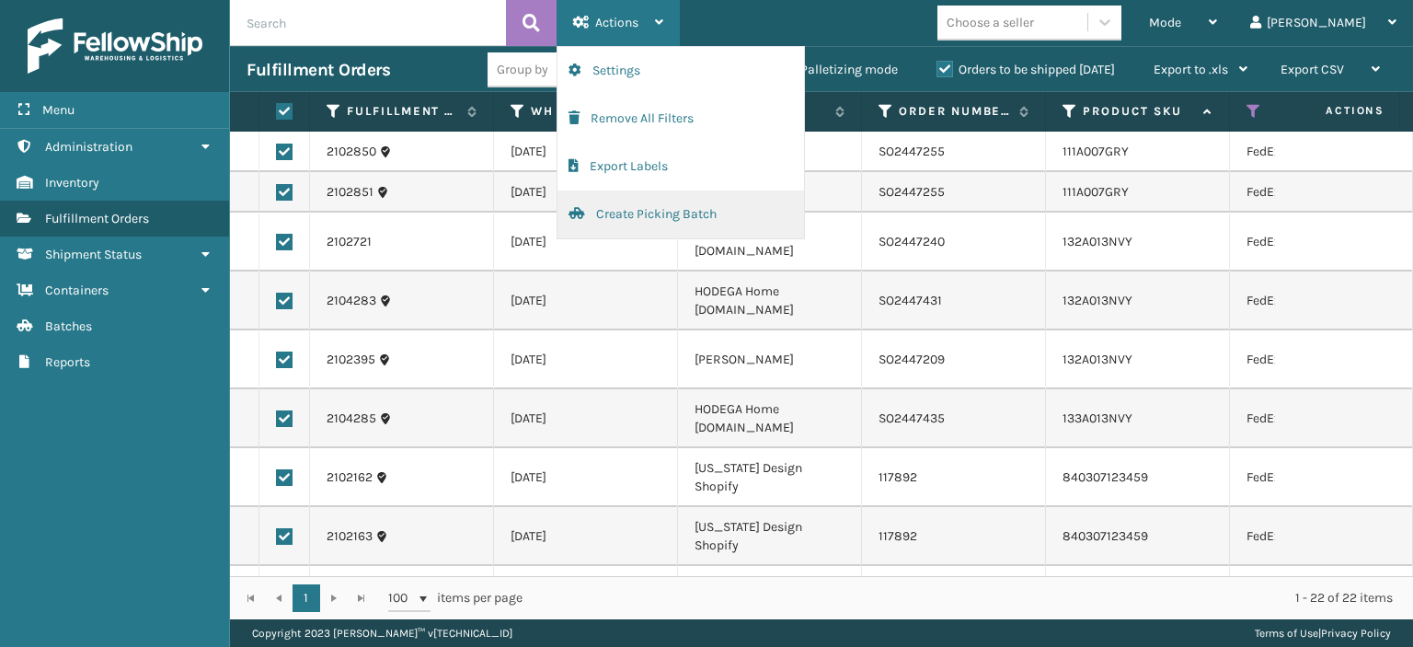
click at [633, 224] on button "Create Picking Batch" at bounding box center [680, 214] width 247 height 48
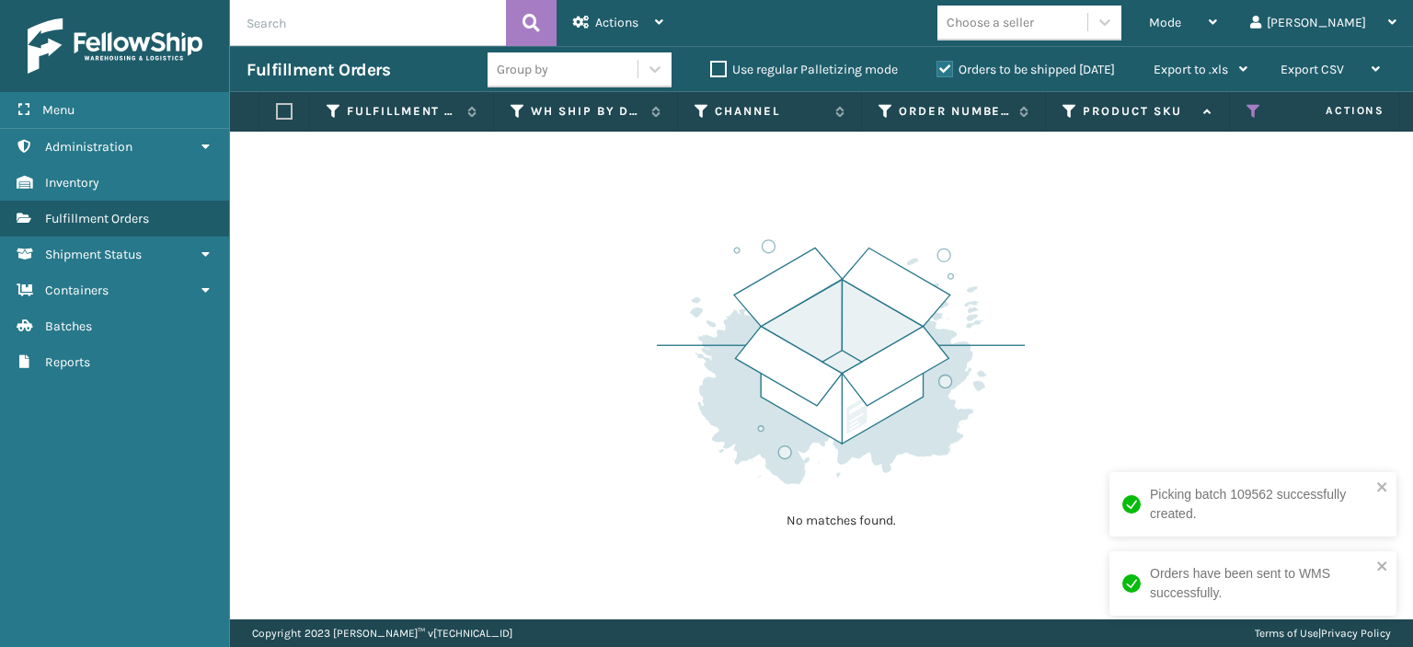
click at [1253, 109] on icon at bounding box center [1253, 111] width 15 height 17
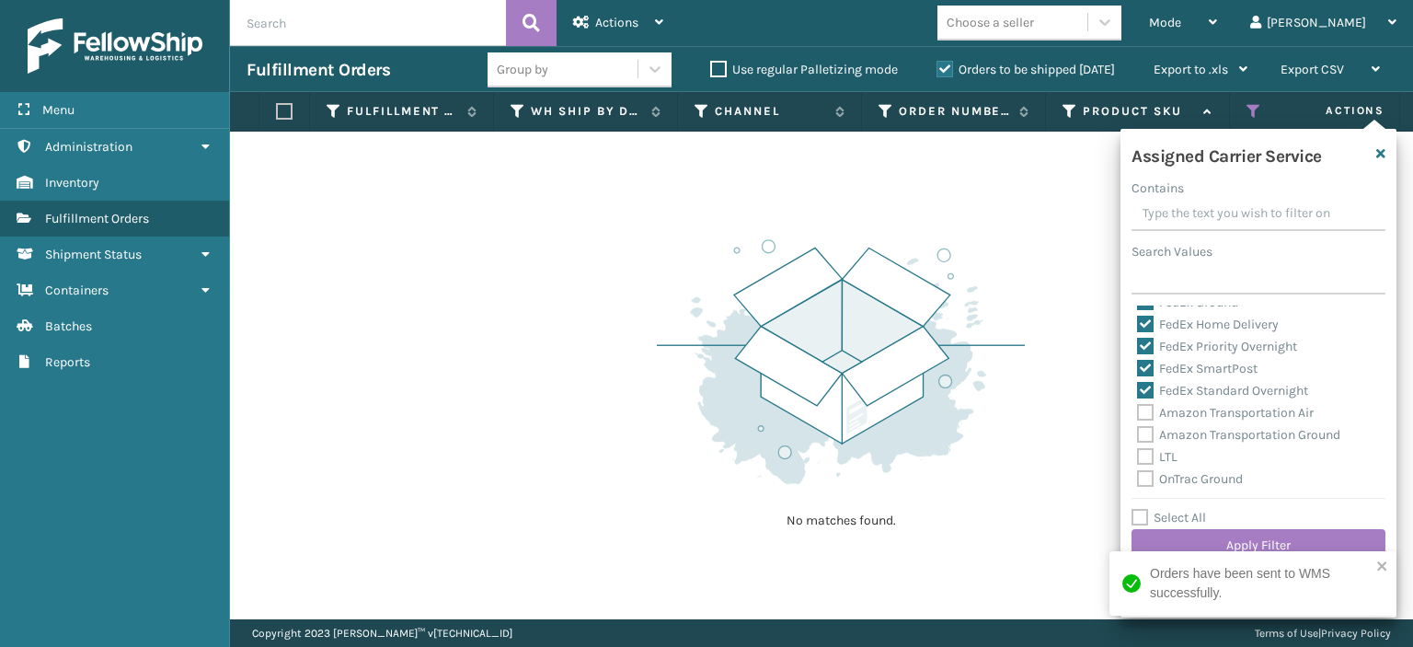
scroll to position [123, 0]
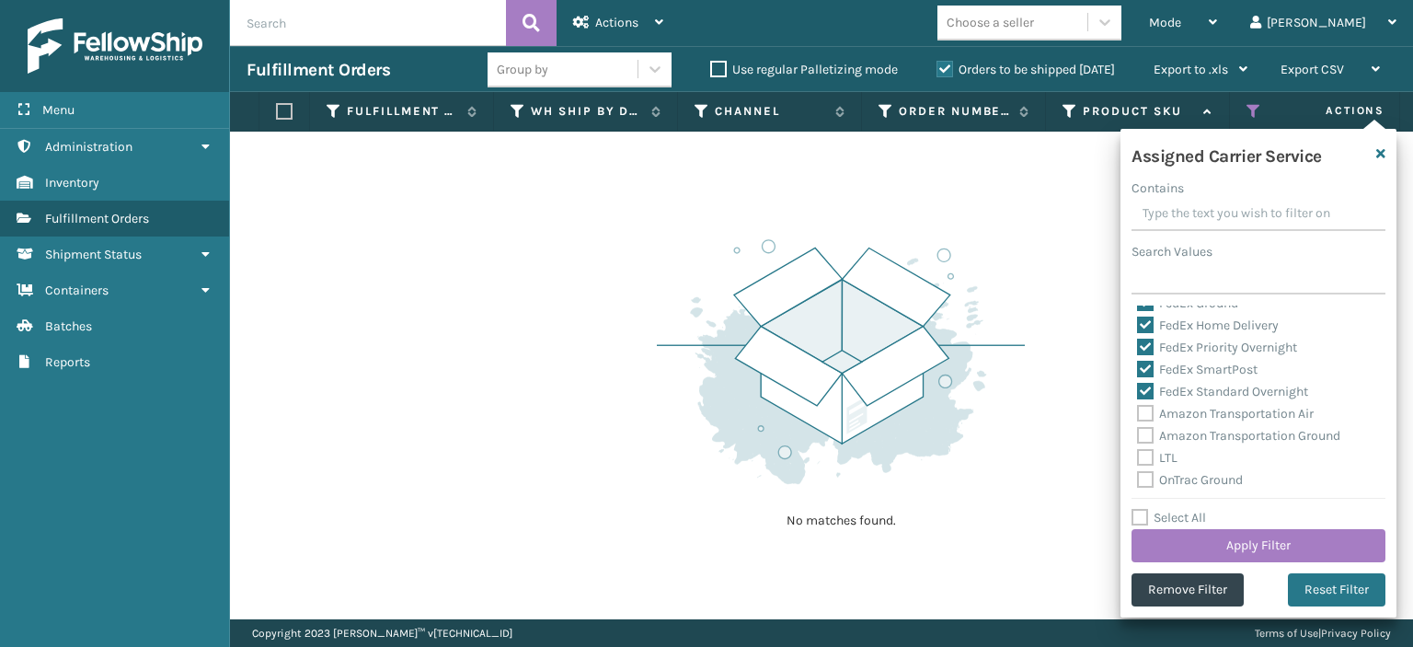
click at [1141, 518] on label "Select All" at bounding box center [1168, 518] width 75 height 16
click at [1141, 509] on input "Select All" at bounding box center [1269, 508] width 276 height 2
click at [1141, 518] on label "Select All" at bounding box center [1168, 518] width 75 height 16
click at [1141, 509] on input "Select All" at bounding box center [1269, 508] width 276 height 2
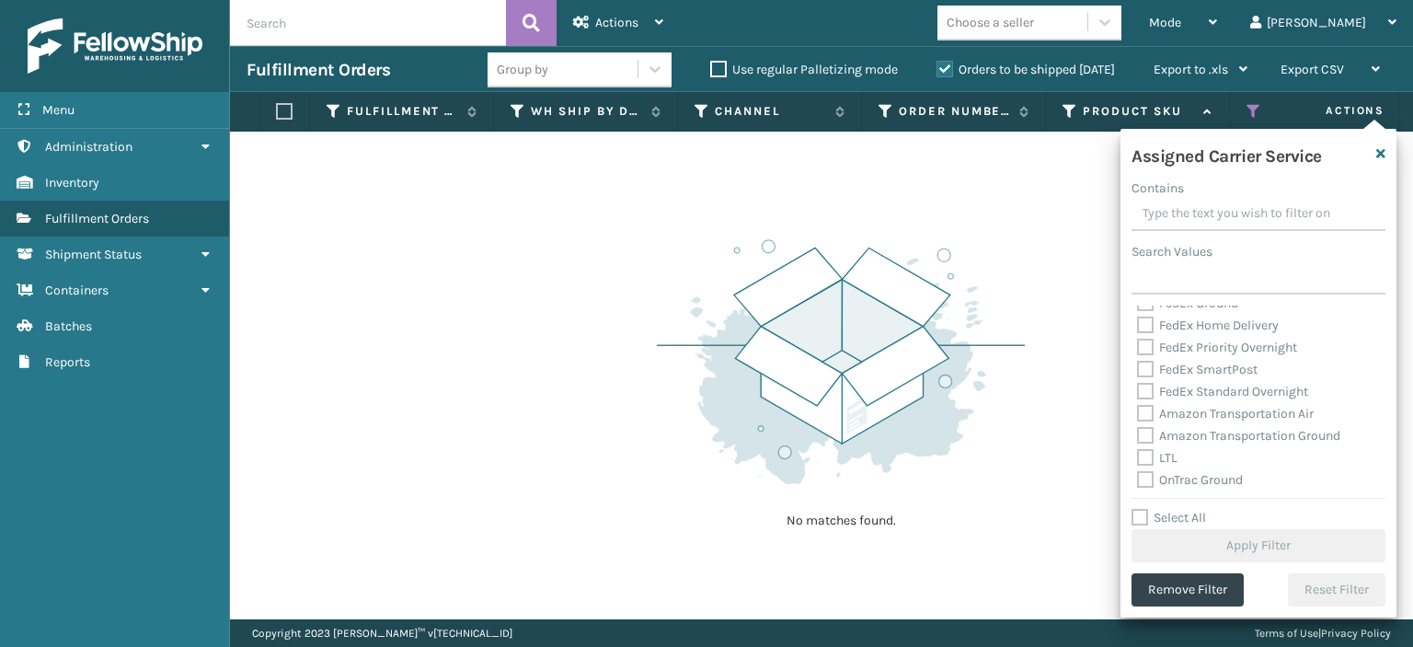
click at [1152, 419] on label "Amazon Transportation Air" at bounding box center [1225, 414] width 177 height 16
click at [1138, 415] on input "Amazon Transportation Air" at bounding box center [1137, 409] width 1 height 12
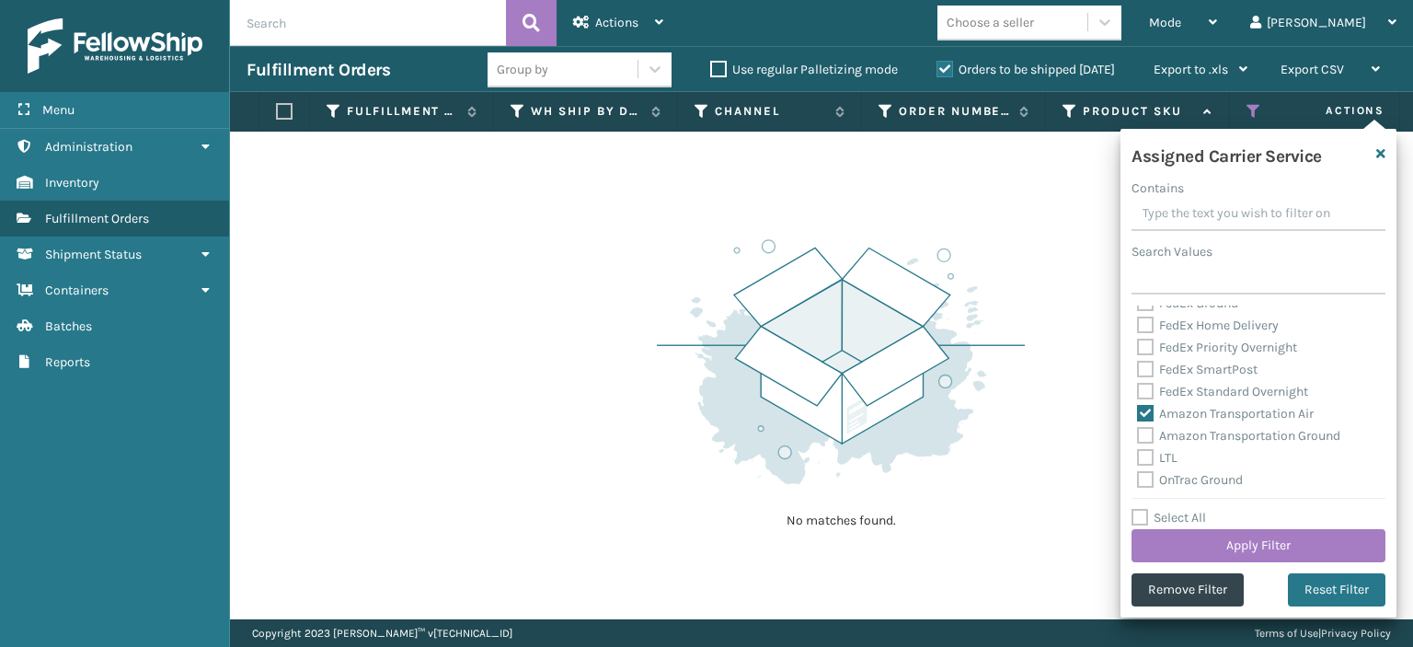
click at [1152, 438] on label "Amazon Transportation Ground" at bounding box center [1238, 436] width 203 height 16
click at [1138, 437] on input "Amazon Transportation Ground" at bounding box center [1137, 431] width 1 height 12
click at [1196, 540] on button "Apply Filter" at bounding box center [1258, 545] width 254 height 33
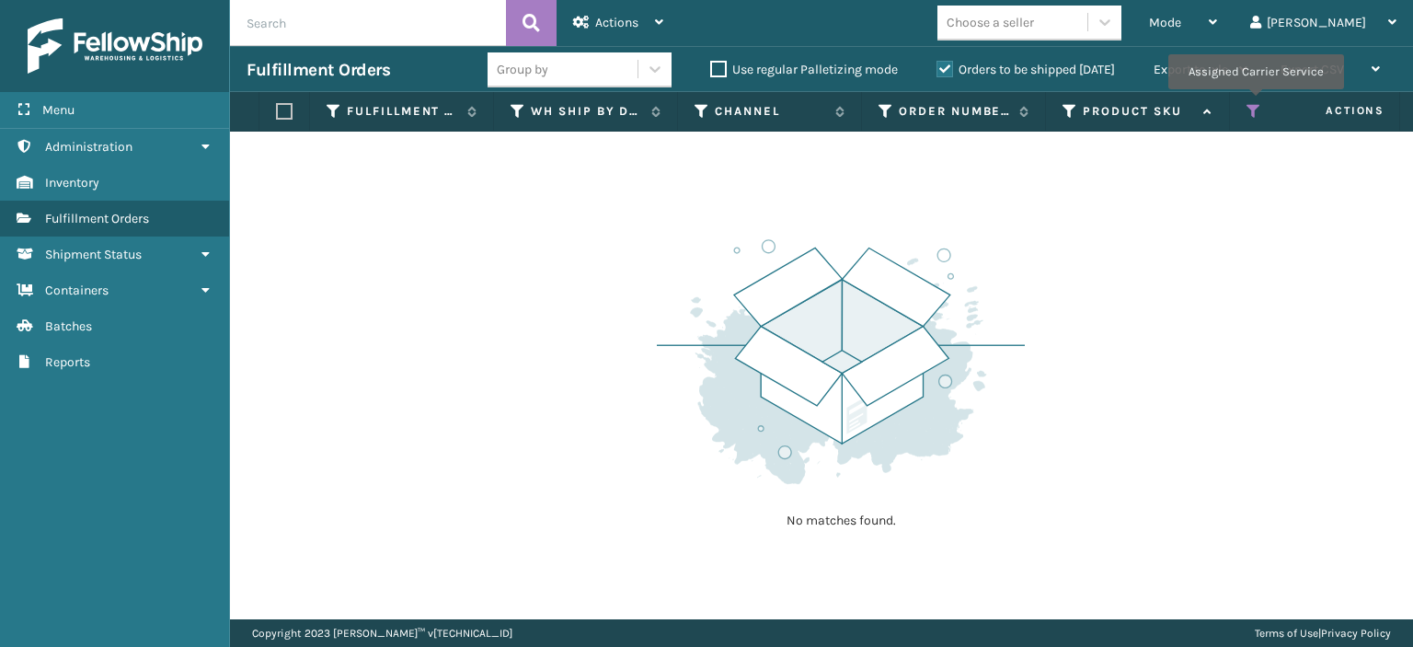
click at [1255, 103] on icon at bounding box center [1253, 111] width 15 height 17
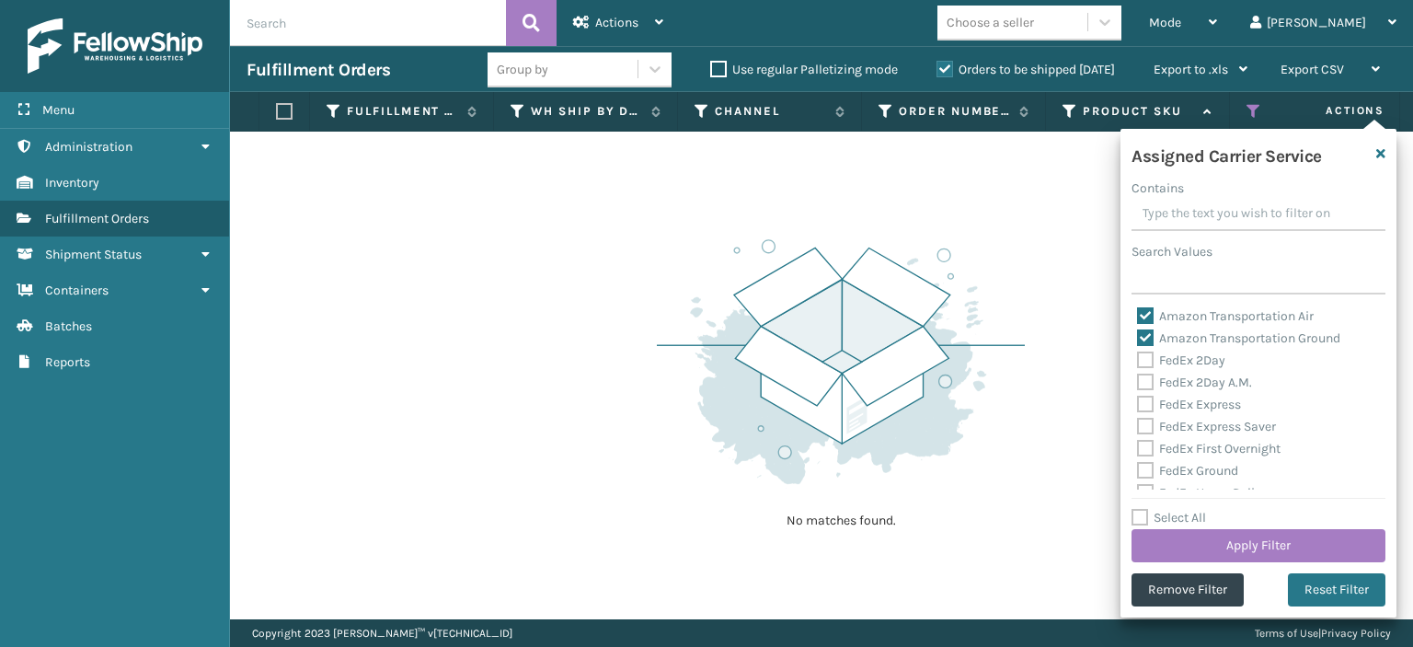
click at [1143, 319] on label "Amazon Transportation Air" at bounding box center [1225, 316] width 177 height 16
click at [1138, 317] on input "Amazon Transportation Air" at bounding box center [1137, 311] width 1 height 12
click at [1142, 338] on label "Amazon Transportation Ground" at bounding box center [1238, 338] width 203 height 16
click at [1138, 338] on input "Amazon Transportation Ground" at bounding box center [1137, 333] width 1 height 12
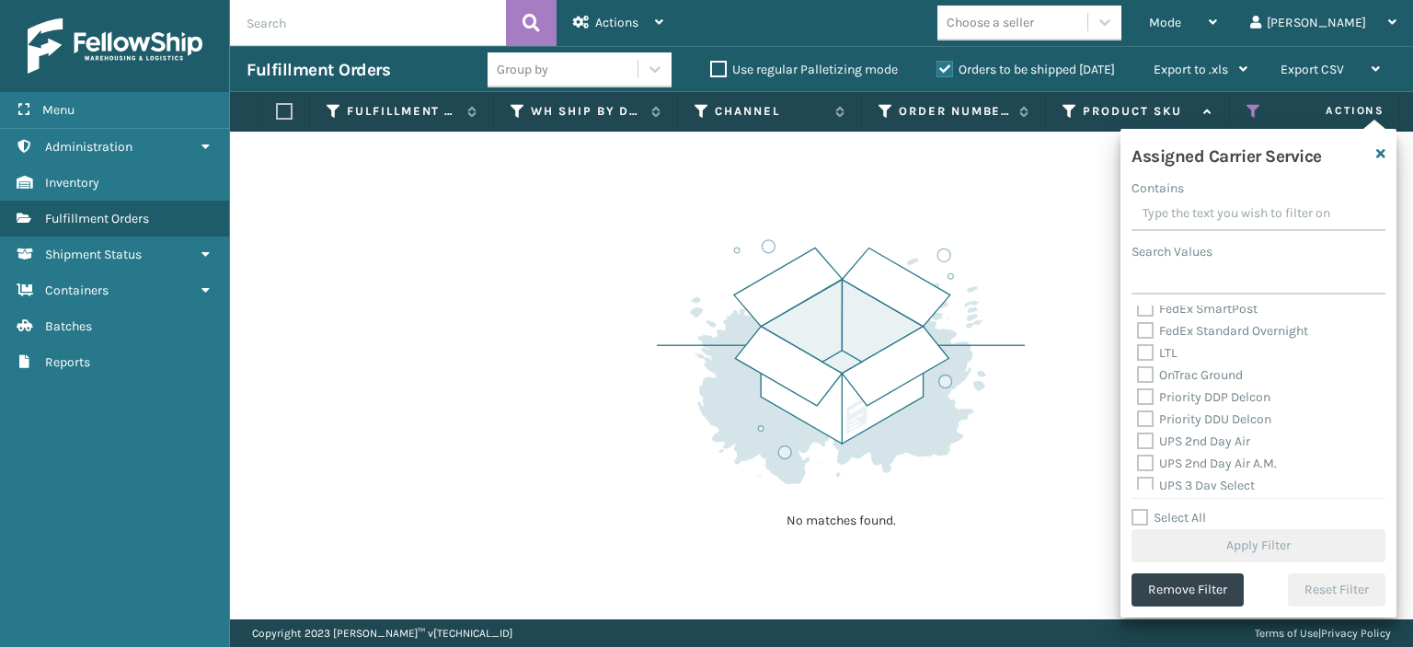
scroll to position [241, 0]
click at [1148, 360] on label "OnTrac Ground" at bounding box center [1190, 362] width 106 height 16
click at [1138, 360] on input "OnTrac Ground" at bounding box center [1137, 357] width 1 height 12
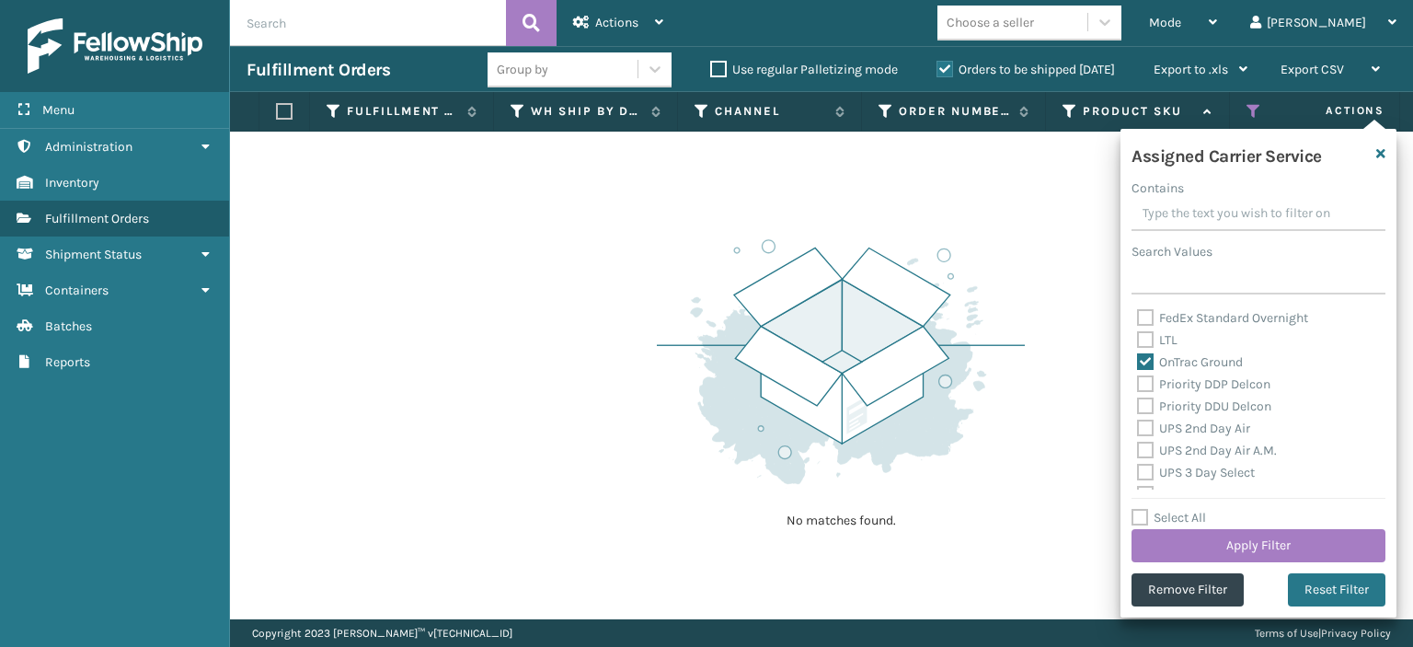
click at [1148, 378] on label "Priority DDP Delcon" at bounding box center [1203, 384] width 133 height 16
click at [1138, 378] on input "Priority DDP Delcon" at bounding box center [1137, 379] width 1 height 12
click at [1142, 396] on div "Priority DDU Delcon" at bounding box center [1258, 407] width 243 height 22
click at [1150, 402] on label "Priority DDU Delcon" at bounding box center [1204, 406] width 134 height 16
click at [1138, 402] on input "Priority DDU Delcon" at bounding box center [1137, 402] width 1 height 12
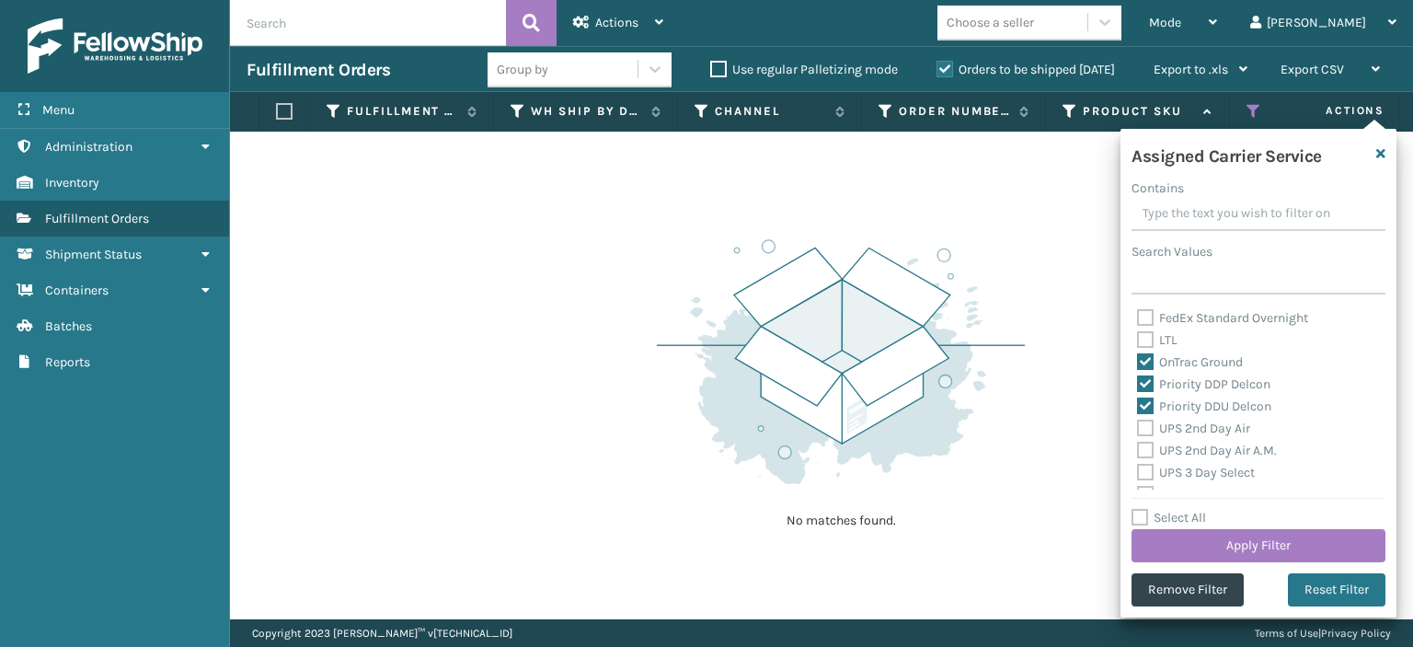
click at [1144, 423] on label "UPS 2nd Day Air" at bounding box center [1193, 428] width 113 height 16
click at [1138, 423] on input "UPS 2nd Day Air" at bounding box center [1137, 424] width 1 height 12
click at [1142, 459] on div "UPS 2nd Day Air A.M." at bounding box center [1258, 451] width 243 height 22
click at [1142, 455] on label "UPS 2nd Day Air A.M." at bounding box center [1207, 450] width 140 height 16
click at [1138, 452] on input "UPS 2nd Day Air A.M." at bounding box center [1137, 446] width 1 height 12
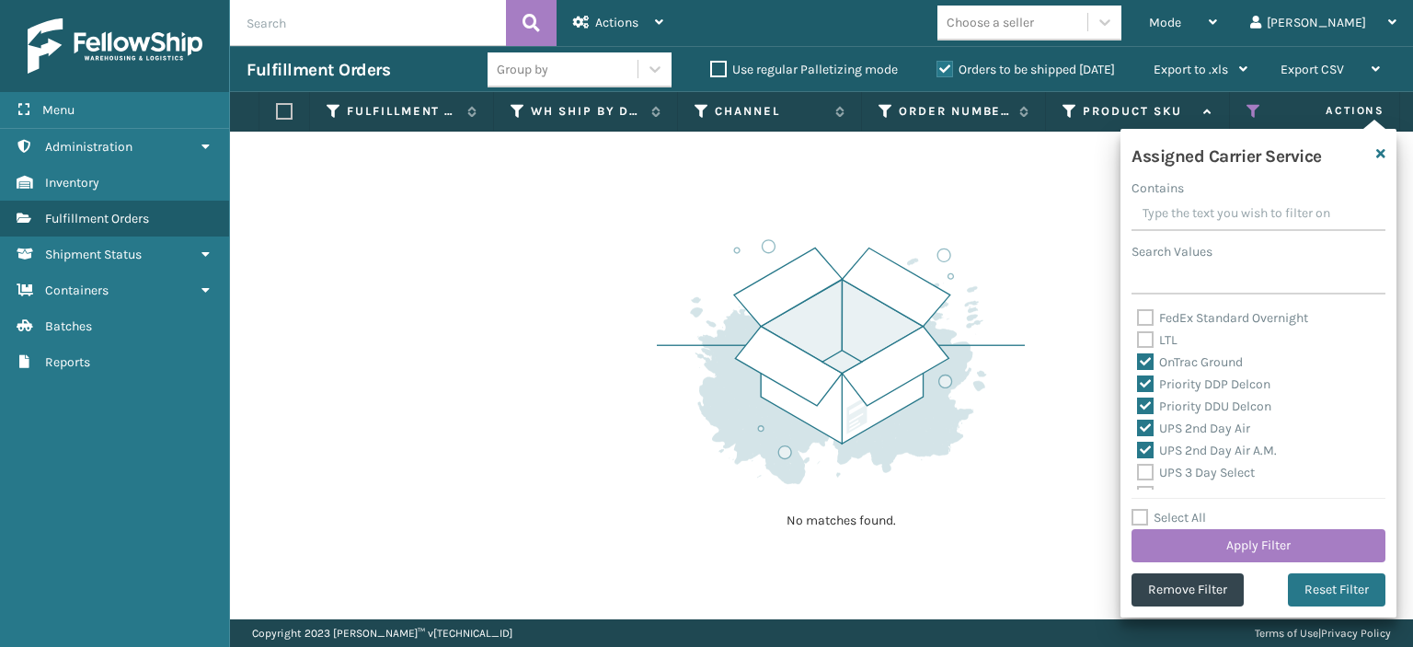
click at [1148, 474] on label "UPS 3 Day Select" at bounding box center [1196, 473] width 118 height 16
click at [1138, 474] on input "UPS 3 Day Select" at bounding box center [1137, 468] width 1 height 12
click at [1148, 371] on label "UPS Express" at bounding box center [1183, 379] width 93 height 16
click at [1138, 371] on input "UPS Express" at bounding box center [1137, 374] width 1 height 12
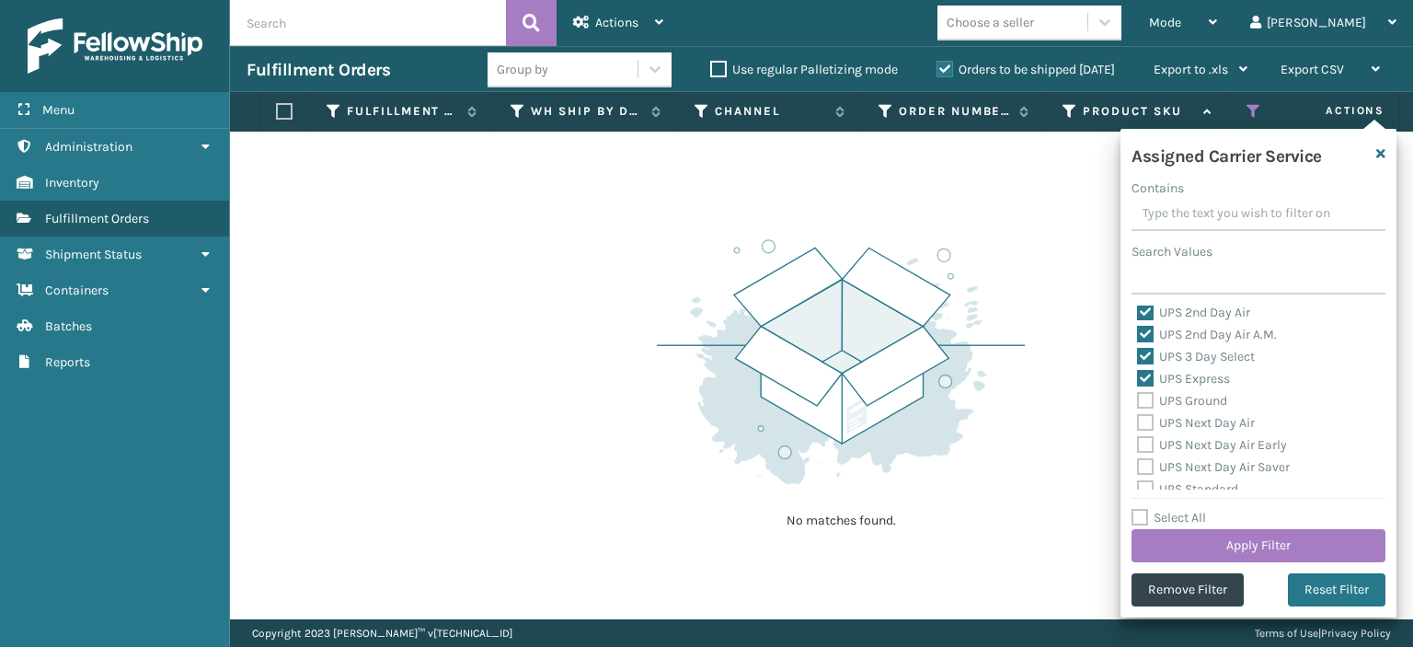
click at [1145, 402] on label "UPS Ground" at bounding box center [1182, 401] width 90 height 16
click at [1138, 402] on input "UPS Ground" at bounding box center [1137, 396] width 1 height 12
click at [1147, 426] on label "UPS Next Day Air" at bounding box center [1196, 423] width 118 height 16
click at [1138, 424] on input "UPS Next Day Air" at bounding box center [1137, 418] width 1 height 12
click at [1148, 449] on label "UPS Next Day Air Early" at bounding box center [1212, 445] width 150 height 16
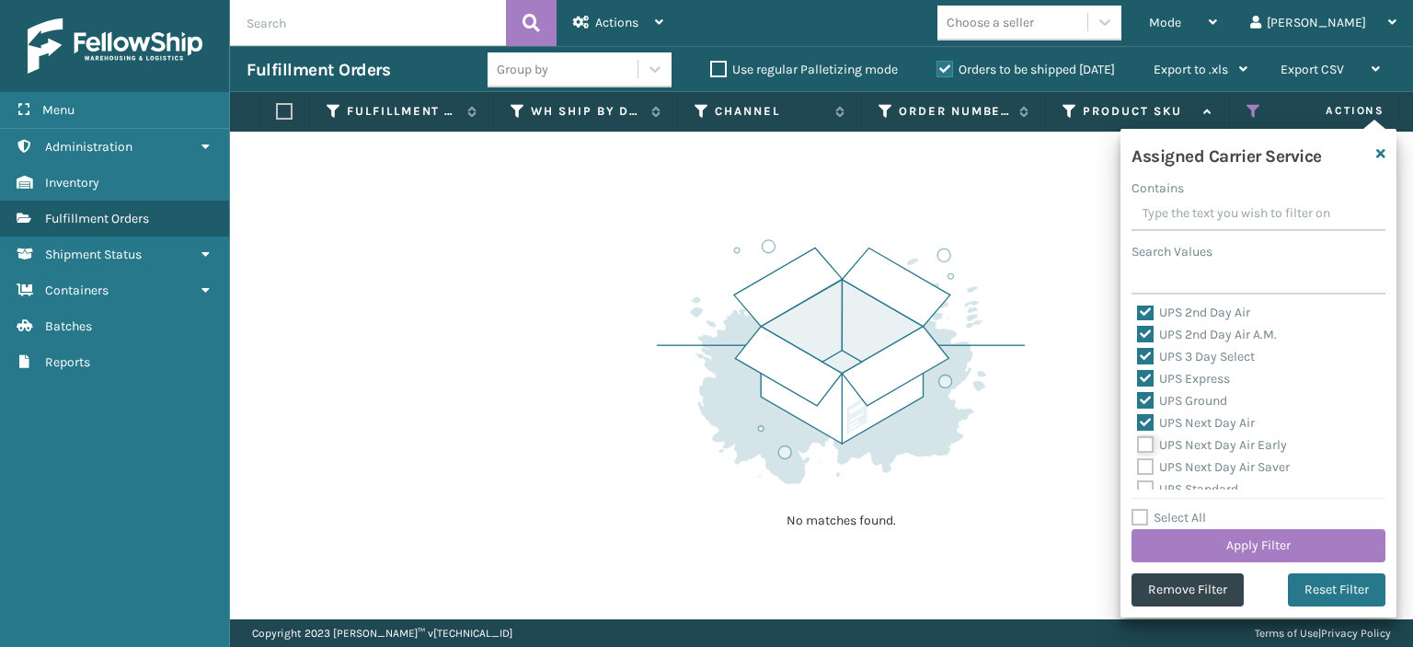
click at [1138, 446] on input "UPS Next Day Air Early" at bounding box center [1137, 440] width 1 height 12
click at [1150, 470] on label "UPS Next Day Air Saver" at bounding box center [1213, 467] width 153 height 16
click at [1138, 468] on input "UPS Next Day Air Saver" at bounding box center [1137, 462] width 1 height 12
click at [1145, 404] on label "UPS Standard" at bounding box center [1187, 399] width 101 height 16
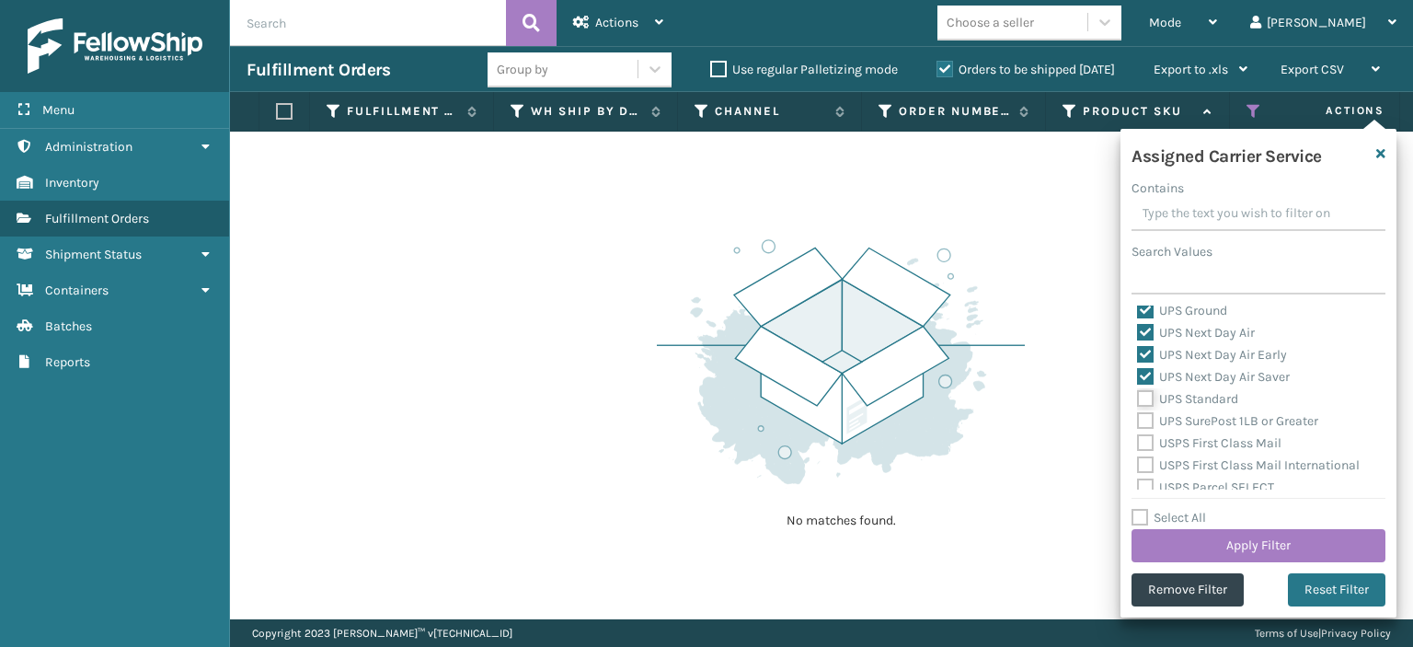
click at [1138, 400] on input "UPS Standard" at bounding box center [1137, 394] width 1 height 12
click at [1147, 415] on label "UPS SurePost 1LB or Greater" at bounding box center [1227, 421] width 181 height 16
click at [1138, 415] on input "UPS SurePost 1LB or Greater" at bounding box center [1137, 416] width 1 height 12
click at [1148, 436] on label "USPS First Class Mail" at bounding box center [1209, 443] width 144 height 16
click at [1138, 436] on input "USPS First Class Mail" at bounding box center [1137, 438] width 1 height 12
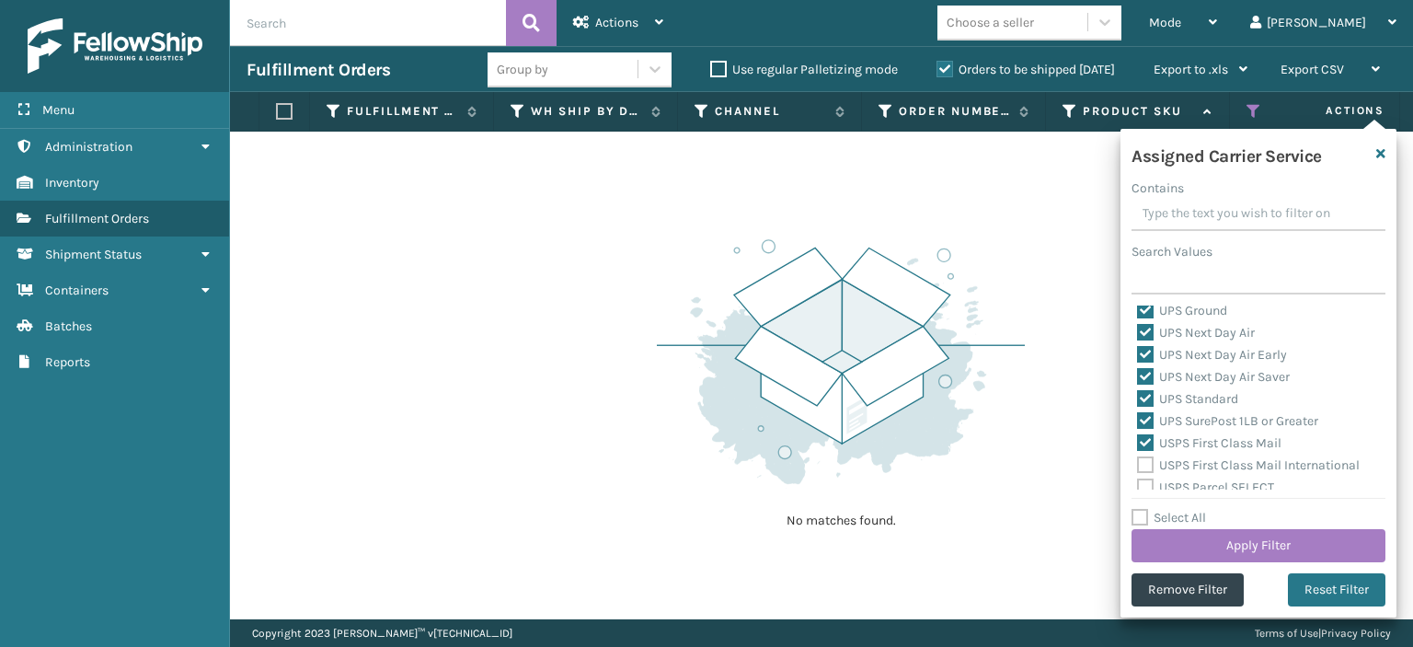
click at [1150, 462] on label "USPS First Class Mail International" at bounding box center [1248, 465] width 223 height 16
click at [1138, 462] on input "USPS First Class Mail International" at bounding box center [1137, 460] width 1 height 12
click at [1151, 387] on label "USPS Parcel SELECT" at bounding box center [1205, 393] width 137 height 16
click at [1138, 387] on input "USPS Parcel SELECT" at bounding box center [1137, 389] width 1 height 12
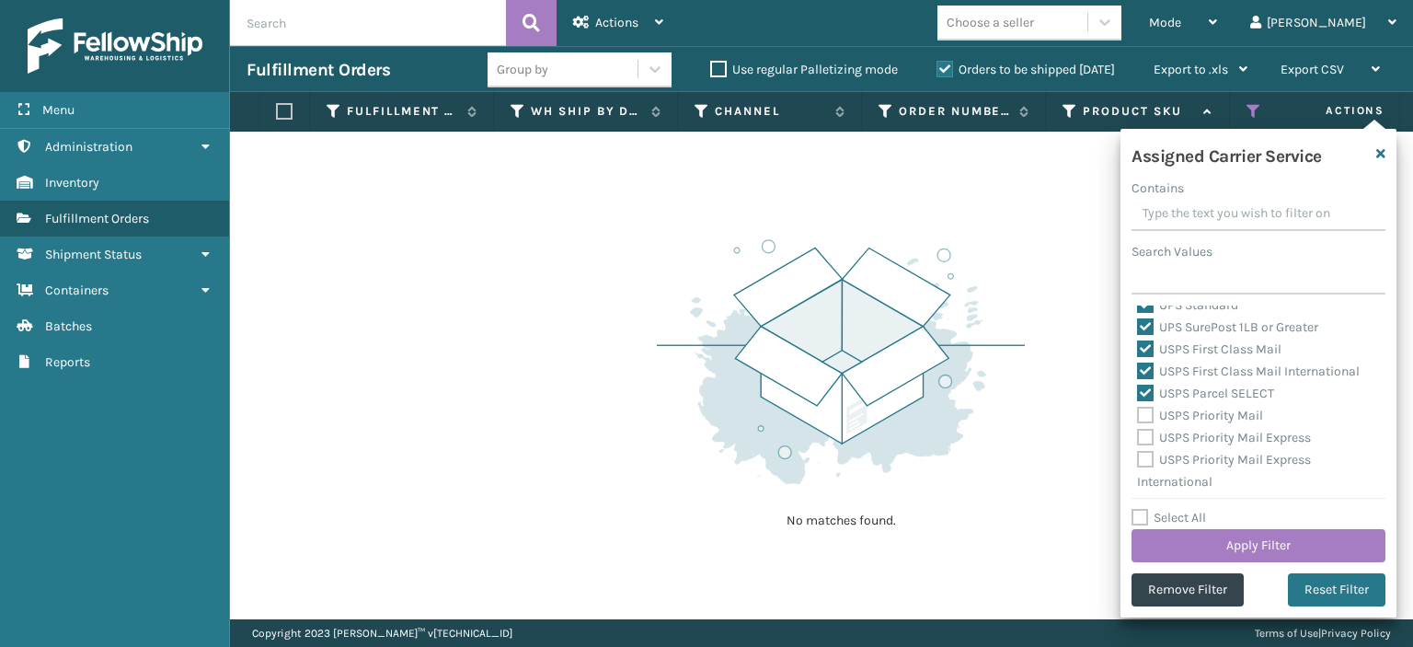
click at [1151, 419] on label "USPS Priority Mail" at bounding box center [1200, 415] width 126 height 16
click at [1138, 417] on input "USPS Priority Mail" at bounding box center [1137, 411] width 1 height 12
click at [1151, 440] on label "USPS Priority Mail Express" at bounding box center [1224, 438] width 174 height 16
click at [1138, 439] on input "USPS Priority Mail Express" at bounding box center [1137, 433] width 1 height 12
click at [1150, 463] on label "USPS Priority Mail Express International" at bounding box center [1224, 471] width 174 height 38
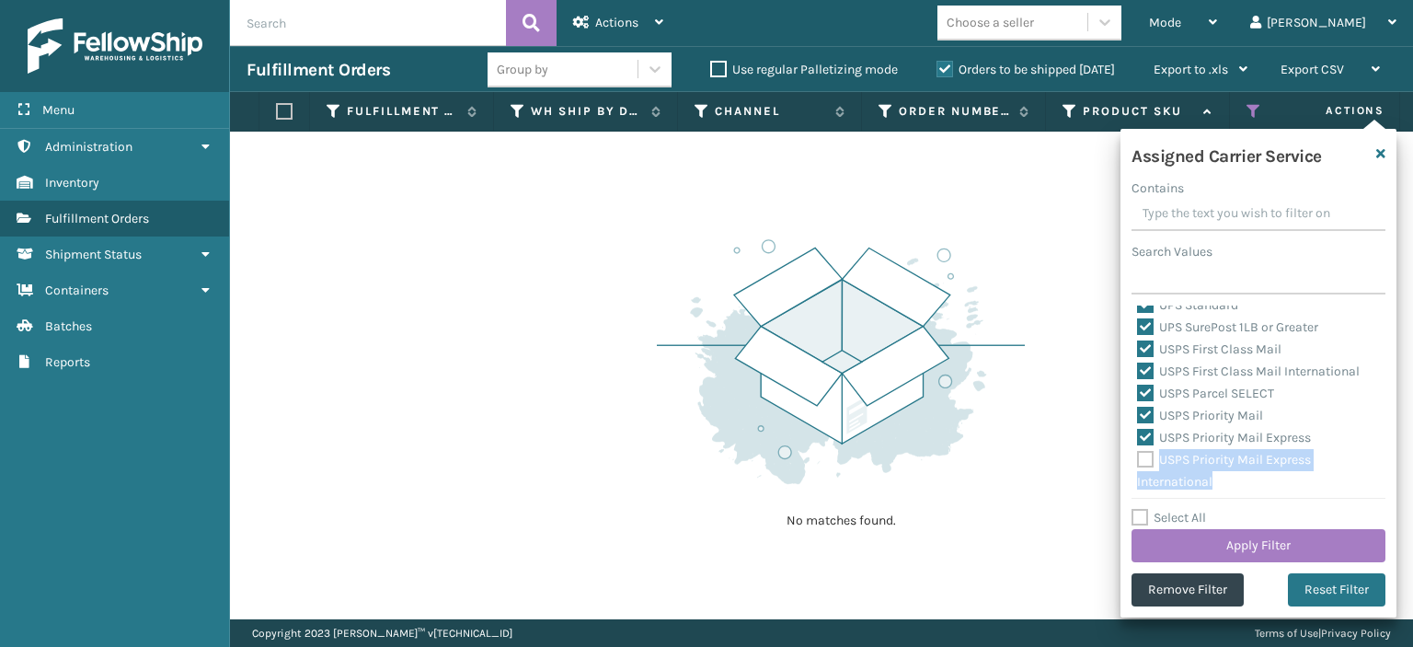
click at [1142, 457] on label "USPS Priority Mail Express International" at bounding box center [1224, 471] width 174 height 38
click at [1138, 457] on input "USPS Priority Mail Express International" at bounding box center [1137, 455] width 1 height 12
click at [1148, 474] on label "USPS Priority Mail International" at bounding box center [1239, 478] width 204 height 16
click at [1138, 474] on input "USPS Priority Mail International" at bounding box center [1137, 473] width 1 height 12
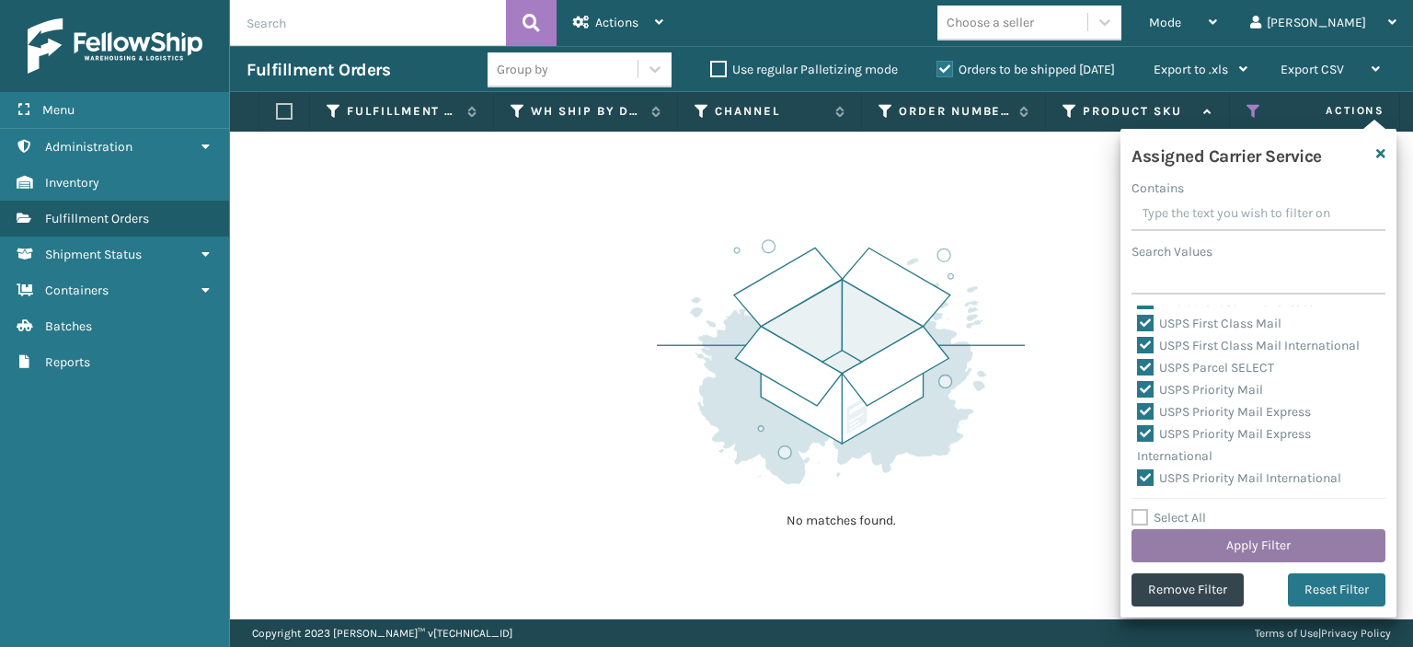
click at [1186, 541] on button "Apply Filter" at bounding box center [1258, 545] width 254 height 33
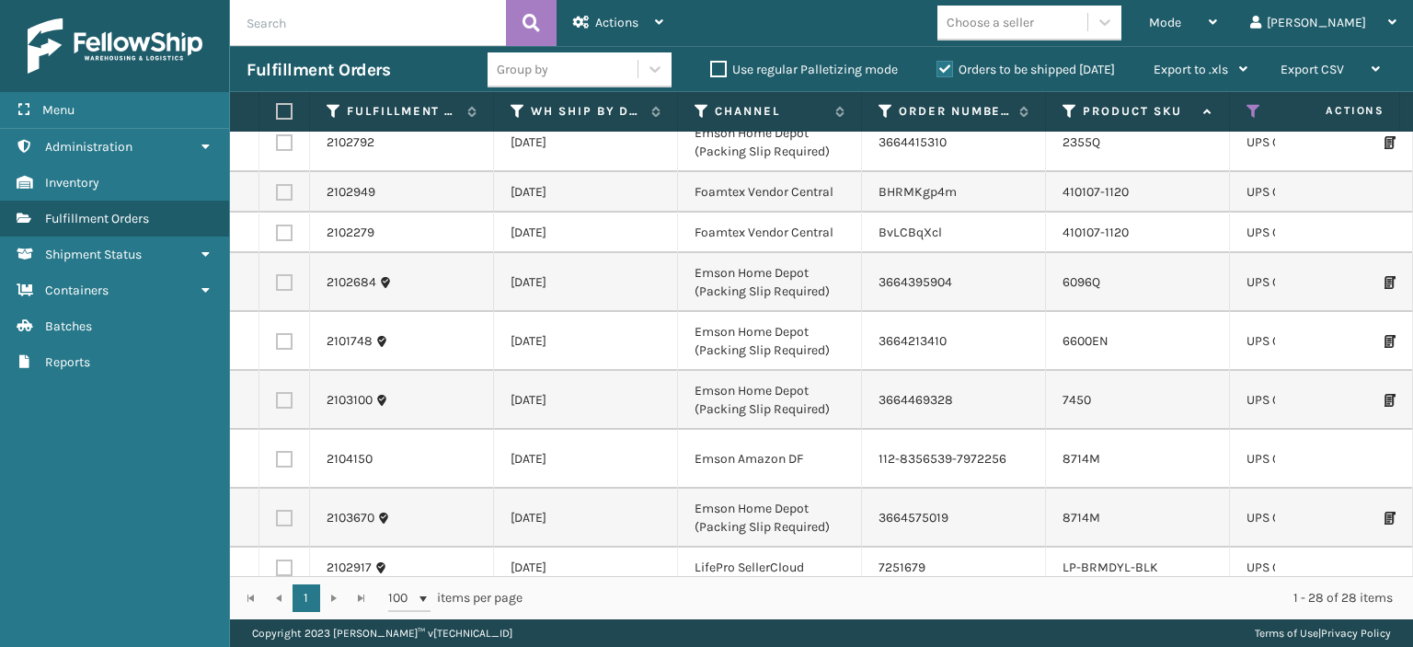
scroll to position [530, 0]
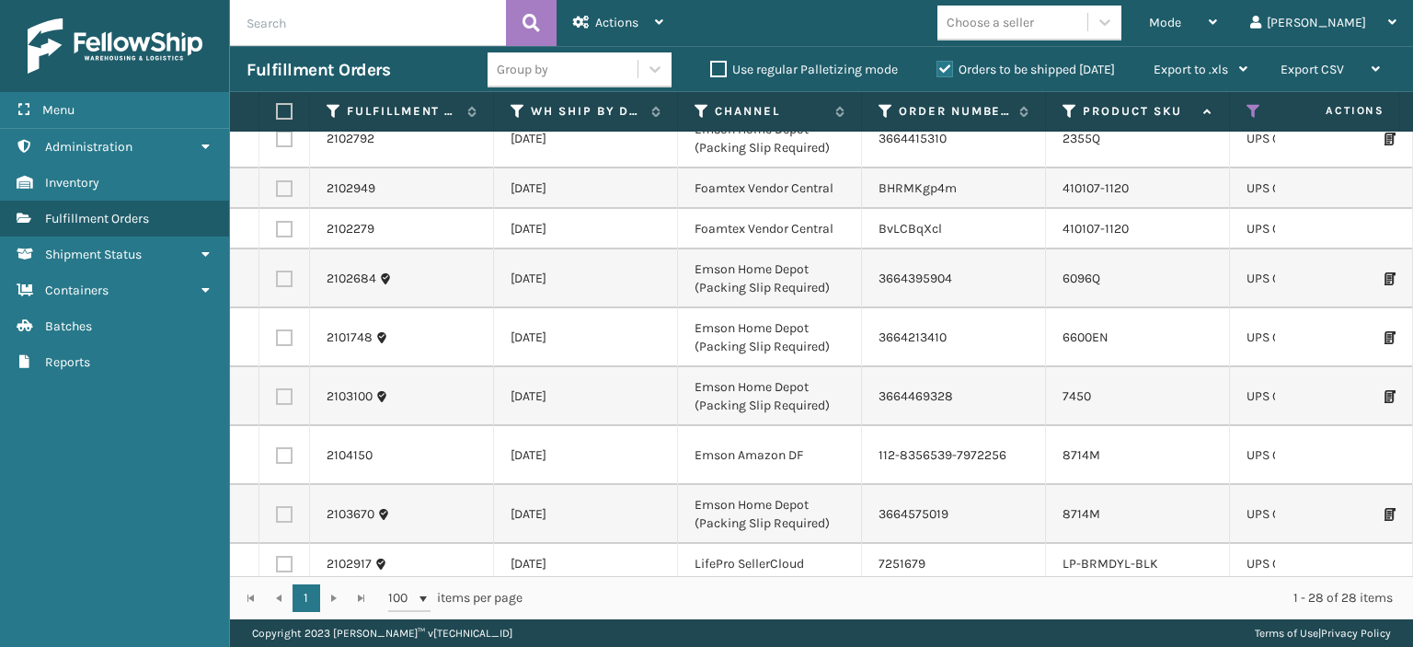
click at [281, 106] on label at bounding box center [281, 111] width 11 height 17
click at [277, 106] on input "checkbox" at bounding box center [276, 112] width 1 height 12
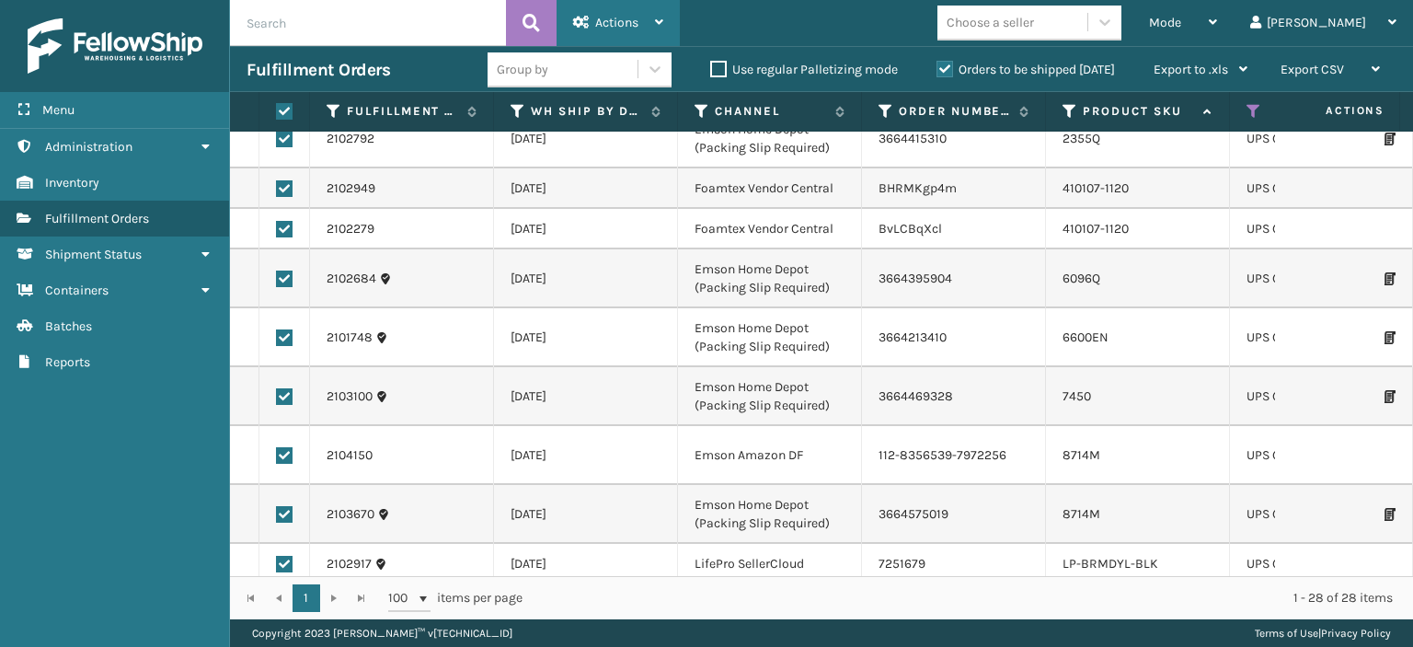
click at [634, 19] on span "Actions" at bounding box center [616, 23] width 43 height 16
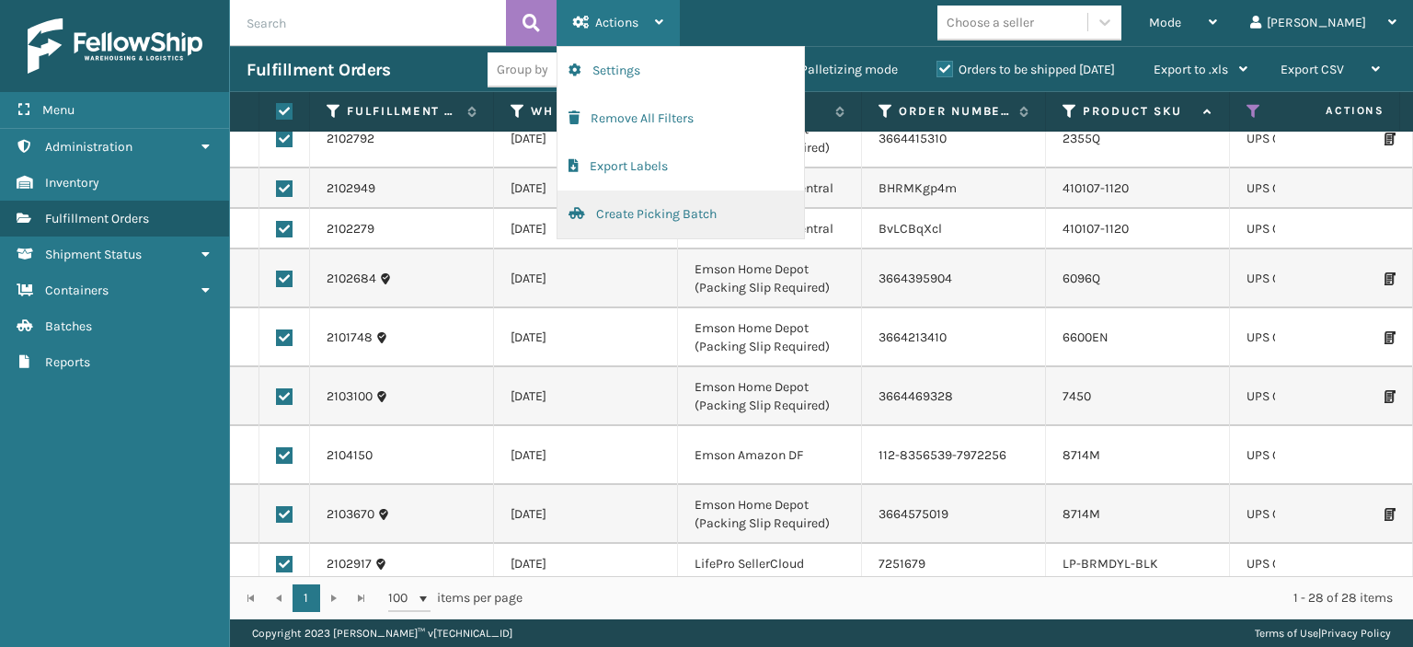
click at [614, 209] on button "Create Picking Batch" at bounding box center [680, 214] width 247 height 48
